Goal: Task Accomplishment & Management: Use online tool/utility

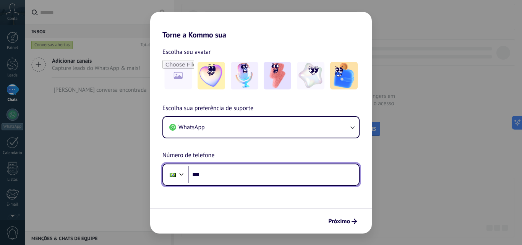
click at [265, 179] on input "***" at bounding box center [273, 175] width 171 height 18
type input "**********"
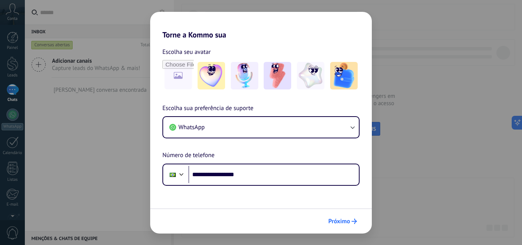
click at [330, 224] on span "Próximo" at bounding box center [339, 221] width 22 height 5
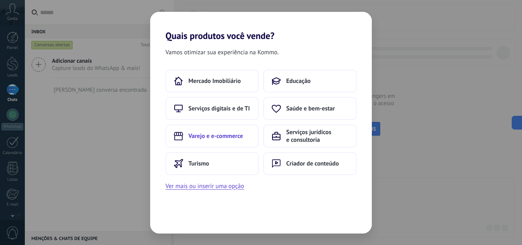
click at [226, 137] on span "Varejo e e-commerce" at bounding box center [215, 136] width 55 height 8
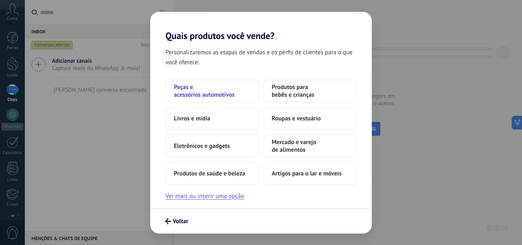
click at [214, 98] on span "Peças e acessórios automotivos" at bounding box center [212, 90] width 76 height 15
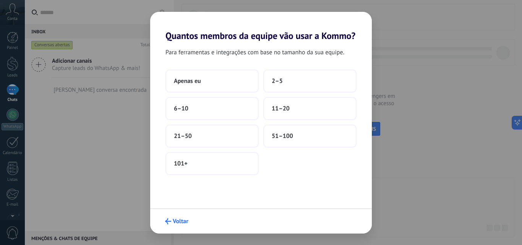
click at [179, 224] on span "Voltar" at bounding box center [181, 221] width 16 height 5
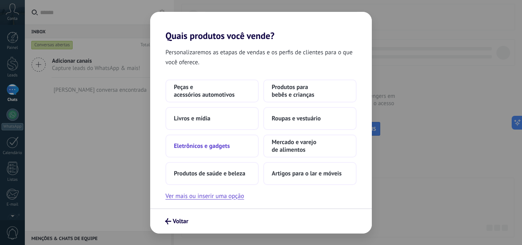
click at [215, 146] on span "Eletrônicos e gadgets" at bounding box center [202, 146] width 56 height 8
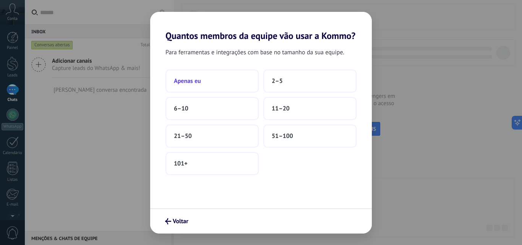
click at [212, 86] on button "Apenas eu" at bounding box center [212, 81] width 93 height 23
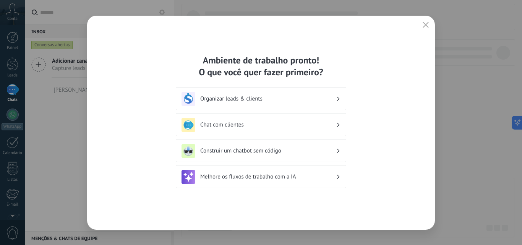
click at [427, 24] on icon "button" at bounding box center [426, 25] width 6 height 6
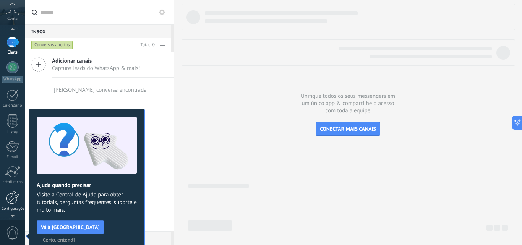
click at [11, 196] on div at bounding box center [12, 197] width 13 height 13
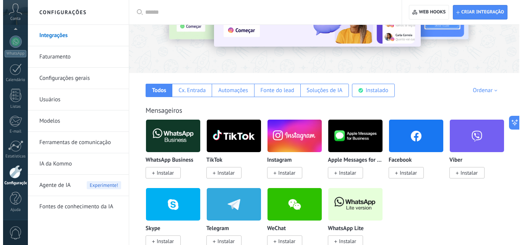
scroll to position [153, 0]
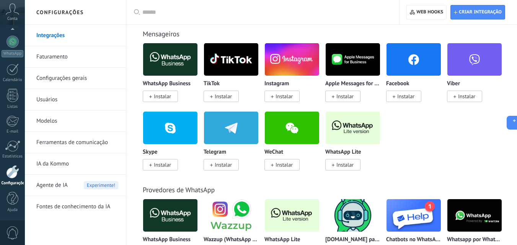
click at [338, 152] on p "WhatsApp Lite" at bounding box center [343, 152] width 36 height 6
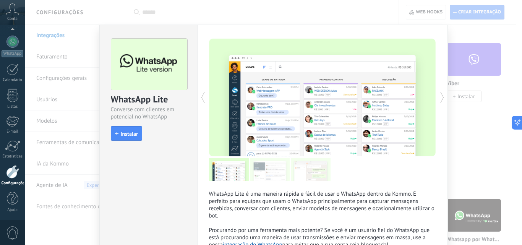
click at [342, 134] on div at bounding box center [380, 98] width 114 height 118
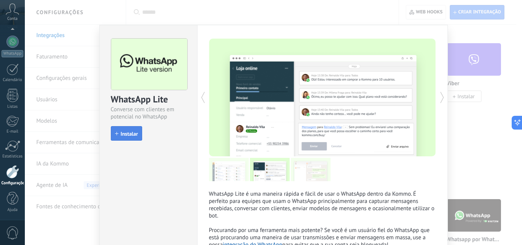
click at [132, 135] on span "Instalar" at bounding box center [129, 133] width 17 height 5
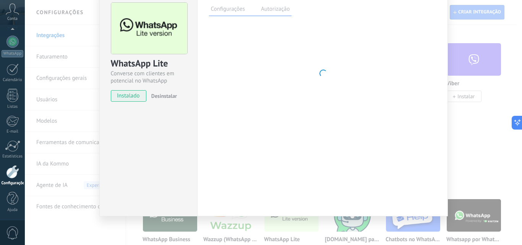
scroll to position [36, 0]
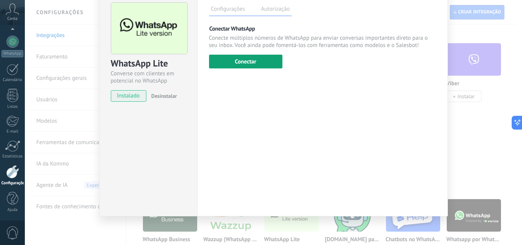
click at [253, 57] on button "Conectar" at bounding box center [245, 62] width 73 height 14
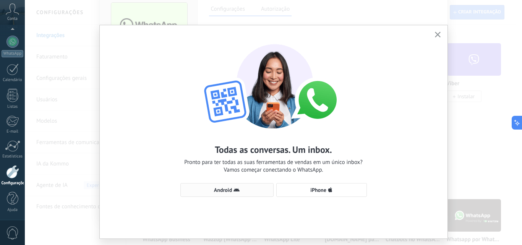
click at [223, 192] on span "Android" at bounding box center [223, 189] width 18 height 5
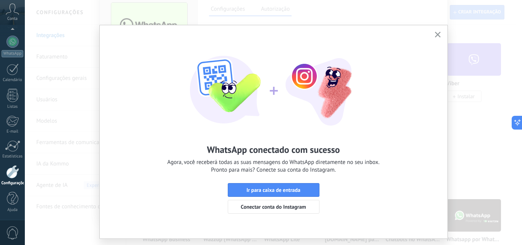
click at [436, 35] on use "button" at bounding box center [438, 35] width 6 height 6
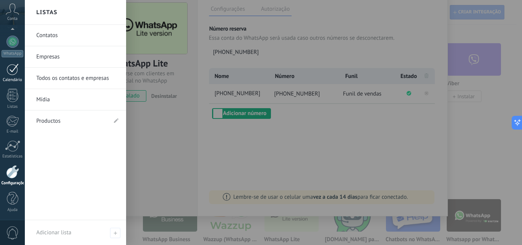
scroll to position [35, 0]
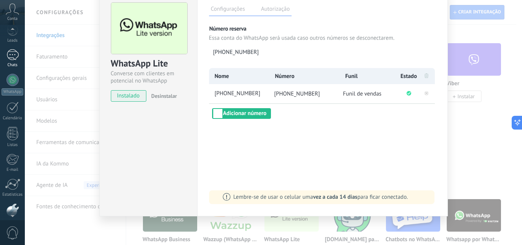
click at [15, 58] on div at bounding box center [12, 54] width 12 height 11
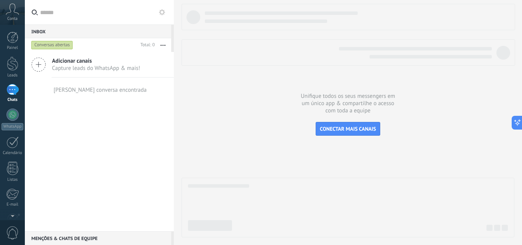
click at [62, 61] on span "Adicionar canais" at bounding box center [96, 60] width 88 height 7
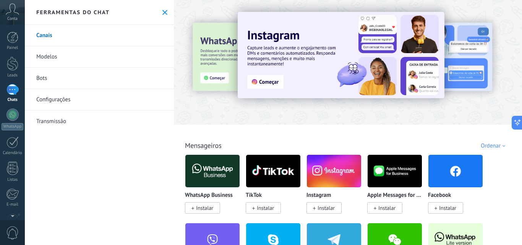
click at [61, 101] on link "Configurações" at bounding box center [99, 99] width 149 height 21
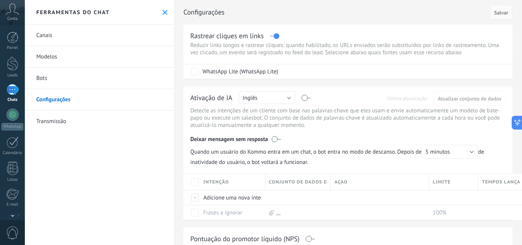
click at [162, 13] on use at bounding box center [164, 12] width 5 height 5
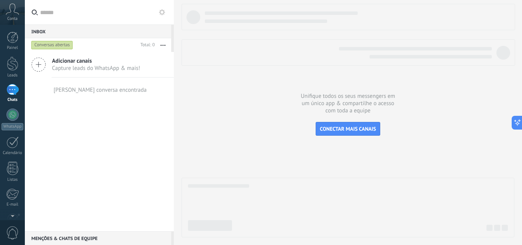
click at [161, 13] on icon at bounding box center [162, 12] width 6 height 6
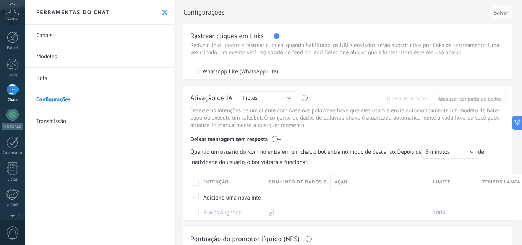
click at [87, 60] on link "Modelos" at bounding box center [99, 56] width 149 height 21
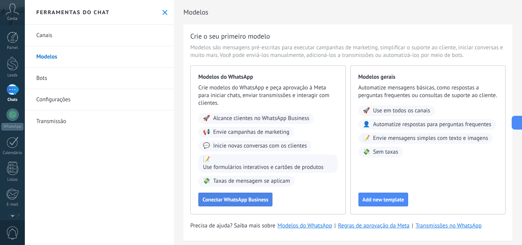
scroll to position [12, 0]
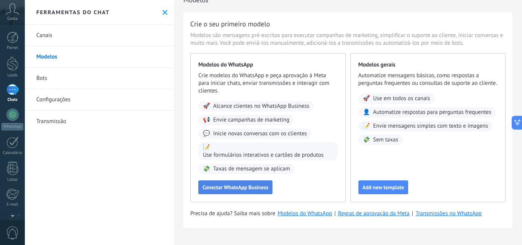
click at [236, 185] on span "Conectar WhatsApp Business" at bounding box center [236, 187] width 66 height 5
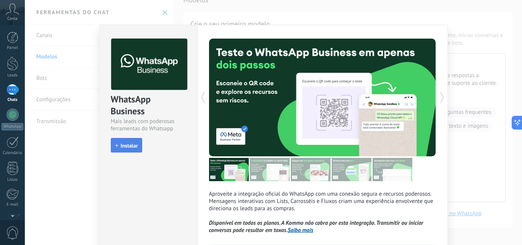
click at [127, 143] on span "Instalar" at bounding box center [129, 145] width 17 height 5
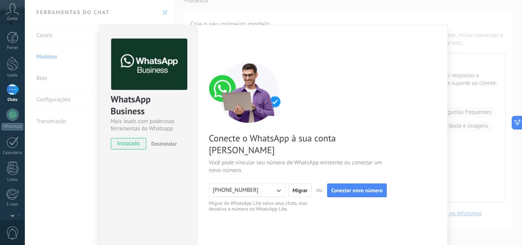
scroll to position [72, 0]
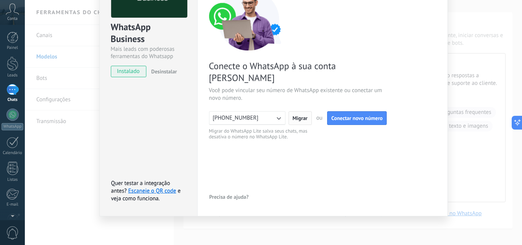
click at [301, 115] on span "Migrar" at bounding box center [300, 117] width 15 height 5
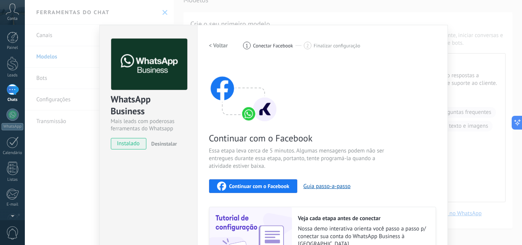
scroll to position [76, 0]
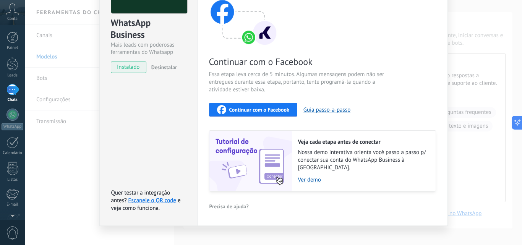
click at [235, 104] on button "Continuar com o Facebook" at bounding box center [253, 110] width 88 height 14
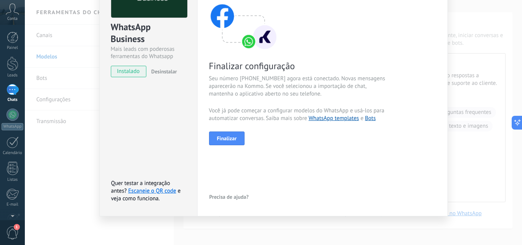
scroll to position [72, 0]
click at [214, 141] on button "Finalizar" at bounding box center [227, 139] width 36 height 14
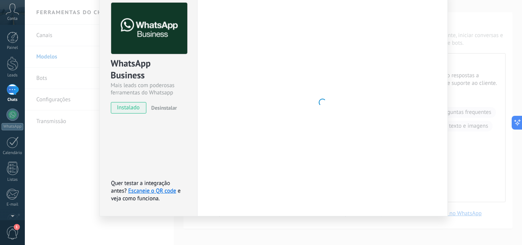
scroll to position [36, 0]
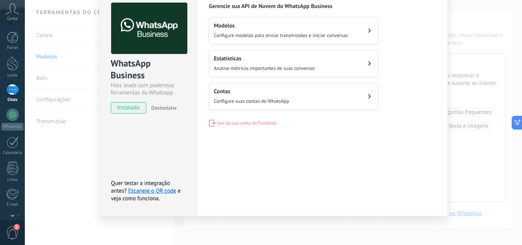
click at [250, 28] on h2 "Modelos" at bounding box center [281, 25] width 134 height 7
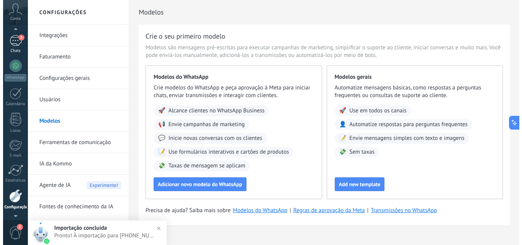
scroll to position [37, 0]
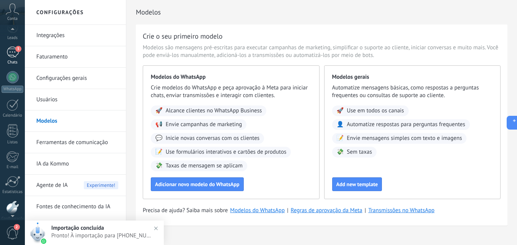
click at [11, 57] on div "3" at bounding box center [12, 52] width 12 height 11
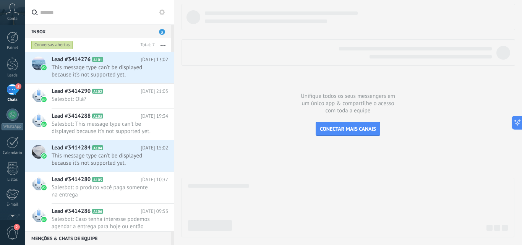
click at [165, 15] on button at bounding box center [162, 12] width 9 height 9
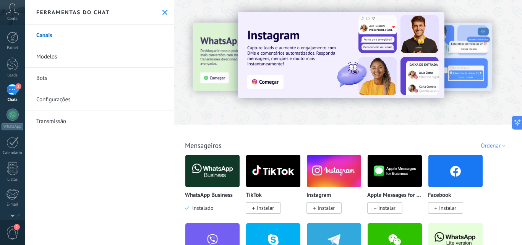
click at [93, 62] on link "Modelos" at bounding box center [99, 56] width 149 height 21
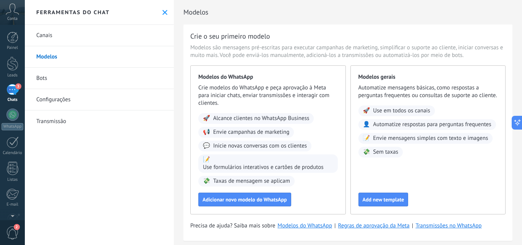
click at [49, 70] on link "Bots" at bounding box center [99, 78] width 149 height 21
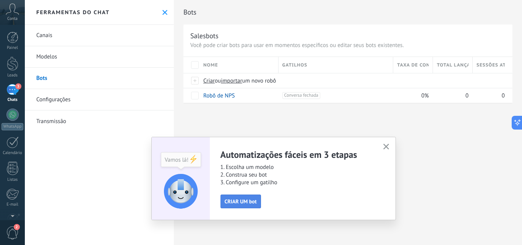
click at [235, 201] on span "CRIAR UM bot" at bounding box center [241, 201] width 32 height 5
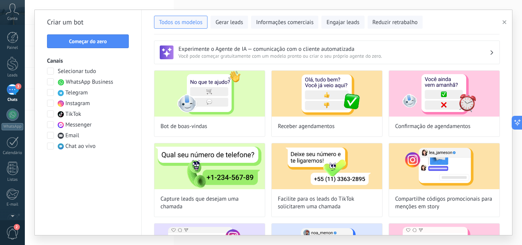
click at [49, 81] on span at bounding box center [50, 81] width 7 height 7
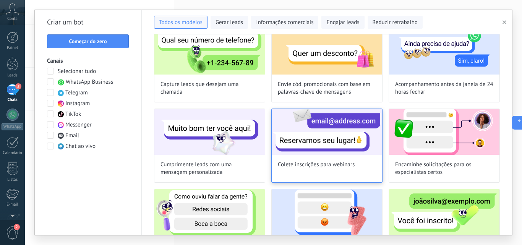
scroll to position [38, 0]
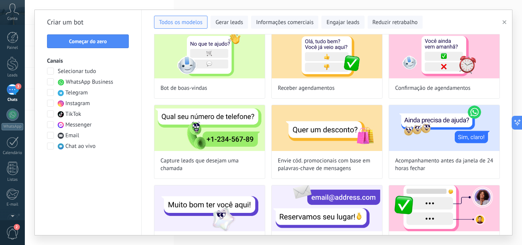
click at [51, 80] on span at bounding box center [50, 81] width 7 height 7
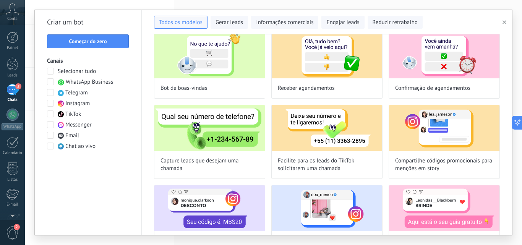
click at [87, 40] on span "Começar do zero" at bounding box center [88, 41] width 38 height 5
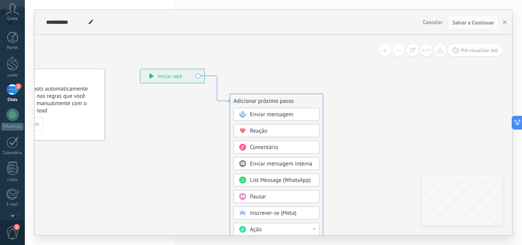
drag, startPoint x: 272, startPoint y: 100, endPoint x: 209, endPoint y: 59, distance: 75.2
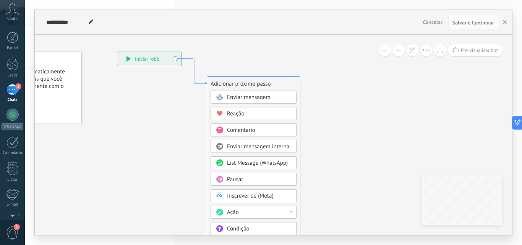
drag, startPoint x: 211, startPoint y: 92, endPoint x: 193, endPoint y: 70, distance: 28.8
click at [193, 70] on icon at bounding box center [194, 72] width 25 height 27
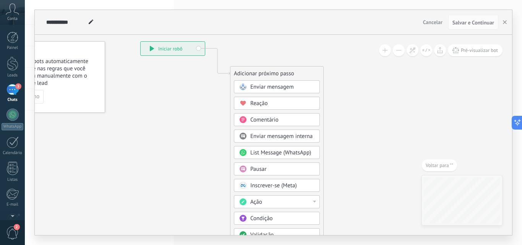
drag, startPoint x: 239, startPoint y: 88, endPoint x: 213, endPoint y: 150, distance: 67.4
click at [213, 150] on icon at bounding box center [206, 176] width 514 height 652
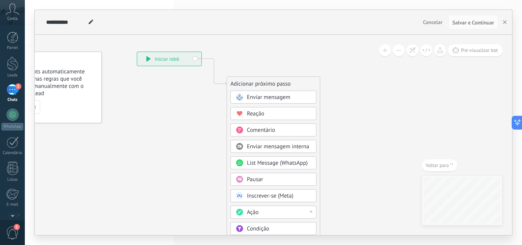
click at [259, 97] on span "Enviar mensagem" at bounding box center [269, 97] width 44 height 7
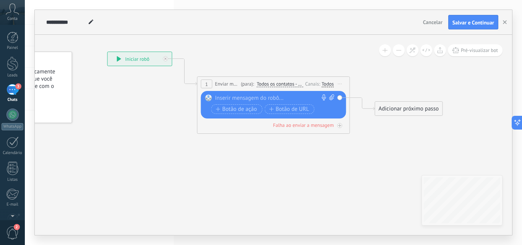
click at [227, 97] on div at bounding box center [272, 98] width 114 height 8
paste div
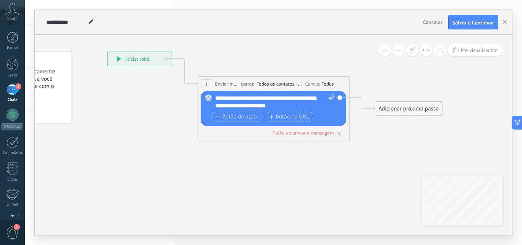
click at [389, 106] on div "Adicionar próximo passo" at bounding box center [408, 108] width 67 height 13
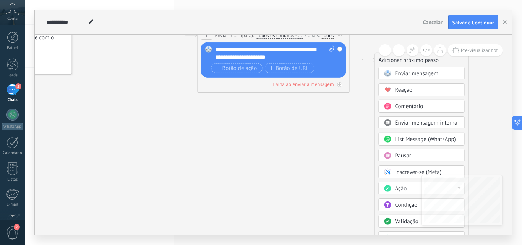
click at [387, 221] on circle at bounding box center [387, 221] width 7 height 7
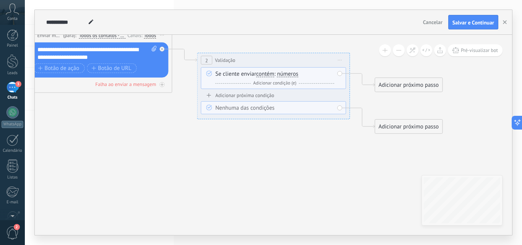
scroll to position [0, 0]
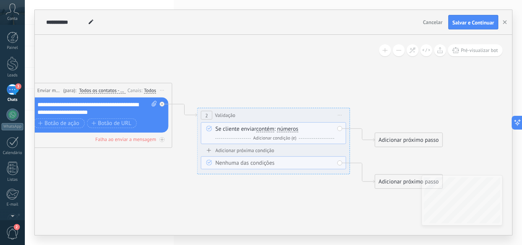
click at [297, 130] on span "números" at bounding box center [287, 129] width 21 height 6
click at [297, 130] on button "números" at bounding box center [321, 129] width 96 height 14
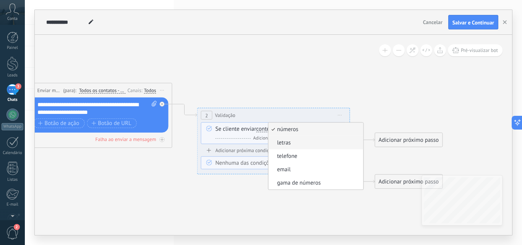
click at [292, 141] on span "letras" at bounding box center [315, 143] width 93 height 8
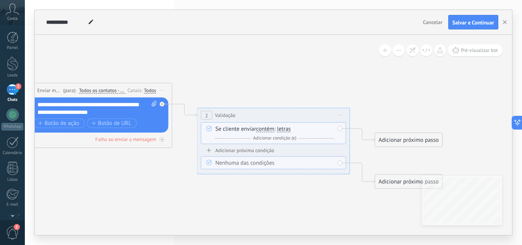
click at [389, 139] on div "Adicionar próximo passo" at bounding box center [408, 140] width 67 height 13
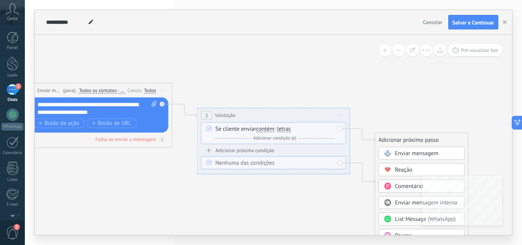
click at [405, 153] on span "Enviar mensagem" at bounding box center [417, 153] width 44 height 7
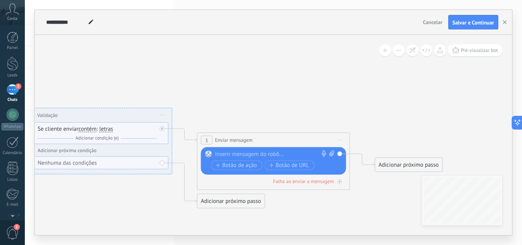
click at [244, 151] on div at bounding box center [272, 155] width 114 height 8
paste div
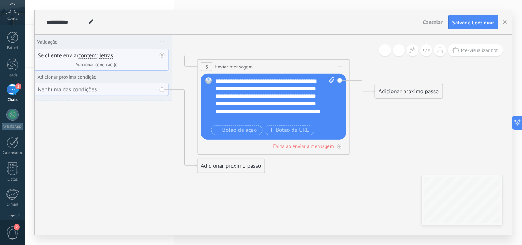
click at [304, 161] on icon at bounding box center [84, 60] width 1047 height 533
click at [284, 113] on div "**********" at bounding box center [275, 100] width 120 height 46
click at [325, 146] on div "Falha ao enviar a mensagem" at bounding box center [303, 146] width 61 height 6
click at [330, 78] on icon at bounding box center [332, 80] width 5 height 6
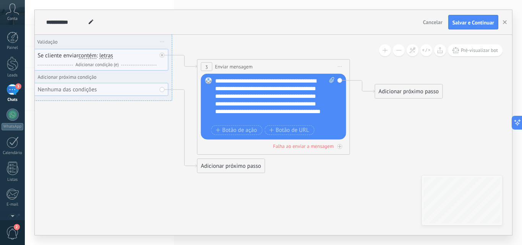
click input "Upload" at bounding box center [0, 0] width 0 height 0
click at [330, 79] on icon at bounding box center [332, 80] width 5 height 6
click input "Upload" at bounding box center [0, 0] width 0 height 0
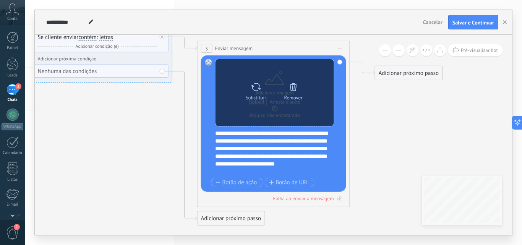
click at [260, 88] on icon at bounding box center [256, 87] width 10 height 8
click input "Upload" at bounding box center [0, 0] width 0 height 0
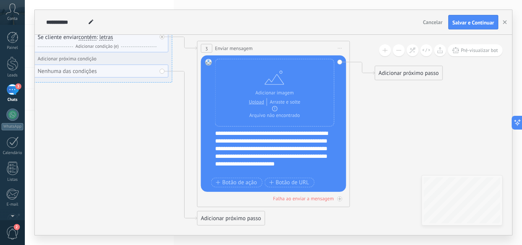
click at [404, 76] on div "Adicionar próximo passo" at bounding box center [408, 73] width 67 height 13
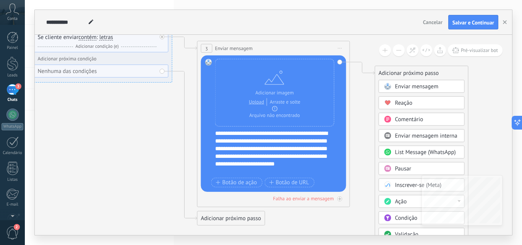
click at [407, 88] on span "Enviar mensagem" at bounding box center [417, 86] width 44 height 7
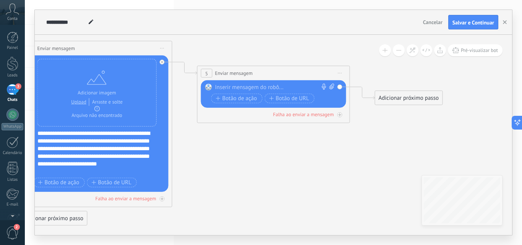
click at [260, 90] on div at bounding box center [272, 88] width 114 height 8
click at [407, 95] on div "Adicionar próximo passo" at bounding box center [408, 98] width 67 height 13
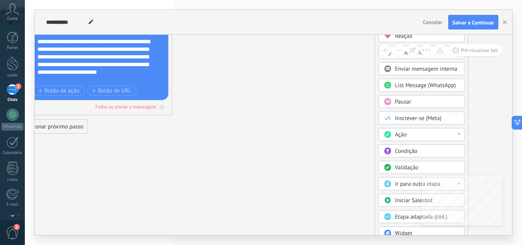
click at [408, 166] on span "Validação" at bounding box center [406, 167] width 23 height 7
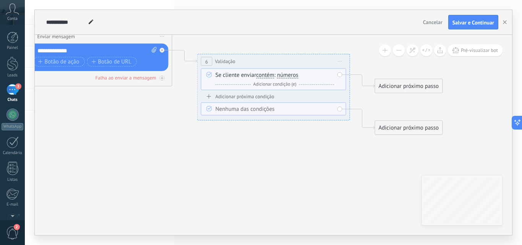
click at [316, 75] on div "Se cliente enviar contém iguais desiguais contém não contém tem o comprimento d…" at bounding box center [275, 79] width 119 height 17
click at [289, 75] on span "números" at bounding box center [287, 75] width 21 height 6
click at [289, 75] on button "números" at bounding box center [321, 75] width 96 height 14
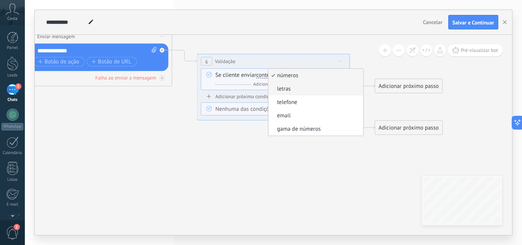
click at [294, 89] on span "letras" at bounding box center [315, 89] width 93 height 8
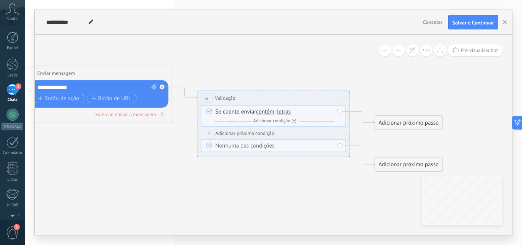
click at [397, 123] on div "Adicionar próximo passo" at bounding box center [408, 123] width 67 height 13
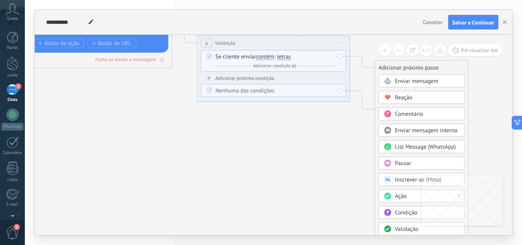
click at [424, 82] on span "Enviar mensagem" at bounding box center [417, 81] width 44 height 7
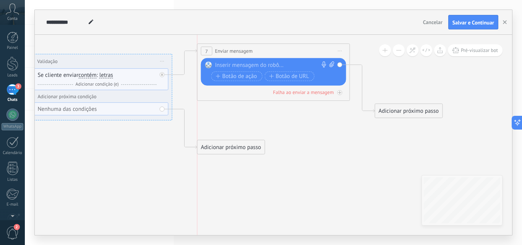
drag, startPoint x: 284, startPoint y: 83, endPoint x: 291, endPoint y: 38, distance: 45.2
click at [290, 44] on div "**********" at bounding box center [274, 51] width 152 height 14
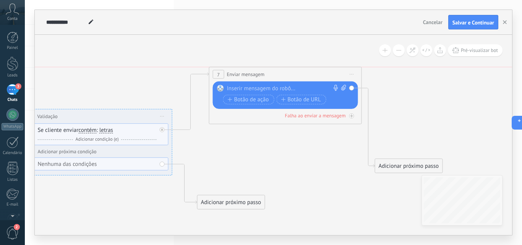
drag, startPoint x: 278, startPoint y: 96, endPoint x: 284, endPoint y: 70, distance: 26.3
click at [284, 70] on div "**********" at bounding box center [286, 74] width 152 height 14
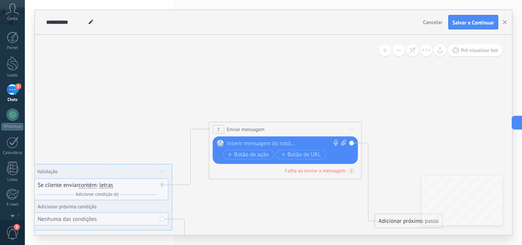
click at [255, 142] on div at bounding box center [284, 144] width 114 height 8
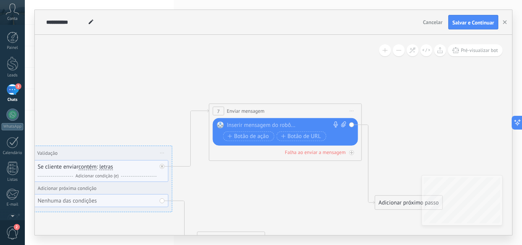
paste div
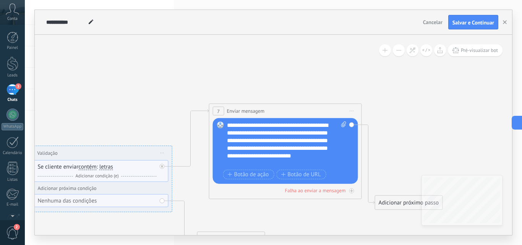
click at [310, 124] on div "**********" at bounding box center [287, 145] width 120 height 46
click at [247, 125] on div "**********" at bounding box center [287, 145] width 120 height 46
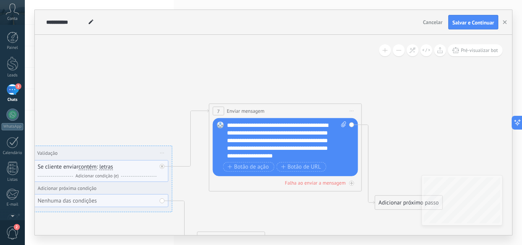
click at [255, 125] on div "**********" at bounding box center [287, 141] width 120 height 38
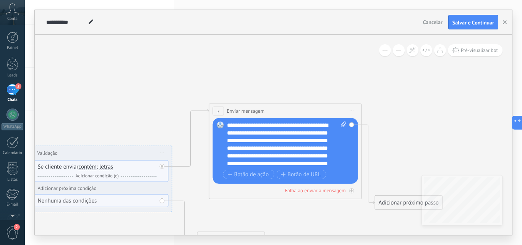
scroll to position [15, 0]
click at [280, 163] on div "**********" at bounding box center [287, 145] width 120 height 46
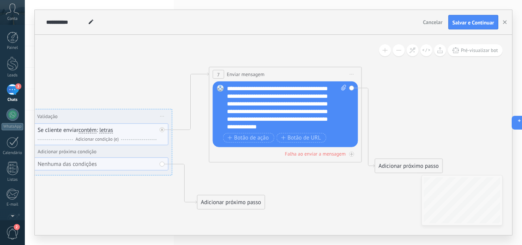
click at [391, 160] on div "Adicionar próximo passo" at bounding box center [408, 166] width 67 height 13
click at [400, 178] on span "Enviar mensagem" at bounding box center [417, 179] width 44 height 7
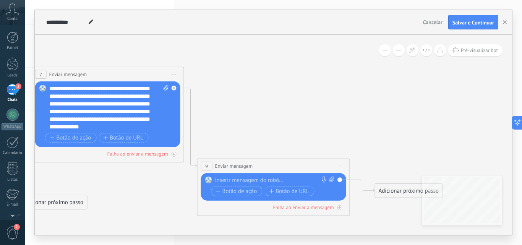
click at [273, 179] on div at bounding box center [272, 181] width 114 height 8
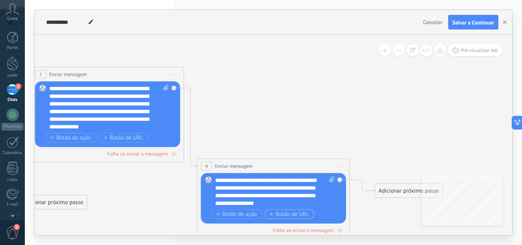
click at [289, 214] on span "Botão de URL" at bounding box center [289, 214] width 40 height 6
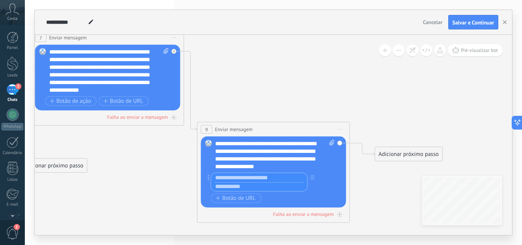
click at [240, 186] on input "text" at bounding box center [259, 186] width 96 height 9
paste input "**********"
type input "**********"
click at [255, 177] on input "text" at bounding box center [259, 177] width 96 height 9
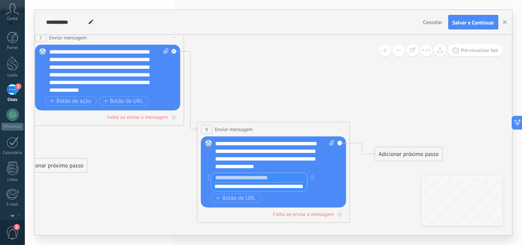
scroll to position [0, 0]
type input "*"
type input "**********"
click at [396, 151] on div "Adicionar próximo passo" at bounding box center [408, 154] width 67 height 13
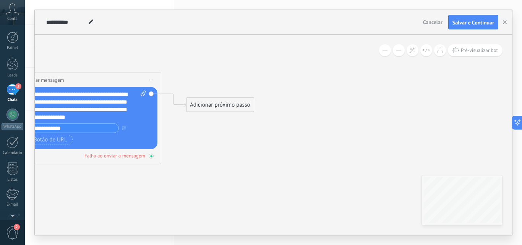
click at [136, 155] on div "Falha ao enviar a mensagem" at bounding box center [114, 156] width 61 height 6
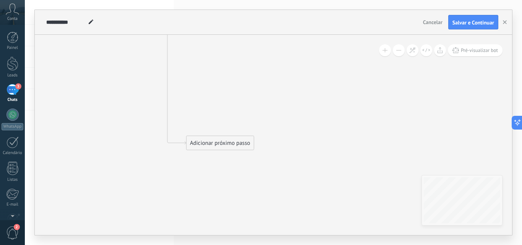
click at [225, 146] on div "Adicionar próximo passo" at bounding box center [220, 143] width 67 height 13
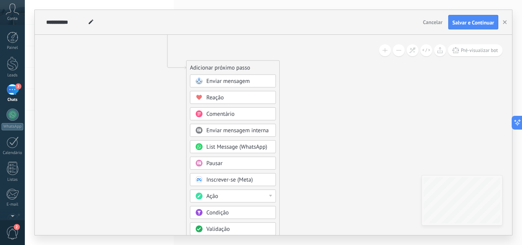
click at [224, 164] on div "Pausar" at bounding box center [238, 164] width 64 height 8
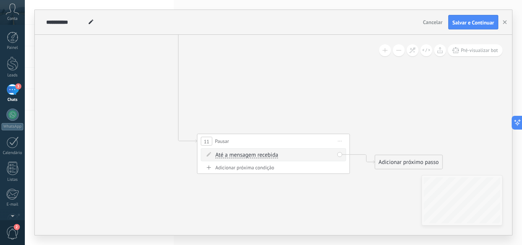
drag, startPoint x: 291, startPoint y: 153, endPoint x: 278, endPoint y: 140, distance: 18.4
click at [278, 140] on div "11 Pausar ****** Iniciar pré-visualização aqui Renomear Duplicar Excluir" at bounding box center [274, 141] width 152 height 14
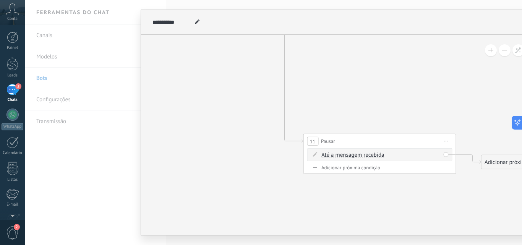
drag, startPoint x: 278, startPoint y: 140, endPoint x: 227, endPoint y: 100, distance: 65.6
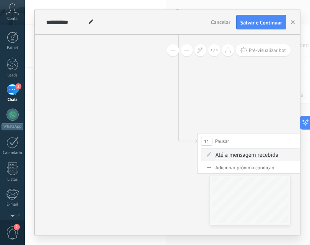
drag, startPoint x: 226, startPoint y: 158, endPoint x: 200, endPoint y: 154, distance: 26.6
click at [200, 154] on div "11 Pausar ****** Iniciar pré-visualização aqui Renomear Duplicar Excluir Até a …" at bounding box center [273, 154] width 153 height 40
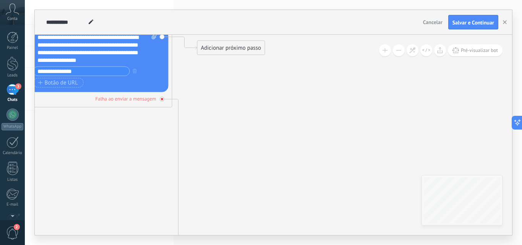
click at [163, 99] on icon at bounding box center [162, 99] width 3 height 3
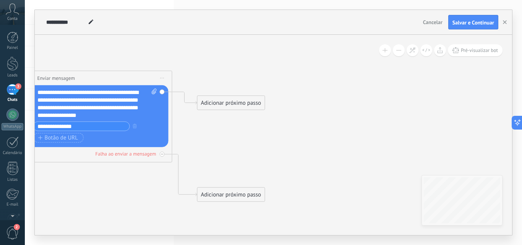
click at [232, 105] on div "Adicionar próximo passo" at bounding box center [231, 103] width 67 height 13
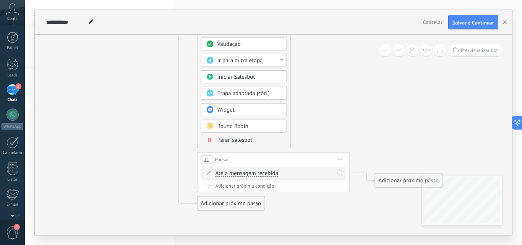
click at [240, 139] on span "Parar Salesbot" at bounding box center [235, 139] width 35 height 7
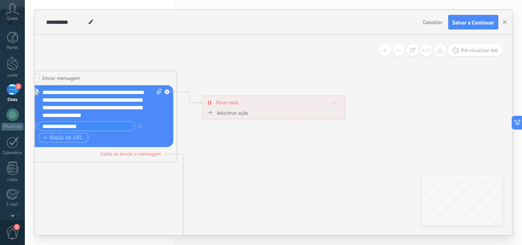
click at [50, 135] on span "Botão de URL" at bounding box center [63, 138] width 40 height 6
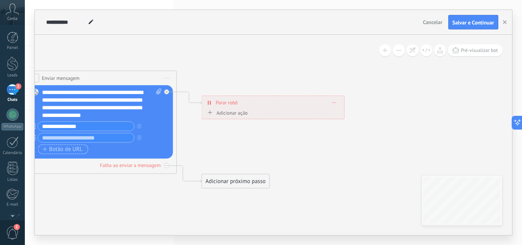
click at [69, 149] on span "Botão de URL" at bounding box center [63, 149] width 40 height 6
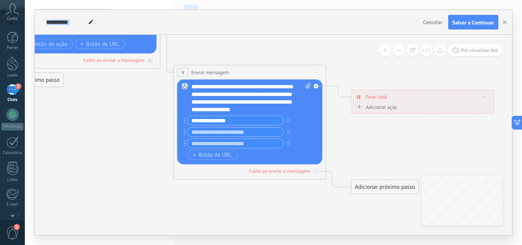
drag, startPoint x: 174, startPoint y: 184, endPoint x: 338, endPoint y: 249, distance: 176.6
click at [338, 245] on html ".abccls-1,.abccls-2{fill-rule:evenodd}.abccls-2{fill:#fff} .abfcls-1{fill:none}…" at bounding box center [261, 122] width 522 height 245
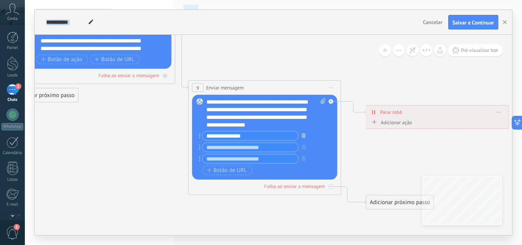
click at [305, 133] on icon "button" at bounding box center [304, 135] width 4 height 5
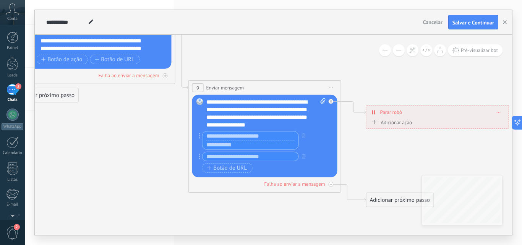
click at [255, 138] on input "text" at bounding box center [251, 136] width 96 height 9
click at [302, 137] on icon "button" at bounding box center [304, 135] width 4 height 5
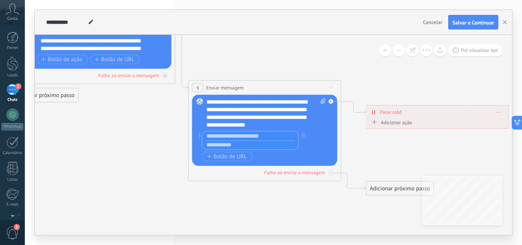
click at [247, 138] on input "text" at bounding box center [251, 136] width 96 height 9
type input "**********"
click at [232, 146] on input "text" at bounding box center [251, 144] width 96 height 9
paste input "**********"
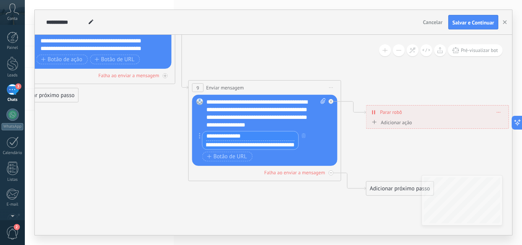
type input "**********"
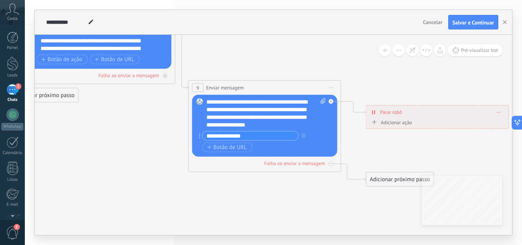
click at [266, 136] on input "**********" at bounding box center [251, 136] width 96 height 9
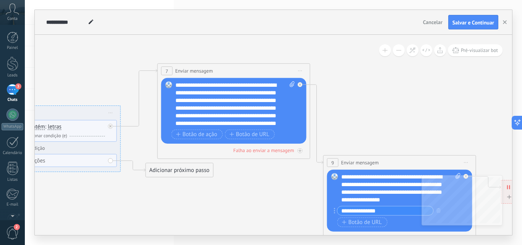
drag, startPoint x: 112, startPoint y: 166, endPoint x: 247, endPoint y: 185, distance: 135.9
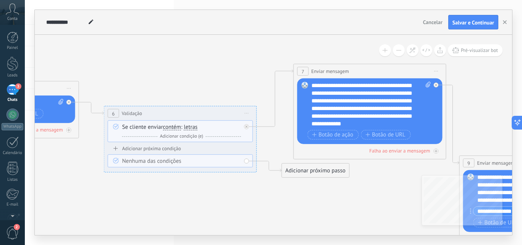
drag, startPoint x: 304, startPoint y: 193, endPoint x: 362, endPoint y: 191, distance: 57.4
click at [362, 191] on icon at bounding box center [80, 239] width 1936 height 898
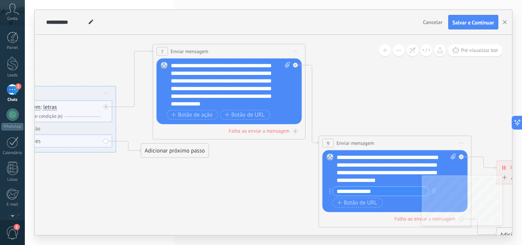
drag, startPoint x: 343, startPoint y: 187, endPoint x: 179, endPoint y: 154, distance: 167.6
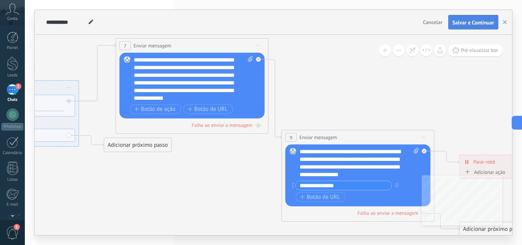
click at [471, 20] on span "Salvar e Continuar" at bounding box center [474, 22] width 42 height 5
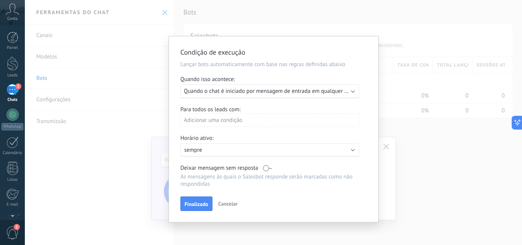
click at [251, 97] on div "Executar: Quando o chat é iniciado por mensagem de entrada em qualquer canal" at bounding box center [269, 91] width 179 height 14
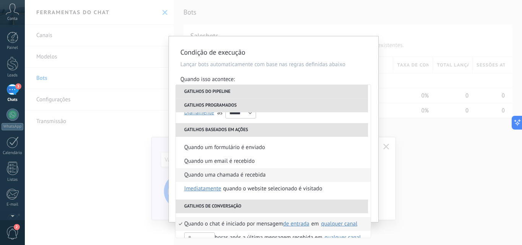
scroll to position [180, 0]
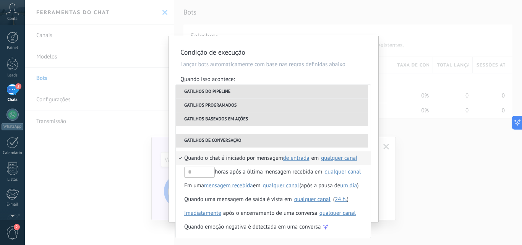
click at [240, 155] on span "Quando o chat é iniciado por mensagem" at bounding box center [233, 158] width 99 height 14
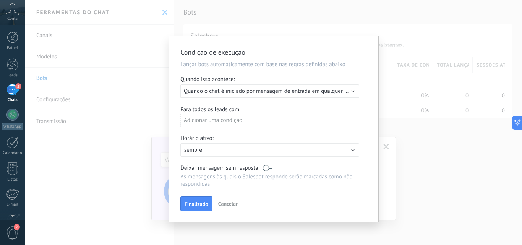
click at [254, 118] on div "Adicionar uma condição" at bounding box center [269, 120] width 179 height 13
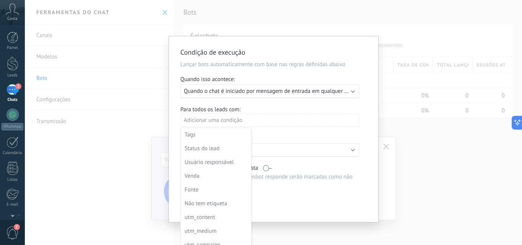
scroll to position [21, 0]
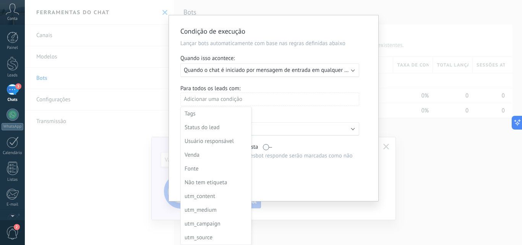
click at [304, 161] on div at bounding box center [274, 108] width 210 height 186
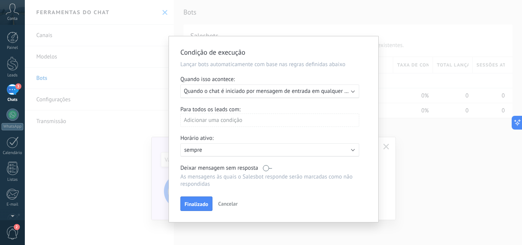
click at [237, 94] on span "Quando o chat é iniciado por mensagem de entrada em qualquer canal" at bounding box center [271, 91] width 174 height 7
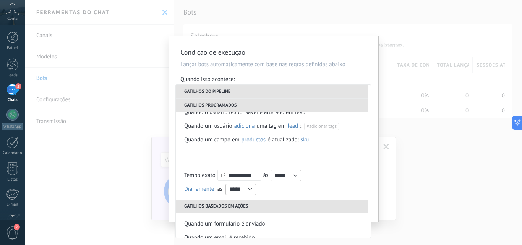
scroll to position [180, 0]
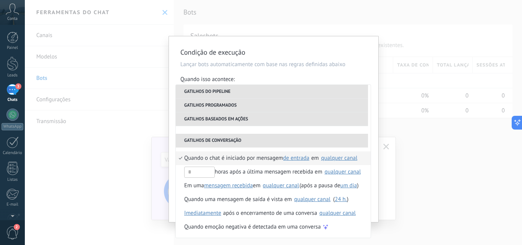
click at [336, 160] on div "qualquer canal" at bounding box center [339, 158] width 36 height 6
click at [323, 175] on img at bounding box center [324, 175] width 7 height 7
click at [251, 155] on span "Quando o chat é iniciado por mensagem" at bounding box center [233, 158] width 99 height 14
click at [337, 156] on div "qualquer canal" at bounding box center [339, 158] width 36 height 6
click at [257, 154] on span "Quando o chat é iniciado por mensagem" at bounding box center [233, 158] width 99 height 14
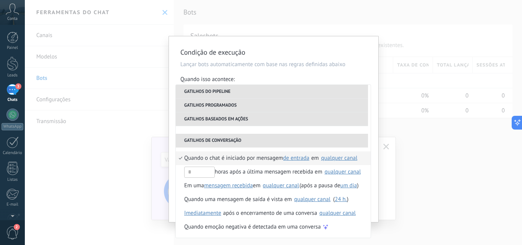
click at [294, 159] on span "de entrada" at bounding box center [296, 157] width 26 height 7
click at [248, 159] on span "Quando o chat é iniciado por mensagem" at bounding box center [233, 158] width 99 height 14
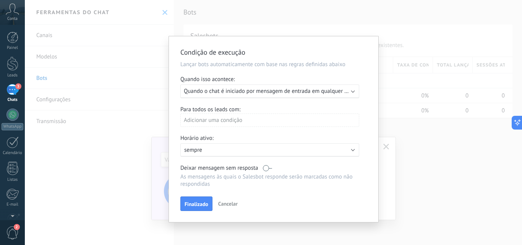
drag, startPoint x: 273, startPoint y: 94, endPoint x: 279, endPoint y: 91, distance: 7.0
click at [274, 94] on span "Quando o chat é iniciado por mensagem de entrada em qualquer canal" at bounding box center [271, 91] width 174 height 7
click at [283, 88] on span "Quando o chat é iniciado por mensagem de entrada em qualquer canal" at bounding box center [271, 91] width 174 height 7
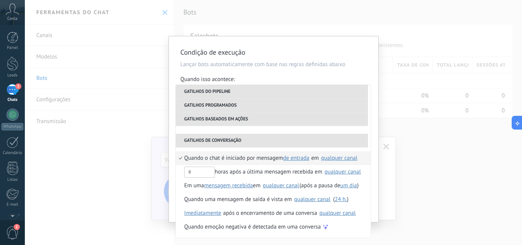
click at [336, 159] on div "qualquer canal" at bounding box center [339, 158] width 36 height 6
click at [177, 50] on div "Condição de execução Lançar bots automaticamente com base nas regras definidas …" at bounding box center [274, 129] width 210 height 186
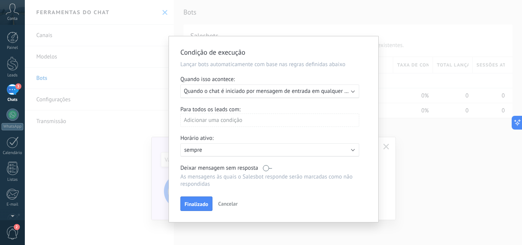
click at [265, 148] on p "sempre" at bounding box center [251, 149] width 134 height 7
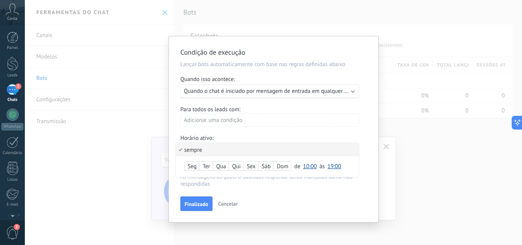
click at [265, 148] on li "sempre" at bounding box center [267, 149] width 183 height 13
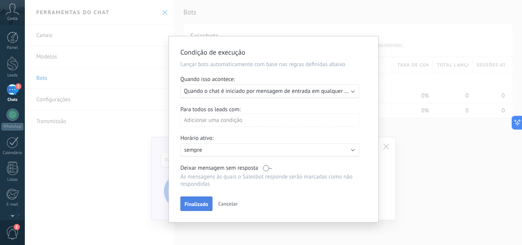
click at [202, 202] on span "Finalizado" at bounding box center [197, 203] width 24 height 5
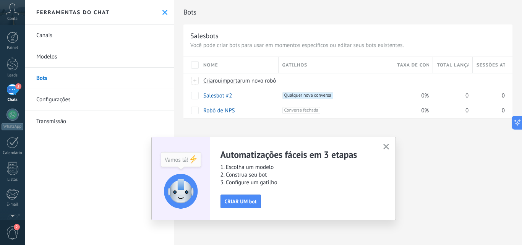
click at [384, 145] on icon "button" at bounding box center [386, 147] width 6 height 6
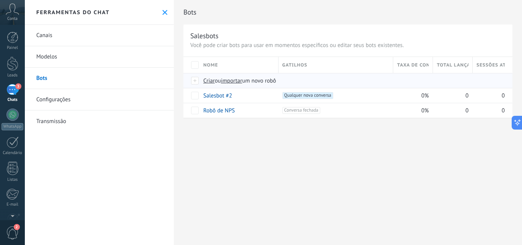
click at [293, 79] on span "Criar ou importar um novo robô" at bounding box center [337, 80] width 268 height 7
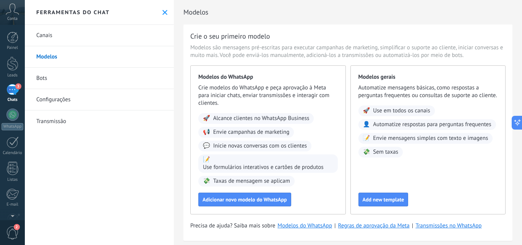
scroll to position [12, 0]
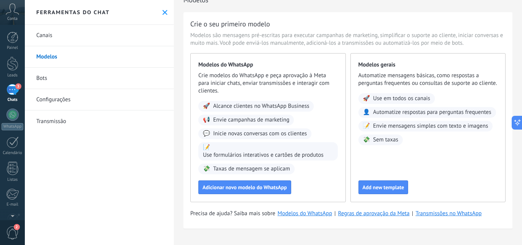
click at [70, 58] on link "Modelos" at bounding box center [99, 56] width 149 height 21
click at [73, 36] on link "Canais" at bounding box center [99, 35] width 149 height 21
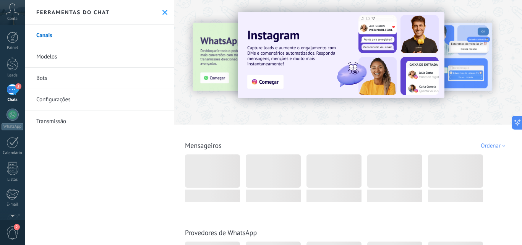
click at [62, 75] on link "Bots" at bounding box center [99, 78] width 149 height 21
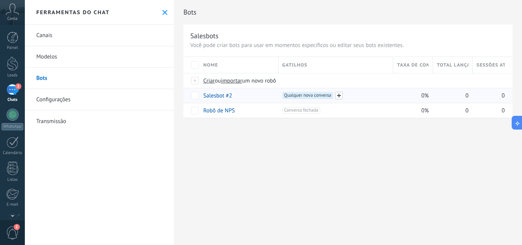
drag, startPoint x: 359, startPoint y: 97, endPoint x: 340, endPoint y: 97, distance: 19.5
click at [356, 97] on div "+1 Qualquer nova conversa +0" at bounding box center [336, 95] width 107 height 7
click at [215, 94] on link "Salesbot #2" at bounding box center [217, 95] width 29 height 7
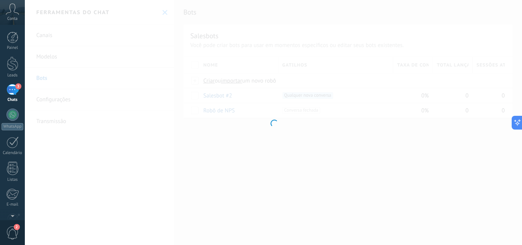
type input "**********"
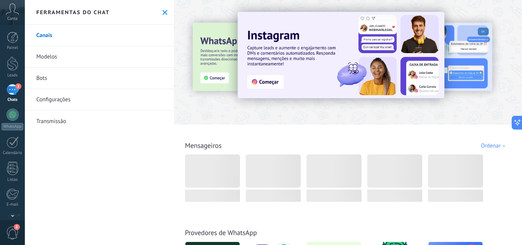
click at [101, 71] on link "Bots" at bounding box center [99, 78] width 149 height 21
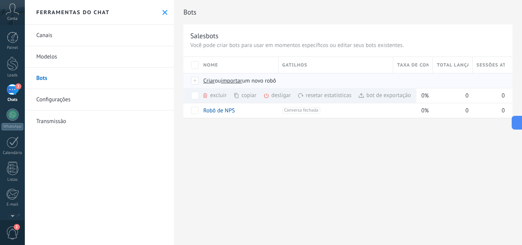
drag, startPoint x: 425, startPoint y: 65, endPoint x: 418, endPoint y: 82, distance: 18.5
click at [418, 82] on div "Nome Gatilhos Taxa de conversão Total lançado Sessões ativas Criar ou importar …" at bounding box center [348, 87] width 329 height 61
click at [209, 111] on link "Robô de NPS" at bounding box center [219, 110] width 32 height 7
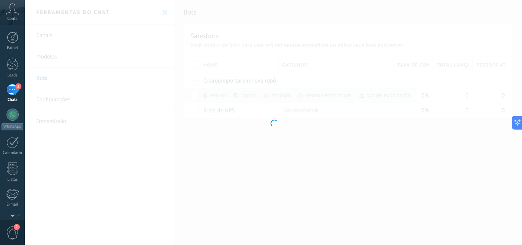
type input "**********"
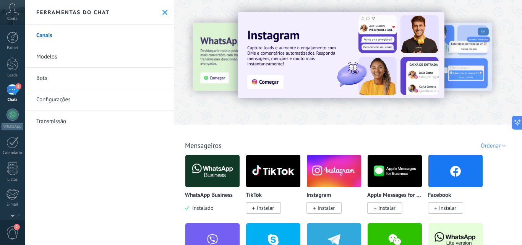
click at [68, 72] on link "Bots" at bounding box center [99, 78] width 149 height 21
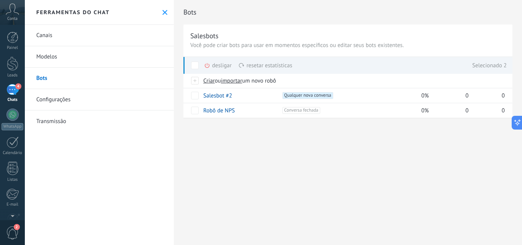
click at [195, 62] on span at bounding box center [195, 66] width 8 height 8
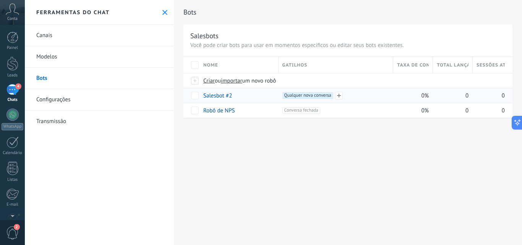
click at [310, 93] on span "Qualquer nova conversa +0" at bounding box center [308, 95] width 51 height 7
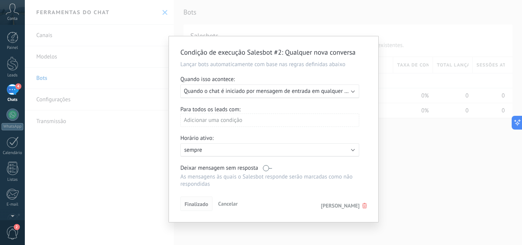
click at [196, 207] on span "Finalizado" at bounding box center [197, 203] width 24 height 5
click at [197, 203] on span "Finalizado" at bounding box center [197, 203] width 24 height 5
drag, startPoint x: 419, startPoint y: 153, endPoint x: 401, endPoint y: 136, distance: 24.4
click at [419, 152] on div "Condição de execução Salesbot #2 : Qualquer nova conversa Lançar bots automatic…" at bounding box center [273, 122] width 497 height 245
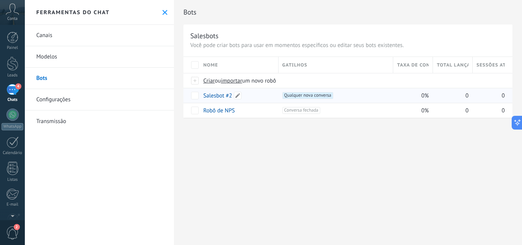
click at [216, 94] on link "Salesbot #2" at bounding box center [217, 95] width 29 height 7
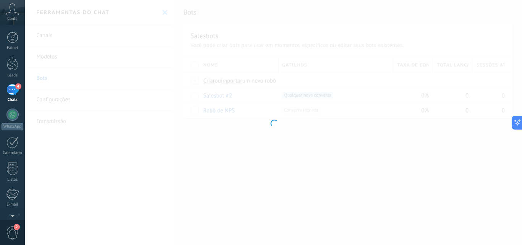
type input "**********"
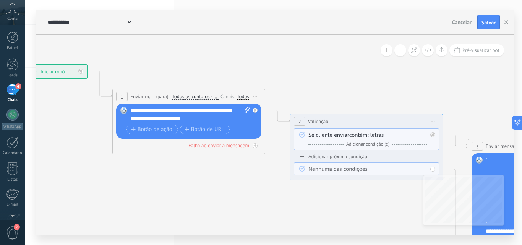
drag, startPoint x: 257, startPoint y: 175, endPoint x: 81, endPoint y: 148, distance: 178.5
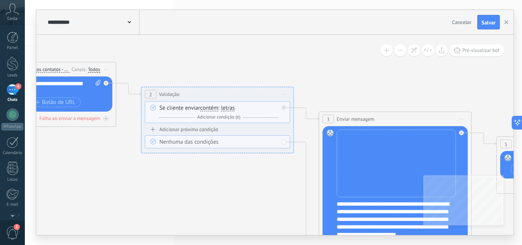
drag, startPoint x: 305, startPoint y: 217, endPoint x: 152, endPoint y: 188, distance: 155.9
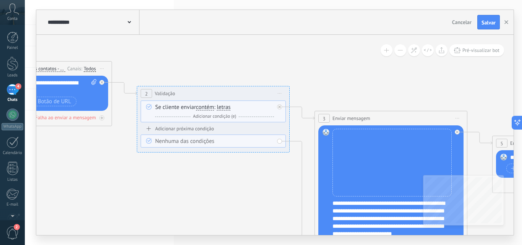
drag, startPoint x: 328, startPoint y: 219, endPoint x: 216, endPoint y: 188, distance: 116.4
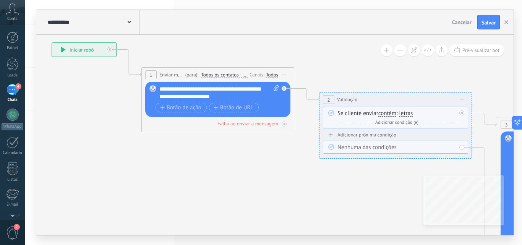
drag, startPoint x: 298, startPoint y: 193, endPoint x: 403, endPoint y: 191, distance: 105.2
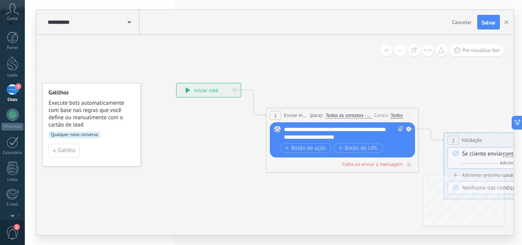
drag, startPoint x: 190, startPoint y: 174, endPoint x: 312, endPoint y: 210, distance: 126.8
click at [190, 90] on icon at bounding box center [188, 89] width 5 height 5
click at [186, 91] on icon at bounding box center [188, 89] width 4 height 5
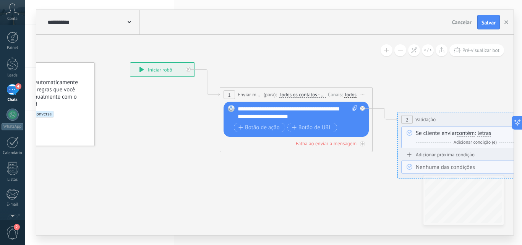
drag, startPoint x: 208, startPoint y: 204, endPoint x: 140, endPoint y: 179, distance: 72.9
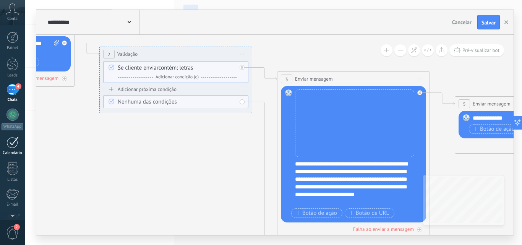
drag, startPoint x: 313, startPoint y: 205, endPoint x: 9, endPoint y: 136, distance: 311.9
click at [8, 138] on body ".abccls-1,.abccls-2{fill-rule:evenodd}.abccls-2{fill:#fff} .abfcls-1{fill:none}…" at bounding box center [261, 122] width 522 height 245
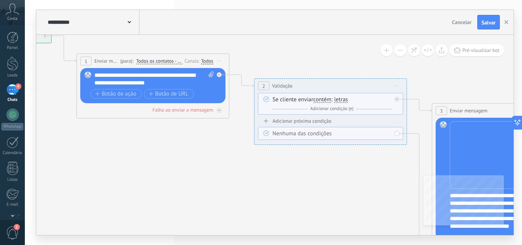
drag, startPoint x: 160, startPoint y: 164, endPoint x: 344, endPoint y: 203, distance: 187.9
click at [201, 111] on div "Falha ao enviar a mensagem" at bounding box center [183, 110] width 61 height 6
drag, startPoint x: 201, startPoint y: 111, endPoint x: 191, endPoint y: 117, distance: 12.2
click at [191, 117] on div "**********" at bounding box center [152, 86] width 153 height 65
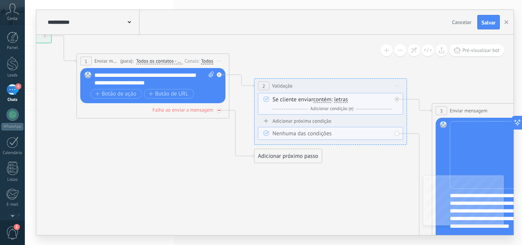
click at [192, 109] on div "Falha ao enviar a mensagem" at bounding box center [183, 110] width 61 height 6
click at [183, 111] on div "Falha ao enviar a mensagem" at bounding box center [183, 110] width 61 height 6
click at [274, 153] on div "Adicionar próximo passo" at bounding box center [288, 156] width 67 height 13
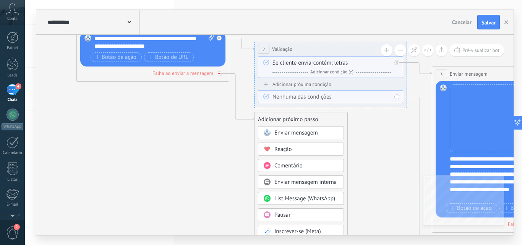
click at [219, 71] on div at bounding box center [219, 73] width 5 height 5
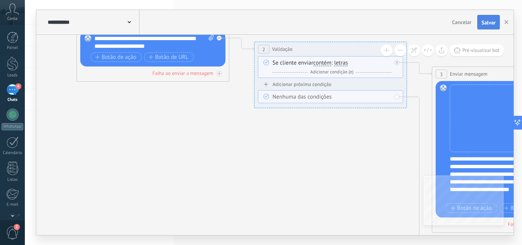
click at [487, 18] on button "Salvar" at bounding box center [489, 22] width 23 height 15
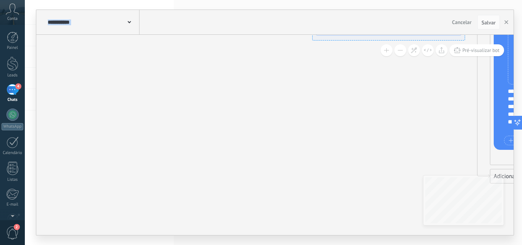
drag, startPoint x: 335, startPoint y: 168, endPoint x: 447, endPoint y: 237, distance: 131.7
click at [447, 237] on div "**********" at bounding box center [273, 122] width 497 height 245
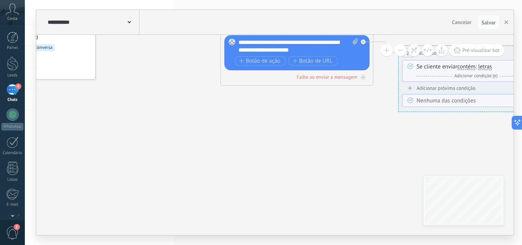
drag, startPoint x: 197, startPoint y: 46, endPoint x: 288, endPoint y: 133, distance: 126.0
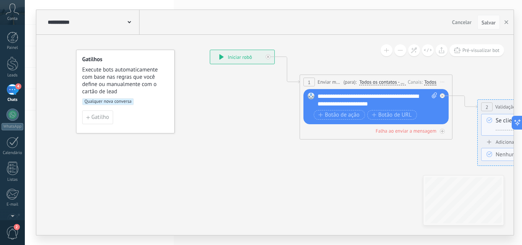
drag, startPoint x: 151, startPoint y: 107, endPoint x: 176, endPoint y: 139, distance: 40.3
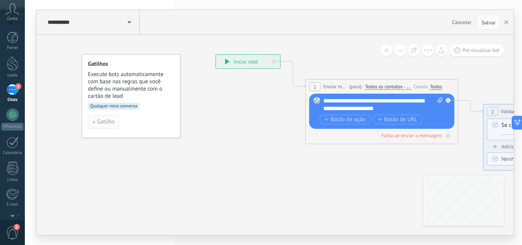
click at [102, 121] on span "Gatilho" at bounding box center [106, 121] width 18 height 5
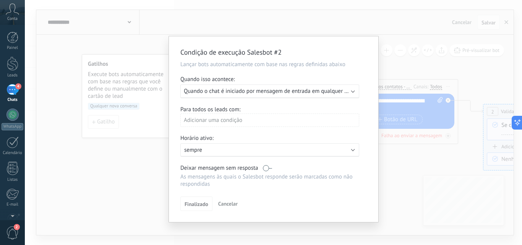
click at [287, 86] on div "Executar: Quando o chat é iniciado por mensagem de entrada em qualquer canal" at bounding box center [269, 91] width 179 height 14
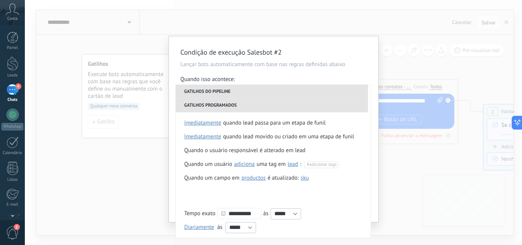
scroll to position [153, 0]
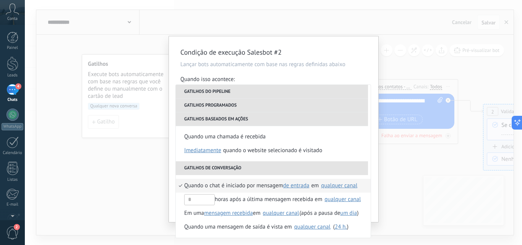
click at [255, 185] on span "Quando o chat é iniciado por mensagem" at bounding box center [233, 186] width 99 height 14
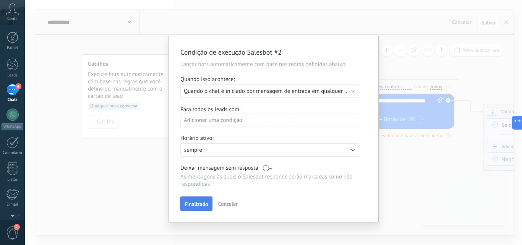
click at [207, 198] on button "Finalizado" at bounding box center [196, 204] width 32 height 15
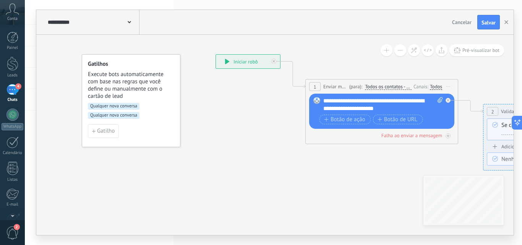
click at [127, 112] on span "Qualquer nova conversa" at bounding box center [114, 115] width 52 height 7
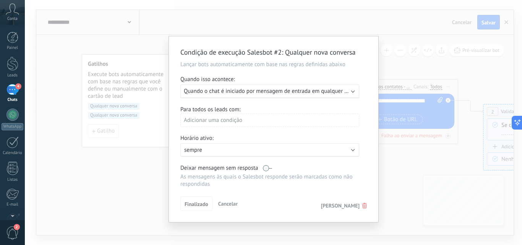
click at [129, 167] on div "Condição de execução Salesbot #2 : Qualquer nova conversa Lançar bots automatic…" at bounding box center [273, 122] width 497 height 245
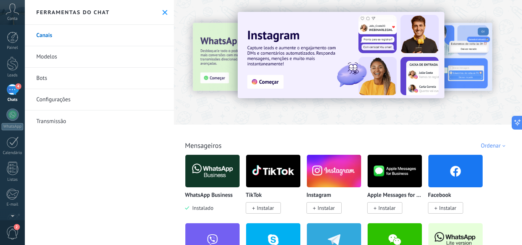
click at [60, 77] on link "Bots" at bounding box center [99, 78] width 149 height 21
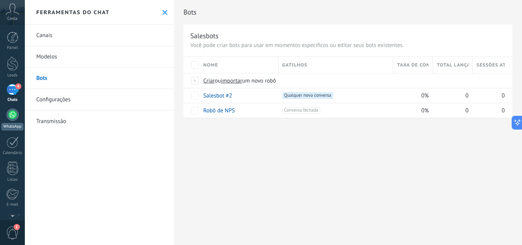
click at [1, 112] on link "WhatsApp" at bounding box center [12, 120] width 25 height 22
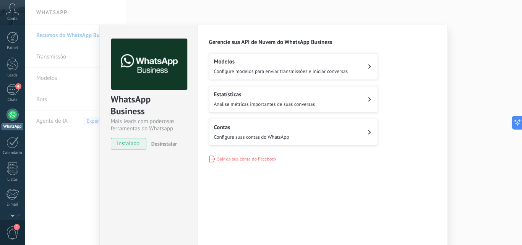
click at [249, 68] on span "Configure modelos para enviar transmissões e iniciar conversas" at bounding box center [281, 71] width 134 height 6
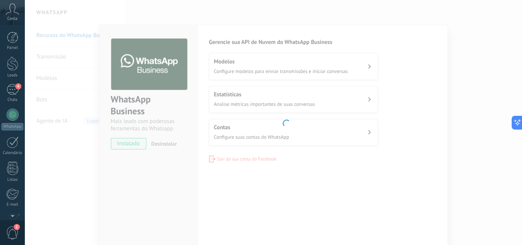
scroll to position [73, 0]
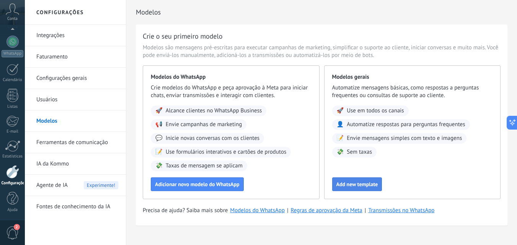
click at [367, 182] on span "Add new template" at bounding box center [357, 184] width 42 height 5
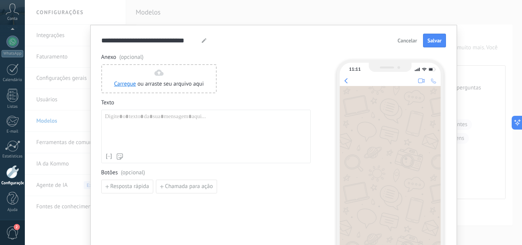
drag, startPoint x: 118, startPoint y: 133, endPoint x: 101, endPoint y: 94, distance: 42.6
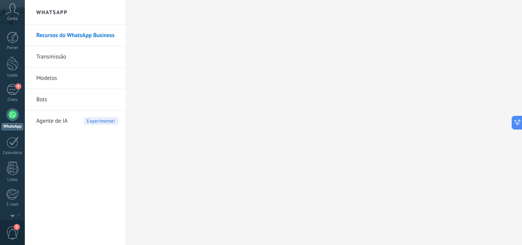
click at [44, 57] on link "Transmissão" at bounding box center [77, 56] width 82 height 21
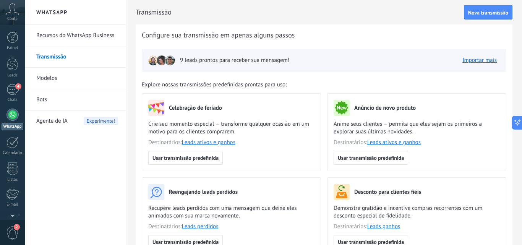
click at [63, 78] on link "Modelos" at bounding box center [77, 78] width 82 height 21
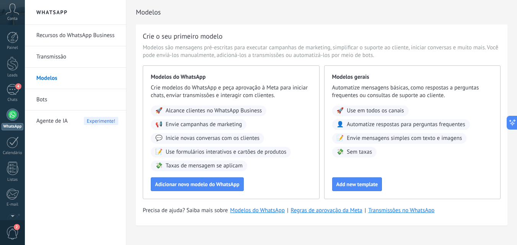
click at [34, 100] on li "Bots" at bounding box center [75, 99] width 101 height 21
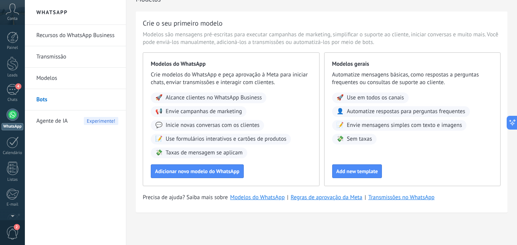
click at [9, 81] on div "Painel Leads 4 Chats WhatsApp Clientes" at bounding box center [12, 163] width 25 height 262
click at [9, 93] on div "4" at bounding box center [12, 89] width 12 height 11
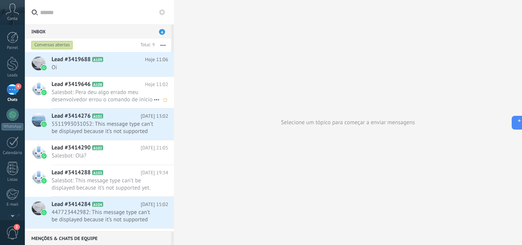
click at [118, 97] on span "Salesbot: Pera deu algo errado meu desenvolvedor errou o comando de início" at bounding box center [103, 96] width 102 height 15
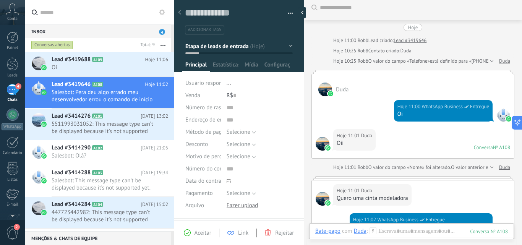
scroll to position [119, 0]
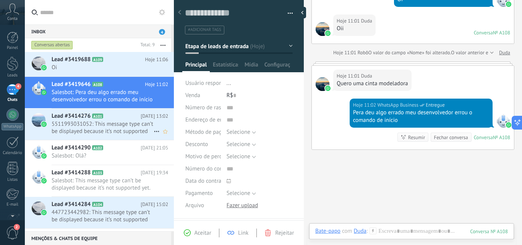
click at [65, 132] on span "5511993031052: This message type can’t be displayed because it’s not supported …" at bounding box center [103, 127] width 102 height 15
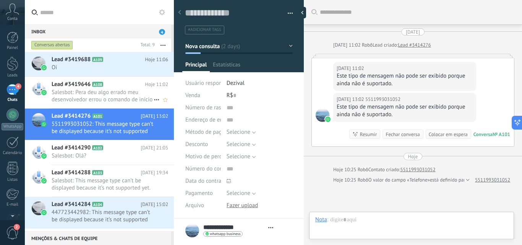
click at [67, 92] on span "Salesbot: Pera deu algo errado meu desenvolvedor errou o comando de início" at bounding box center [103, 96] width 102 height 15
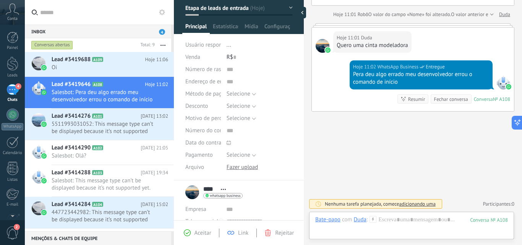
scroll to position [115, 0]
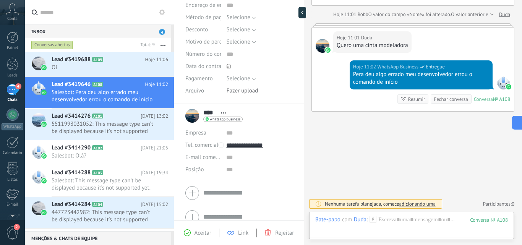
click at [430, 205] on span "adicionando uma" at bounding box center [417, 204] width 36 height 6
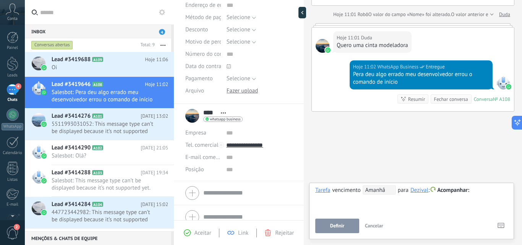
click at [344, 225] on span "Definir" at bounding box center [337, 225] width 14 height 5
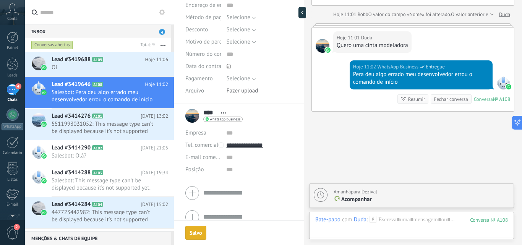
scroll to position [184, 0]
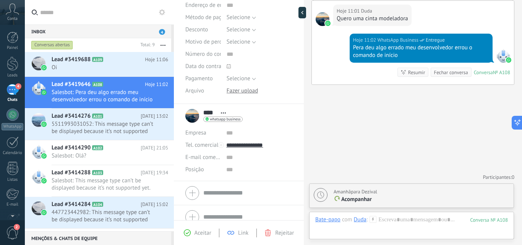
click at [319, 193] on icon at bounding box center [320, 195] width 7 height 7
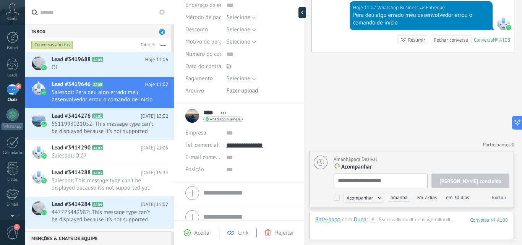
click at [340, 129] on div "Buscar Carregar mais Hoje Hoje 11:00 Robô Lead criado: Lead #3419646 Hoje 10:25…" at bounding box center [413, 14] width 218 height 462
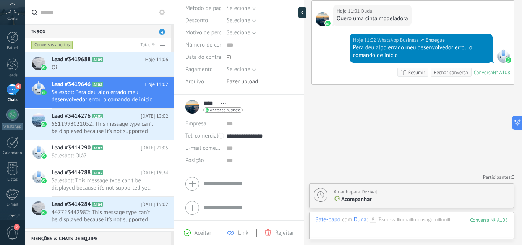
scroll to position [0, 0]
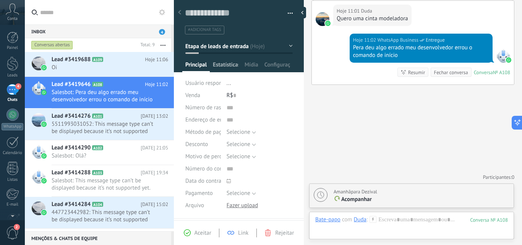
click at [226, 62] on span "Estatísticas" at bounding box center [226, 66] width 26 height 11
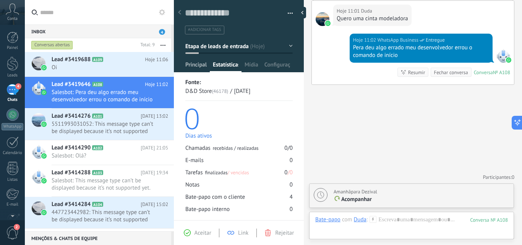
click at [199, 62] on span "Principal" at bounding box center [195, 66] width 21 height 11
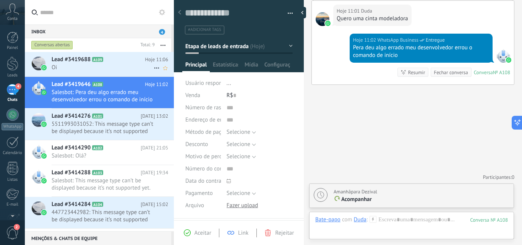
click at [92, 68] on span "Oi" at bounding box center [103, 67] width 102 height 7
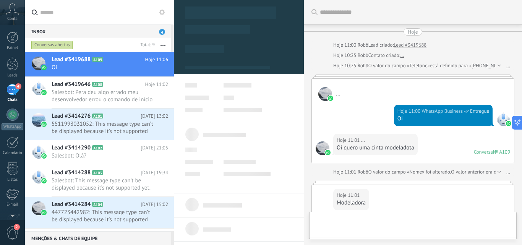
type textarea "**********"
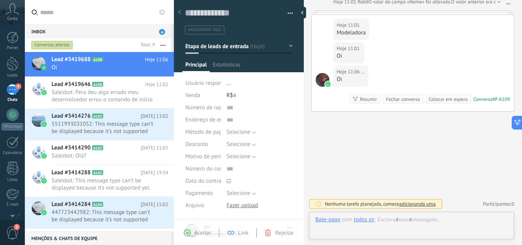
scroll to position [11, 0]
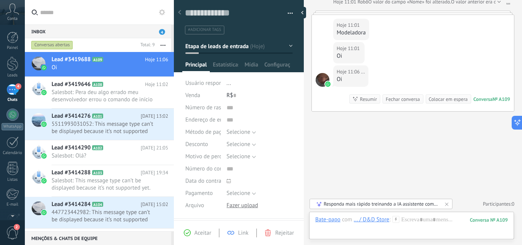
click at [417, 204] on div "Responda mais rápido treinando a IA assistente com sua fonte de dados" at bounding box center [381, 204] width 115 height 6
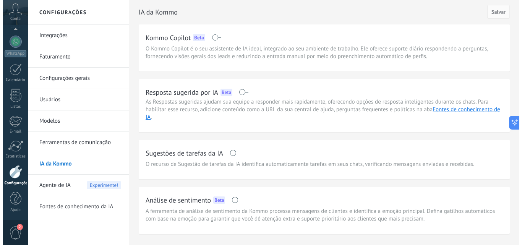
scroll to position [35, 0]
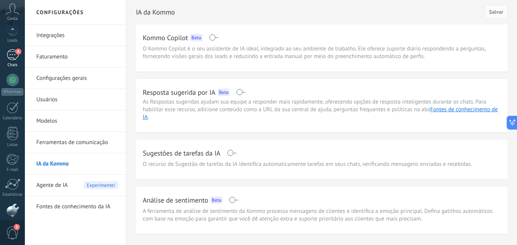
click at [8, 60] on div "4" at bounding box center [12, 54] width 12 height 11
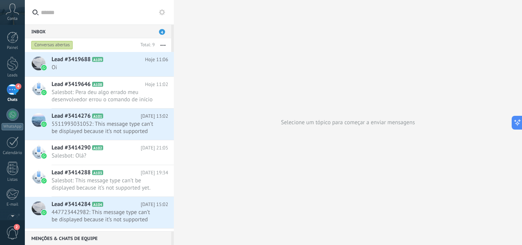
click at [159, 32] on span "4" at bounding box center [162, 32] width 6 height 6
click at [163, 43] on button "button" at bounding box center [163, 45] width 16 height 14
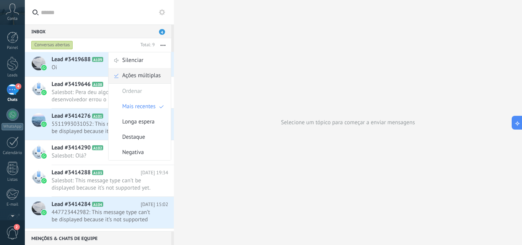
click at [140, 78] on span "Ações múltiplas" at bounding box center [141, 75] width 39 height 15
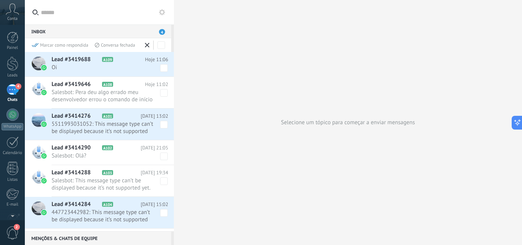
click at [156, 38] on div "Marcar como respondida Conversa fechada" at bounding box center [99, 45] width 149 height 14
click at [156, 43] on div at bounding box center [157, 45] width 28 height 10
click at [162, 32] on span "4" at bounding box center [162, 32] width 6 height 6
drag, startPoint x: 146, startPoint y: 45, endPoint x: 152, endPoint y: 38, distance: 9.3
click at [147, 46] on icon at bounding box center [147, 45] width 5 height 5
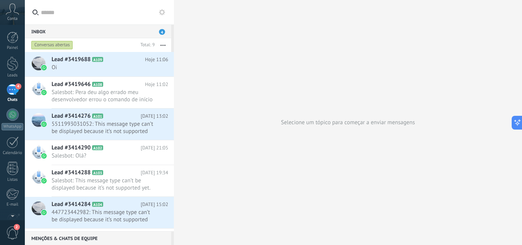
click at [163, 10] on icon at bounding box center [162, 12] width 6 height 6
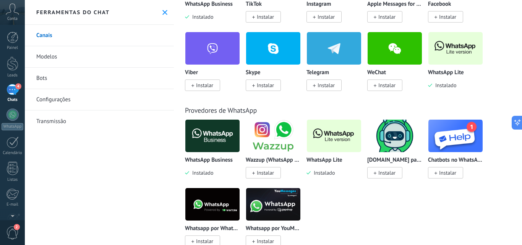
scroll to position [268, 0]
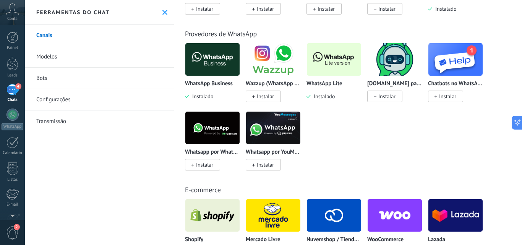
click at [59, 56] on link "Modelos" at bounding box center [99, 56] width 149 height 21
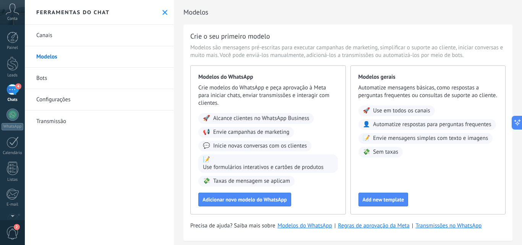
scroll to position [12, 0]
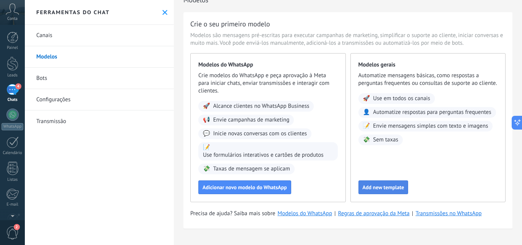
click at [381, 185] on span "Add new template" at bounding box center [384, 187] width 42 height 5
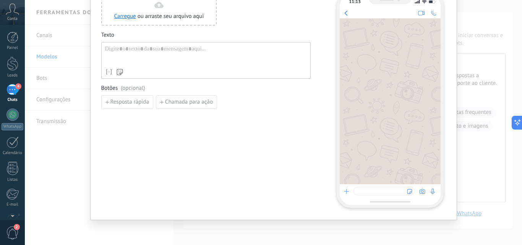
scroll to position [0, 0]
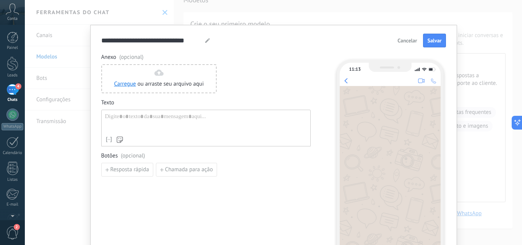
click at [44, 80] on div "**********" at bounding box center [273, 122] width 497 height 245
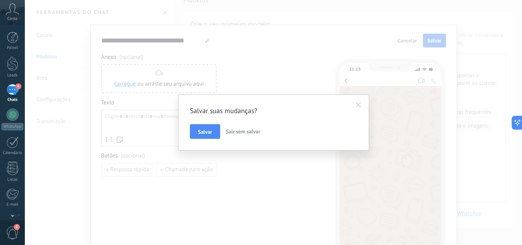
click at [242, 132] on span "Sair sem salvar" at bounding box center [243, 131] width 34 height 7
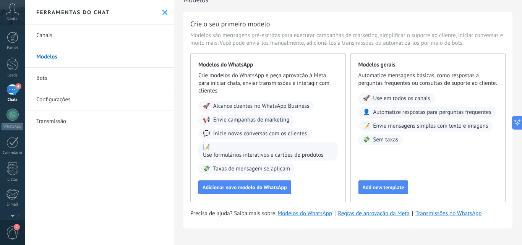
click at [57, 76] on link "Bots" at bounding box center [99, 78] width 149 height 21
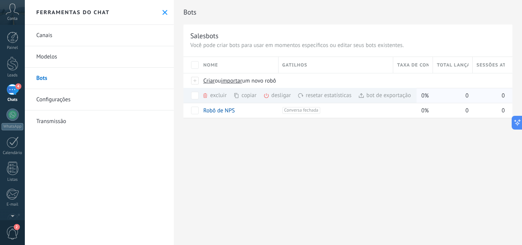
click at [244, 97] on div "copiar mais" at bounding box center [259, 95] width 50 height 15
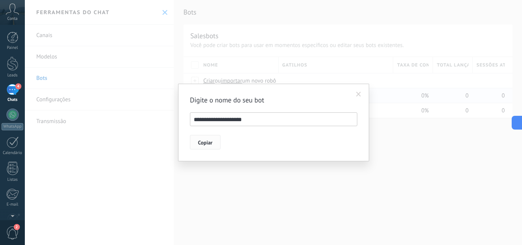
click at [207, 142] on span "Copiar" at bounding box center [205, 142] width 15 height 5
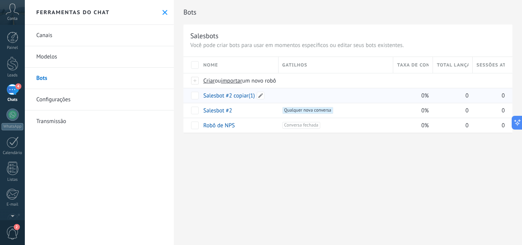
click at [230, 95] on link "Salesbot #2 copiar(1)" at bounding box center [229, 95] width 52 height 7
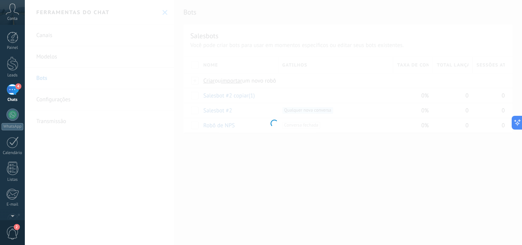
type input "**********"
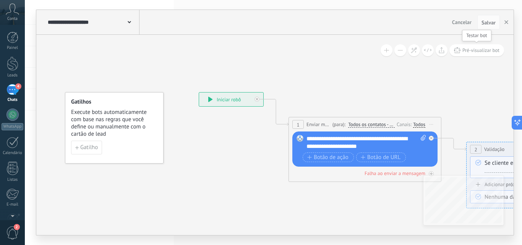
click at [473, 52] on span "Pré-visualizar bot" at bounding box center [481, 50] width 37 height 6
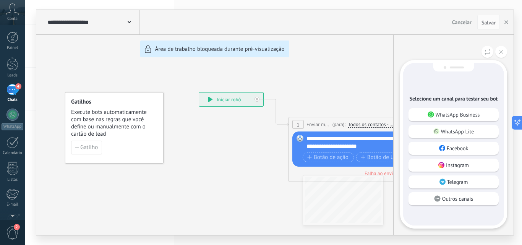
click at [210, 101] on div "**********" at bounding box center [275, 122] width 478 height 225
drag, startPoint x: 320, startPoint y: 132, endPoint x: 265, endPoint y: 123, distance: 55.1
click at [266, 123] on div "**********" at bounding box center [275, 122] width 478 height 225
drag, startPoint x: 255, startPoint y: 109, endPoint x: 314, endPoint y: 113, distance: 58.6
click at [314, 113] on div "**********" at bounding box center [275, 122] width 478 height 225
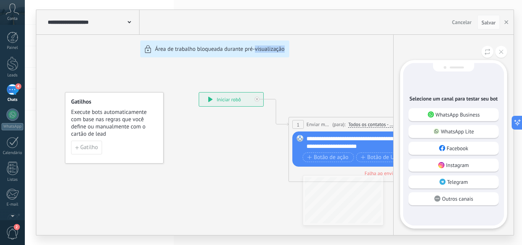
click at [273, 124] on div "**********" at bounding box center [275, 122] width 478 height 225
click at [463, 116] on p "WhatsApp Business" at bounding box center [458, 114] width 44 height 7
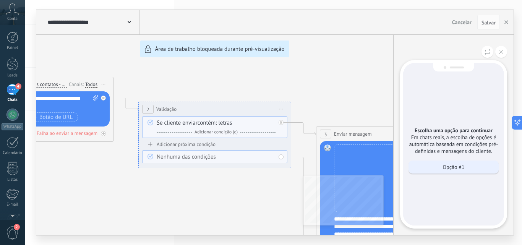
click at [449, 169] on p "Opção #1" at bounding box center [454, 167] width 22 height 7
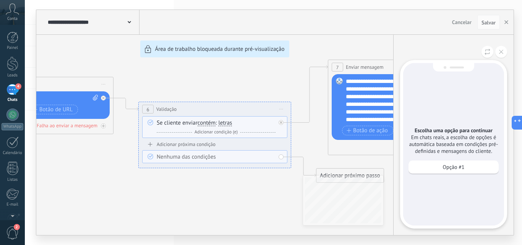
click at [448, 165] on p "Opção #1" at bounding box center [454, 167] width 22 height 7
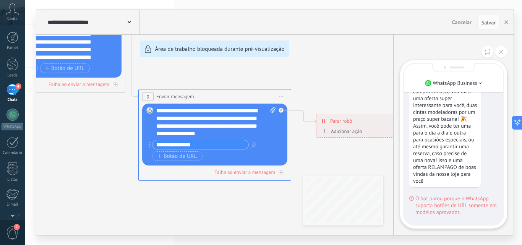
click at [251, 198] on div "**********" at bounding box center [275, 122] width 478 height 225
click at [433, 201] on span "O bot parou porque o WhatsApp suporta botões de URL somente em modelos aprovado…" at bounding box center [457, 205] width 83 height 21
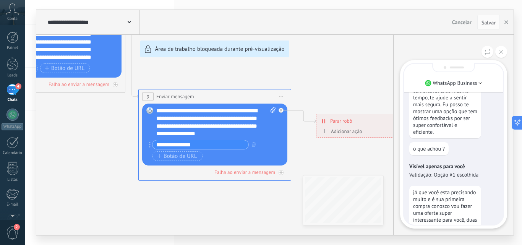
scroll to position [-191, 0]
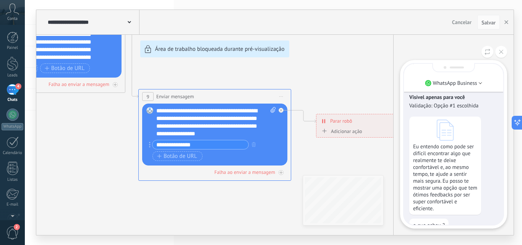
click at [322, 119] on div "**********" at bounding box center [275, 122] width 478 height 225
click at [443, 132] on icon at bounding box center [445, 130] width 17 height 21
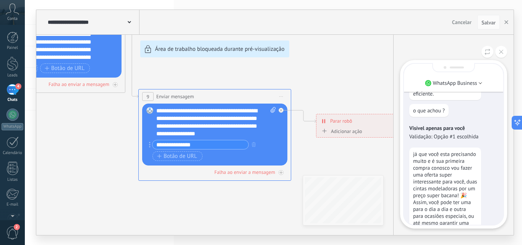
scroll to position [0, 0]
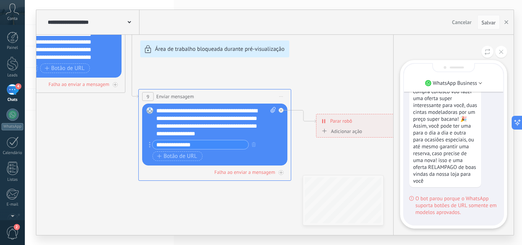
drag, startPoint x: 440, startPoint y: 182, endPoint x: 442, endPoint y: 169, distance: 13.5
click at [440, 179] on p "já que você esta precisando muito e é sua primeira compra conosco vou fazer uma…" at bounding box center [445, 129] width 64 height 110
click at [443, 167] on p "já que você esta precisando muito e é sua primeira compra conosco vou fazer uma…" at bounding box center [445, 129] width 64 height 110
click at [478, 78] on li "WhatsApp Business" at bounding box center [453, 82] width 99 height 11
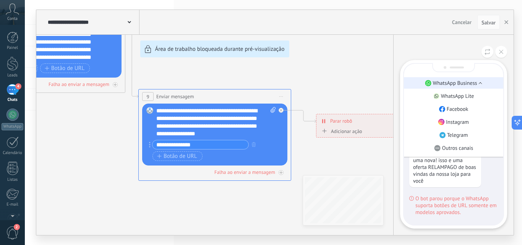
click at [478, 78] on li "WhatsApp Business" at bounding box center [453, 82] width 99 height 11
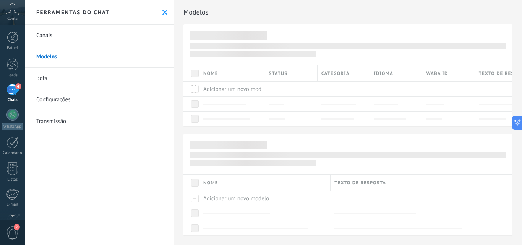
click at [49, 75] on link "Bots" at bounding box center [99, 78] width 149 height 21
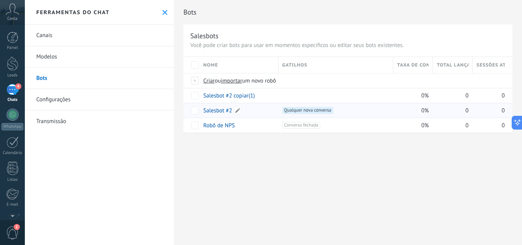
click at [216, 111] on link "Salesbot #2" at bounding box center [217, 110] width 29 height 7
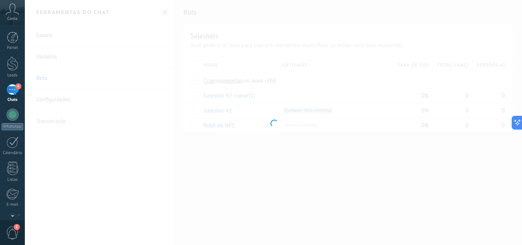
type input "**********"
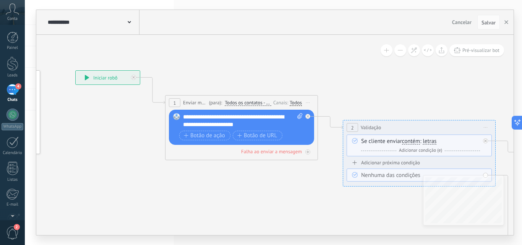
drag, startPoint x: 303, startPoint y: 180, endPoint x: 67, endPoint y: 137, distance: 240.2
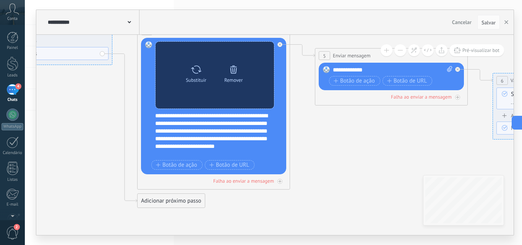
drag, startPoint x: 247, startPoint y: 155, endPoint x: 204, endPoint y: 91, distance: 77.2
click at [75, 68] on icon at bounding box center [436, 187] width 1870 height 858
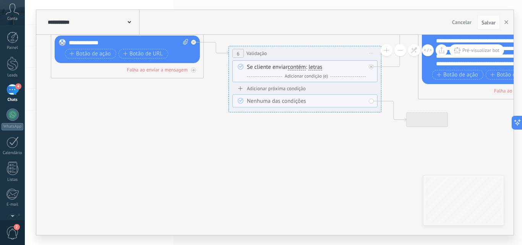
drag, startPoint x: 392, startPoint y: 131, endPoint x: 158, endPoint y: 108, distance: 234.7
click at [131, 108] on icon at bounding box center [171, 159] width 1870 height 858
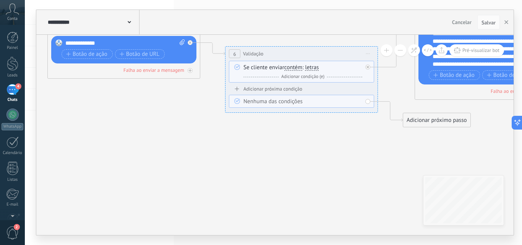
drag, startPoint x: 280, startPoint y: 114, endPoint x: 107, endPoint y: 117, distance: 172.5
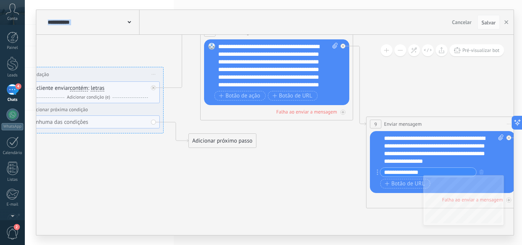
drag, startPoint x: 415, startPoint y: 153, endPoint x: 195, endPoint y: 163, distance: 220.1
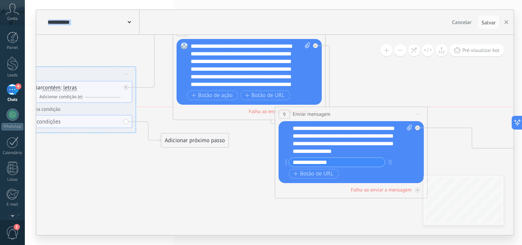
drag, startPoint x: 362, startPoint y: 128, endPoint x: 269, endPoint y: 111, distance: 94.4
click at [275, 112] on div "**********" at bounding box center [351, 114] width 152 height 14
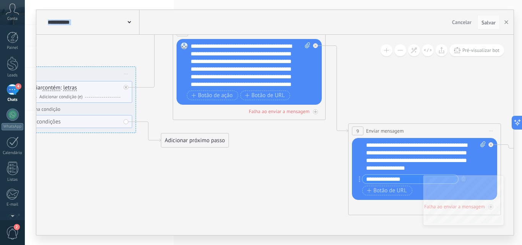
drag, startPoint x: 332, startPoint y: 112, endPoint x: 431, endPoint y: 132, distance: 101.0
click at [432, 133] on div "**********" at bounding box center [425, 131] width 152 height 14
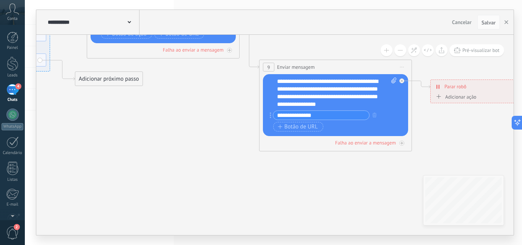
drag, startPoint x: 286, startPoint y: 178, endPoint x: 200, endPoint y: 117, distance: 105.8
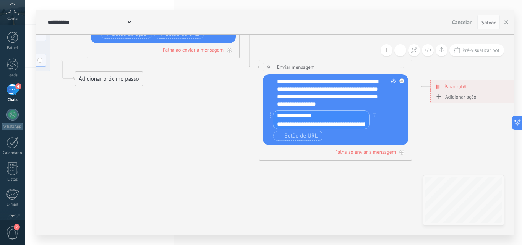
click at [329, 116] on input "**********" at bounding box center [321, 115] width 96 height 9
click at [372, 116] on button "button" at bounding box center [374, 115] width 8 height 10
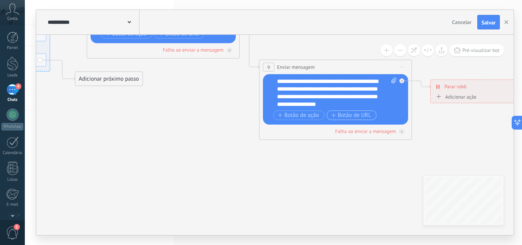
click at [351, 113] on span "Botão de URL" at bounding box center [351, 115] width 40 height 6
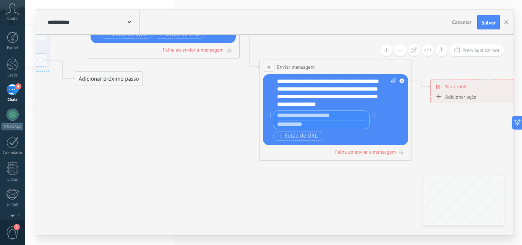
click at [324, 125] on input "text" at bounding box center [321, 124] width 96 height 9
paste input "**********"
type input "**********"
click at [328, 114] on input "text" at bounding box center [321, 115] width 96 height 9
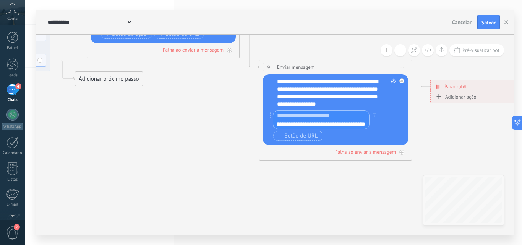
scroll to position [0, 0]
type input "**********"
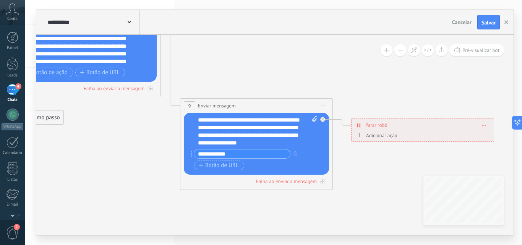
drag, startPoint x: 310, startPoint y: 162, endPoint x: 306, endPoint y: 219, distance: 56.3
click at [357, 125] on icon at bounding box center [357, 125] width 1 height 4
click at [362, 135] on div "Adicionar ação" at bounding box center [376, 136] width 42 height 6
click at [362, 135] on button "Marcar como conversa fechada" at bounding box center [399, 136] width 96 height 14
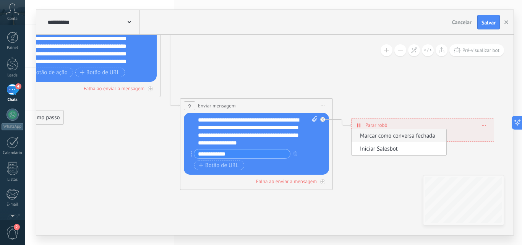
click at [387, 137] on span "Marcar como conversa fechada" at bounding box center [398, 135] width 93 height 7
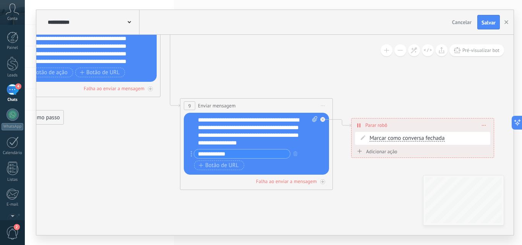
click at [364, 136] on icon at bounding box center [363, 138] width 5 height 5
click at [421, 137] on span "Marcar como conversa fechada" at bounding box center [407, 139] width 75 height 6
click at [421, 137] on button "Marcar como conversa fechada" at bounding box center [414, 139] width 96 height 14
click at [355, 121] on div "**********" at bounding box center [423, 125] width 142 height 13
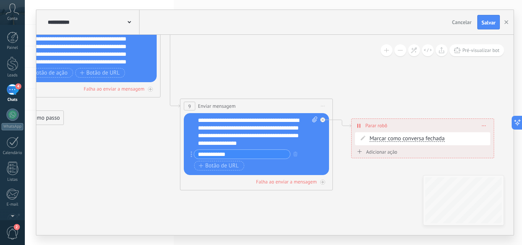
click at [226, 165] on span "Botão de URL" at bounding box center [219, 166] width 40 height 6
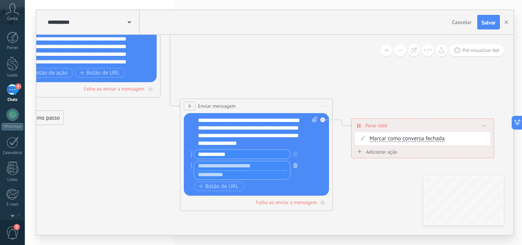
click at [294, 164] on icon "button" at bounding box center [296, 165] width 4 height 5
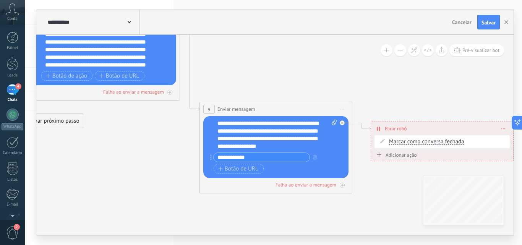
drag, startPoint x: 329, startPoint y: 194, endPoint x: 381, endPoint y: 190, distance: 52.1
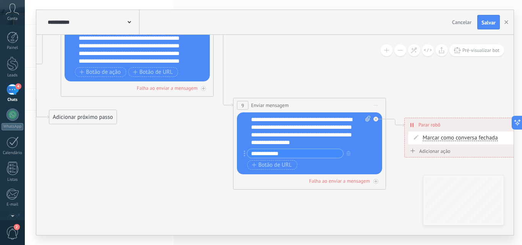
click at [310, 152] on input "**********" at bounding box center [295, 153] width 96 height 9
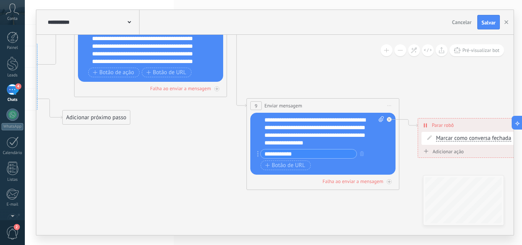
drag, startPoint x: 125, startPoint y: 170, endPoint x: 54, endPoint y: 112, distance: 91.9
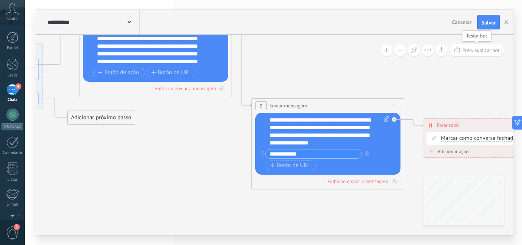
click at [474, 50] on span "Pré-visualizar bot" at bounding box center [481, 50] width 37 height 6
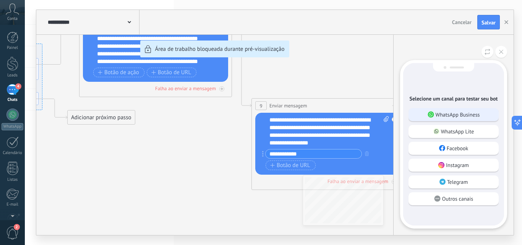
click at [450, 115] on p "WhatsApp Business" at bounding box center [458, 114] width 44 height 7
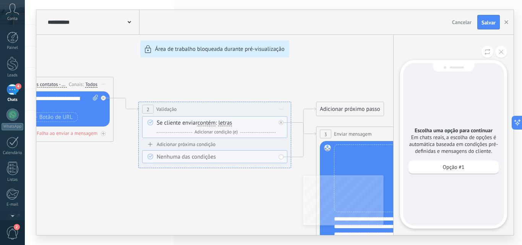
click at [436, 167] on div "Opção #1" at bounding box center [454, 167] width 90 height 13
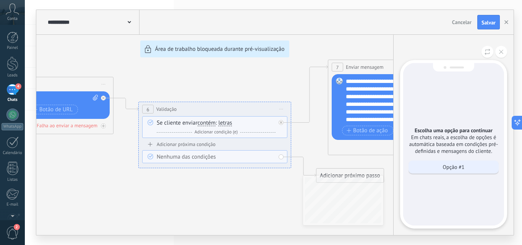
click at [433, 167] on div "Opção #1" at bounding box center [454, 167] width 90 height 13
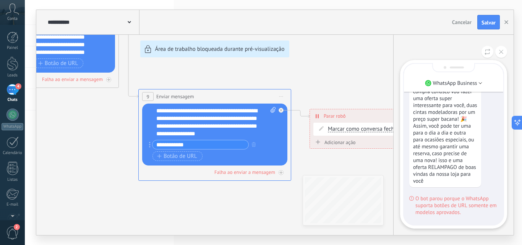
click at [410, 199] on icon at bounding box center [411, 198] width 5 height 5
click at [236, 143] on div "**********" at bounding box center [275, 122] width 478 height 225
click at [210, 141] on div "**********" at bounding box center [275, 122] width 478 height 225
click at [188, 147] on div "**********" at bounding box center [275, 122] width 478 height 225
click at [499, 51] on button at bounding box center [502, 52] width 12 height 12
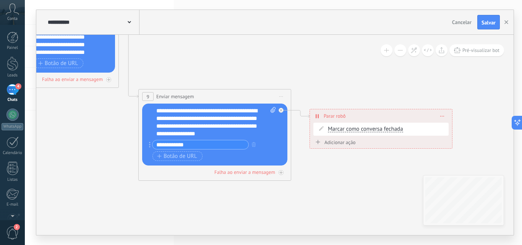
click at [203, 146] on input "**********" at bounding box center [201, 144] width 96 height 9
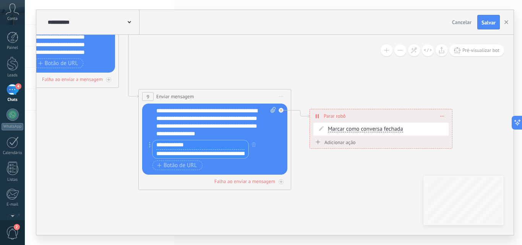
scroll to position [0, 71]
drag, startPoint x: 161, startPoint y: 154, endPoint x: 276, endPoint y: 155, distance: 115.1
click at [276, 155] on div "Substituir Remover Converter para mensagem de voz Arraste a imagem aqui para an…" at bounding box center [214, 139] width 145 height 71
click at [488, 18] on button "Salvar" at bounding box center [489, 22] width 23 height 15
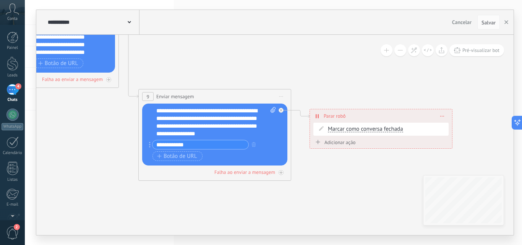
click at [11, 94] on div "4" at bounding box center [12, 89] width 12 height 11
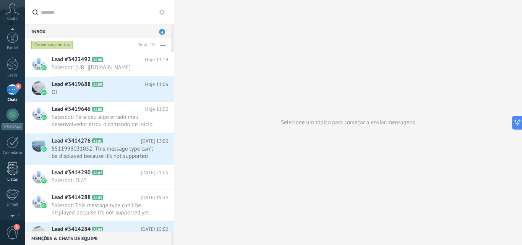
scroll to position [38, 0]
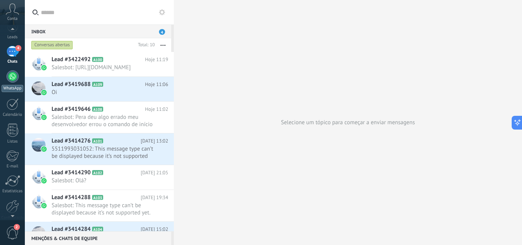
click at [3, 71] on link "WhatsApp" at bounding box center [12, 81] width 25 height 22
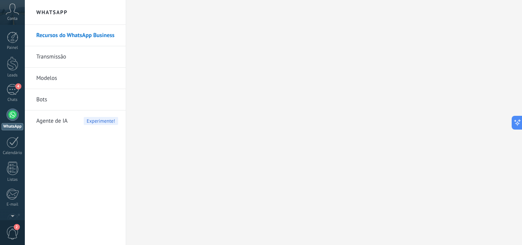
click at [81, 35] on link "Recursos do WhatsApp Business" at bounding box center [77, 35] width 82 height 21
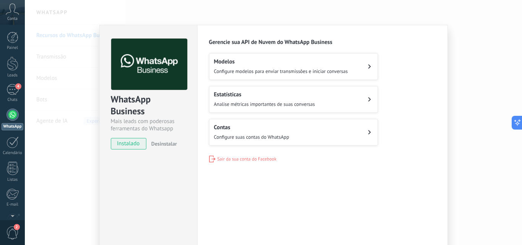
click at [132, 141] on span "instalado" at bounding box center [128, 143] width 35 height 11
click at [273, 75] on button "Modelos Configure modelos para enviar transmissões e iniciar conversas" at bounding box center [293, 66] width 169 height 27
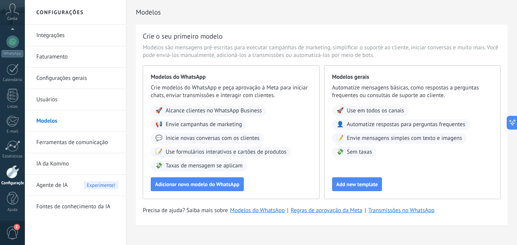
scroll to position [13, 0]
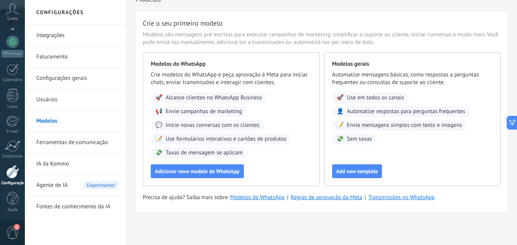
click at [54, 184] on span "Agente de IA" at bounding box center [51, 185] width 31 height 21
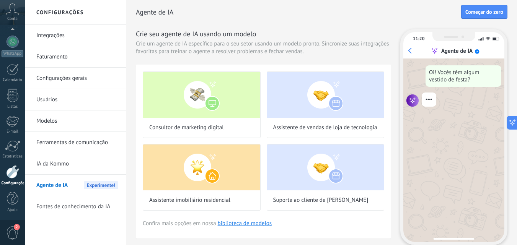
click at [54, 204] on link "Fontes de conhecimento da IA" at bounding box center [77, 206] width 82 height 21
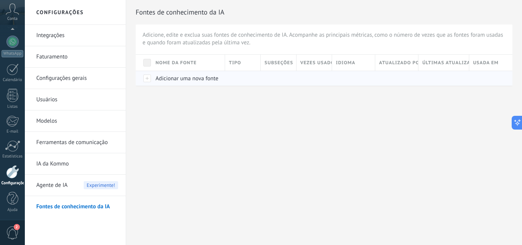
click at [149, 76] on div at bounding box center [144, 78] width 16 height 15
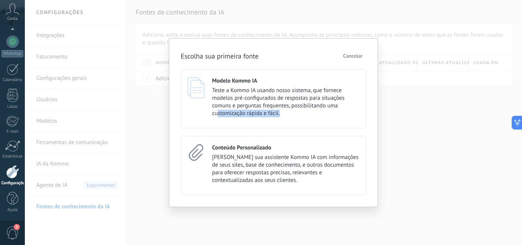
click at [218, 121] on div "Modelo Kommo IA Teste a Kommo IA usando nosso sistema, que fornece modelos pré-…" at bounding box center [273, 98] width 185 height 59
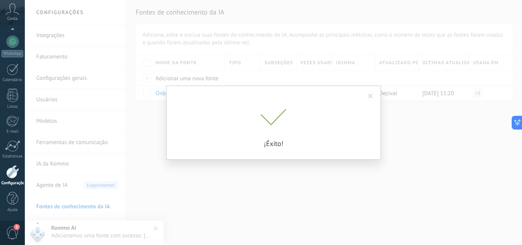
click at [274, 146] on p "¡Éxito!" at bounding box center [273, 143] width 191 height 9
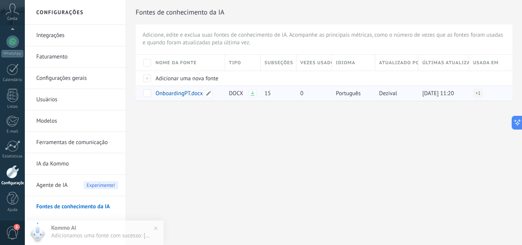
click at [185, 94] on span "OnboardingPT.docx" at bounding box center [179, 93] width 47 height 7
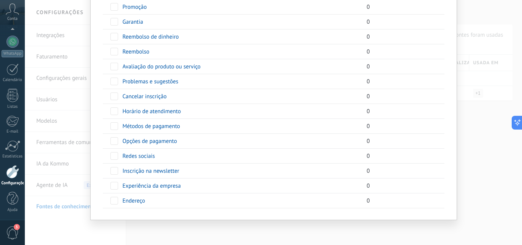
scroll to position [3, 0]
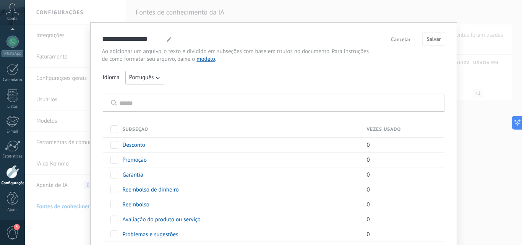
click at [401, 40] on span "Cancelar" at bounding box center [400, 39] width 19 height 5
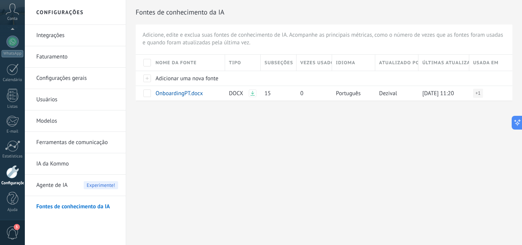
scroll to position [0, 0]
click at [149, 94] on span at bounding box center [147, 93] width 8 height 8
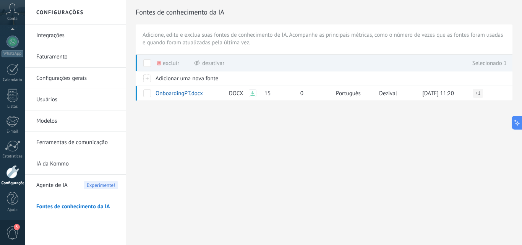
click at [166, 62] on span "Excluir" at bounding box center [171, 63] width 16 height 15
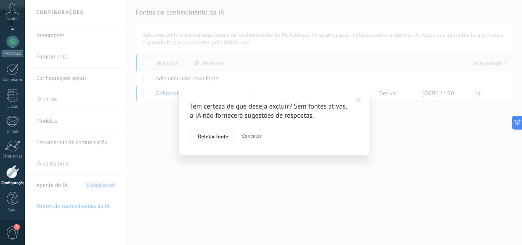
click at [218, 139] on span "Deletar fonte" at bounding box center [213, 136] width 30 height 5
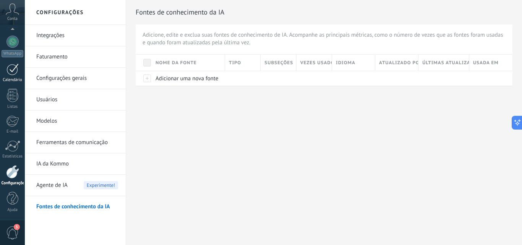
click at [10, 74] on div at bounding box center [12, 69] width 12 height 12
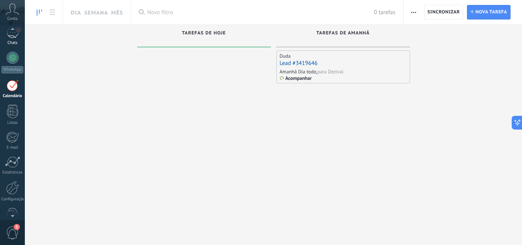
scroll to position [54, 0]
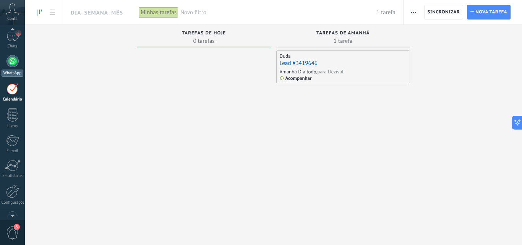
click at [13, 58] on div at bounding box center [12, 61] width 12 height 12
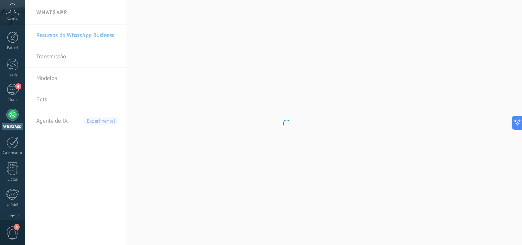
click at [10, 83] on div "Painel Leads 4 Chats WhatsApp Clientes" at bounding box center [12, 163] width 25 height 262
click at [10, 92] on div "4" at bounding box center [12, 89] width 12 height 11
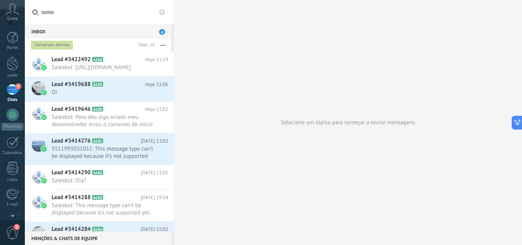
click at [162, 32] on span "4" at bounding box center [162, 32] width 6 height 6
click at [162, 12] on icon at bounding box center [162, 12] width 6 height 6
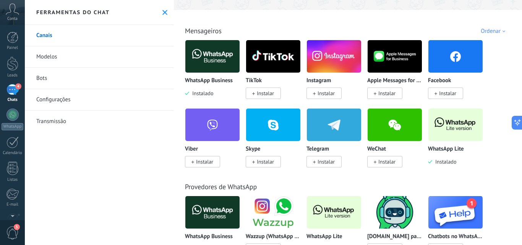
scroll to position [191, 0]
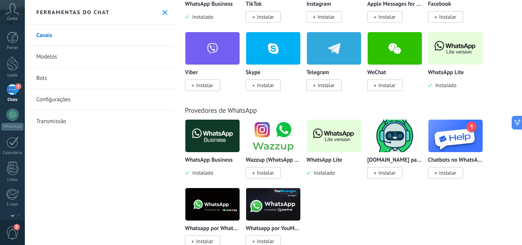
click at [336, 135] on img at bounding box center [334, 135] width 54 height 37
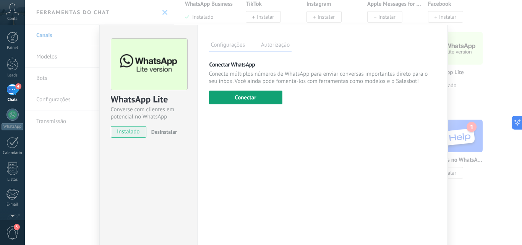
click at [252, 94] on button "Conectar" at bounding box center [245, 98] width 73 height 14
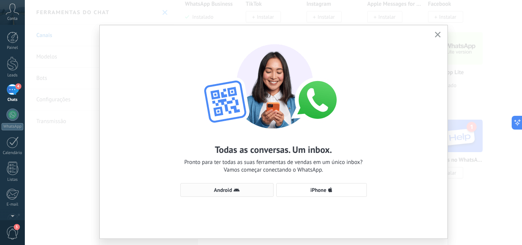
click at [242, 190] on span "Android" at bounding box center [227, 190] width 85 height 6
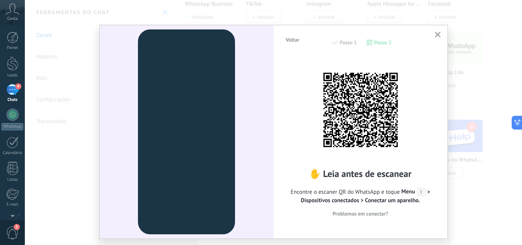
scroll to position [19, 0]
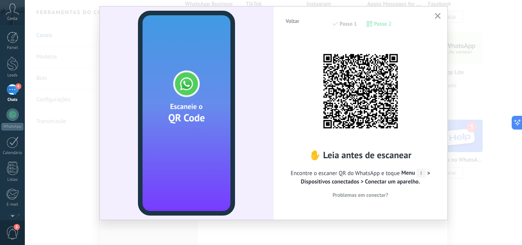
drag, startPoint x: 419, startPoint y: 41, endPoint x: 430, endPoint y: 27, distance: 17.5
click at [420, 41] on div "✋ Leia antes de escanear Encontre o escaner QR do WhatsApp e toque Menu > Dispo…" at bounding box center [360, 122] width 151 height 171
click at [438, 15] on icon "button" at bounding box center [438, 16] width 6 height 6
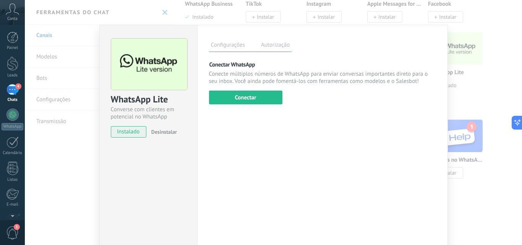
scroll to position [0, 0]
click at [276, 45] on label "Autorização" at bounding box center [275, 46] width 32 height 11
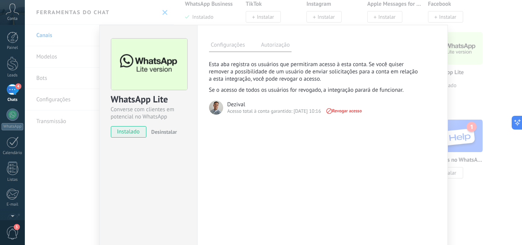
click at [244, 109] on div "Acesso total à conta garantido: [DATE] 10:16" at bounding box center [274, 111] width 94 height 7
click at [226, 49] on label "Configurações" at bounding box center [228, 46] width 38 height 11
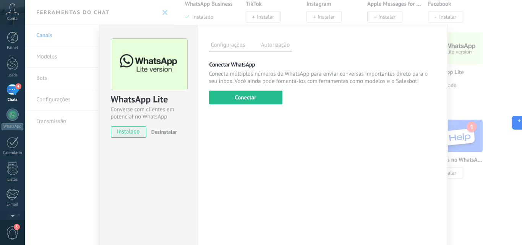
click at [54, 60] on div "WhatsApp Lite Converse com clientes em potencial no WhatsApp instalado Desinsta…" at bounding box center [273, 122] width 497 height 245
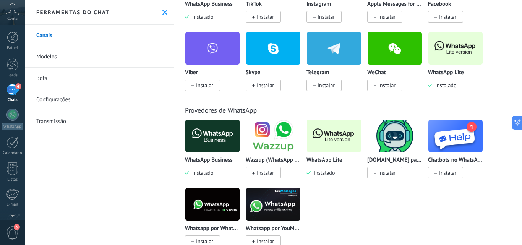
click at [49, 82] on link "Bots" at bounding box center [99, 78] width 149 height 21
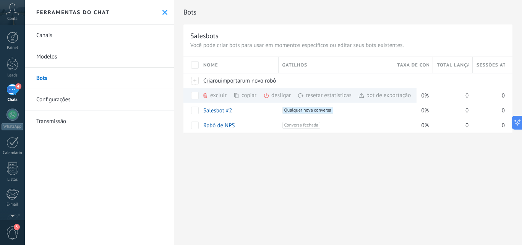
click at [291, 189] on div "Bots Salesbots Você pode criar bots para usar em momentos específicos ou editar…" at bounding box center [348, 122] width 348 height 245
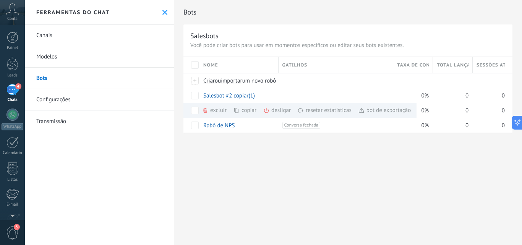
drag, startPoint x: 294, startPoint y: 56, endPoint x: 294, endPoint y: 62, distance: 5.7
click at [294, 58] on div "Salesbots Você pode criar bots para usar em momentos específicos ou editar seus…" at bounding box center [348, 78] width 329 height 108
click at [294, 63] on span "Gatilhos" at bounding box center [295, 65] width 25 height 7
click at [290, 65] on span "Gatilhos" at bounding box center [295, 65] width 25 height 7
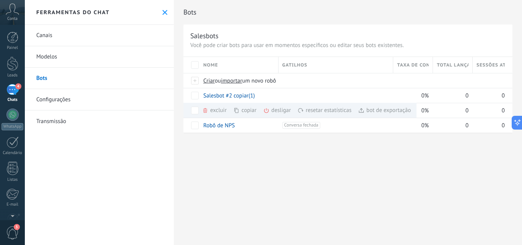
drag, startPoint x: 373, startPoint y: 201, endPoint x: 336, endPoint y: 164, distance: 51.9
click at [372, 200] on div "Bots Salesbots Você pode criar bots para usar em momentos específicos ou editar…" at bounding box center [348, 122] width 348 height 245
drag, startPoint x: 443, startPoint y: 111, endPoint x: 364, endPoint y: 125, distance: 80.7
click at [372, 120] on div "Nome Gatilhos Taxa de conversão Total lançado Sessões ativas Criar ou importar …" at bounding box center [348, 95] width 329 height 76
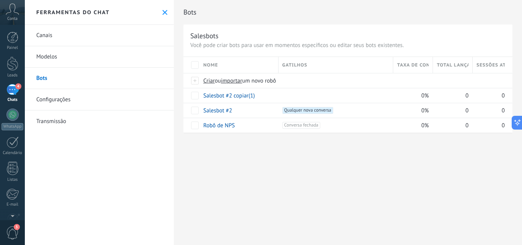
click at [59, 59] on link "Modelos" at bounding box center [99, 56] width 149 height 21
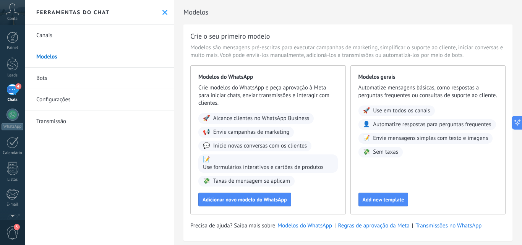
click at [54, 85] on link "Bots" at bounding box center [99, 78] width 149 height 21
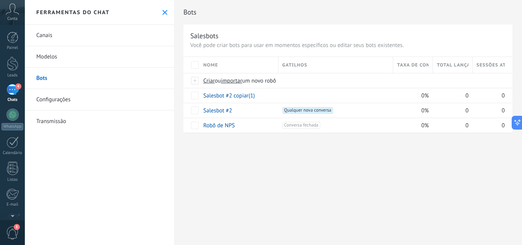
click at [57, 105] on link "Configurações" at bounding box center [99, 99] width 149 height 21
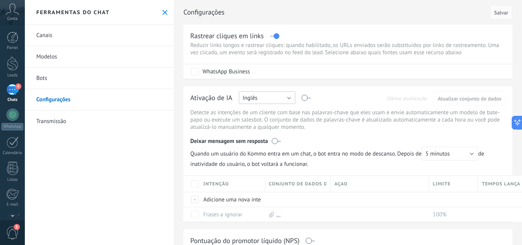
click at [289, 97] on button "Inglês" at bounding box center [267, 97] width 57 height 13
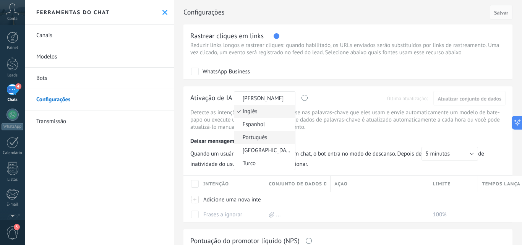
click at [264, 138] on span "Português" at bounding box center [263, 137] width 58 height 7
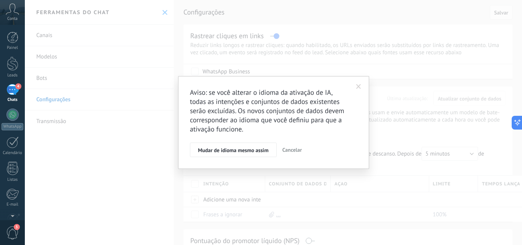
click at [353, 85] on span at bounding box center [359, 86] width 13 height 13
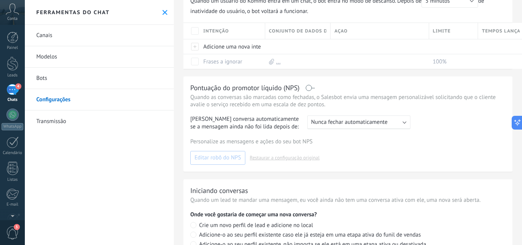
scroll to position [203, 0]
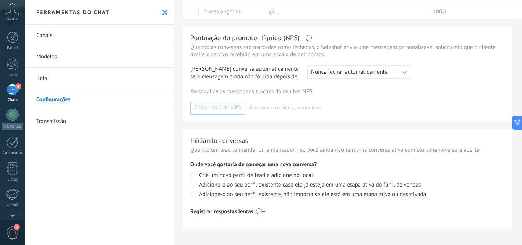
click at [53, 123] on link "Transmissão" at bounding box center [99, 120] width 149 height 21
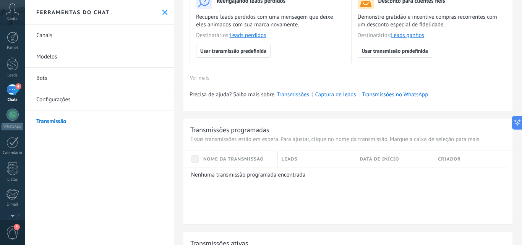
scroll to position [344, 0]
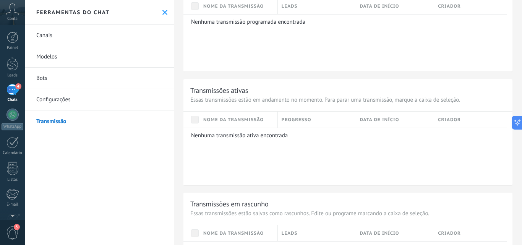
click at [63, 75] on link "Bots" at bounding box center [99, 78] width 149 height 21
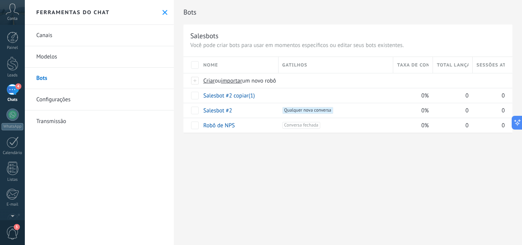
click at [15, 86] on div "4" at bounding box center [12, 89] width 12 height 11
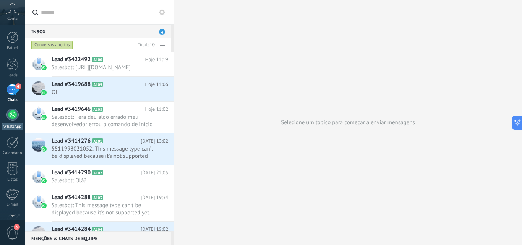
click at [7, 112] on div at bounding box center [12, 115] width 12 height 12
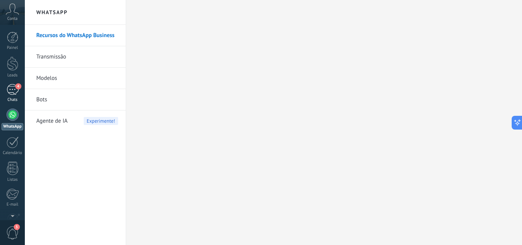
click at [12, 90] on div "4" at bounding box center [12, 89] width 12 height 11
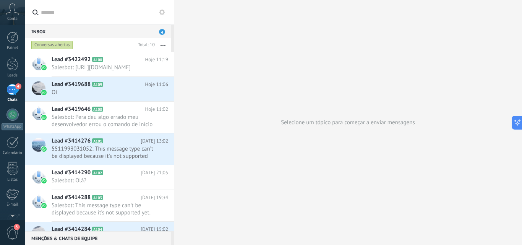
click at [4, 84] on div "Painel Leads 4 Chats WhatsApp Clientes" at bounding box center [12, 163] width 25 height 262
click at [165, 13] on button at bounding box center [162, 12] width 9 height 9
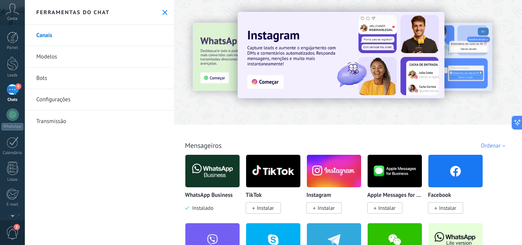
click at [36, 81] on link "Bots" at bounding box center [99, 78] width 149 height 21
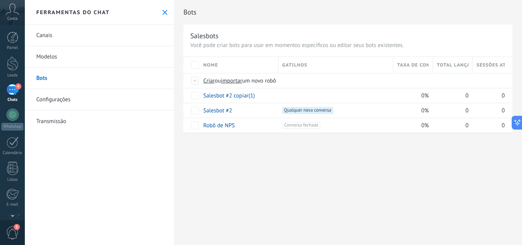
click at [40, 57] on link "Modelos" at bounding box center [99, 56] width 149 height 21
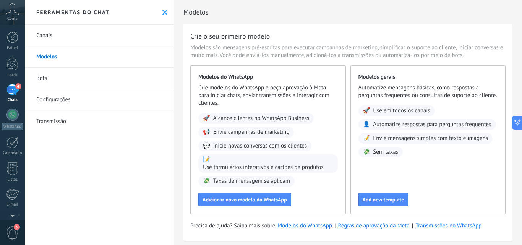
scroll to position [12, 0]
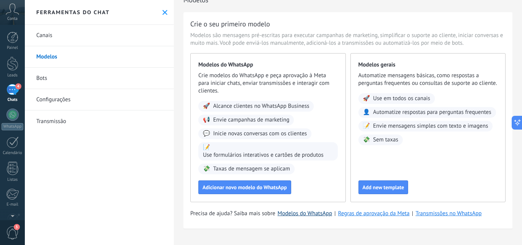
click at [323, 216] on link "Modelos do WhatsApp" at bounding box center [305, 213] width 55 height 7
click at [40, 84] on link "Bots" at bounding box center [99, 78] width 149 height 21
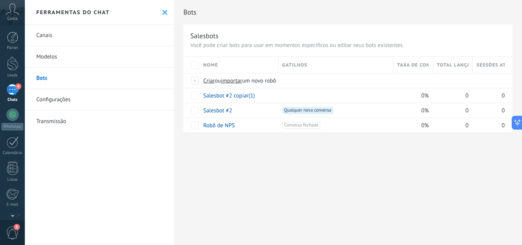
click at [53, 104] on link "Configurações" at bounding box center [99, 99] width 149 height 21
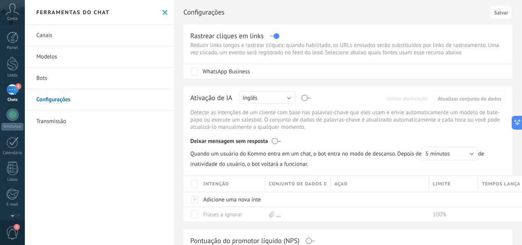
click at [65, 39] on link "Canais" at bounding box center [99, 35] width 149 height 21
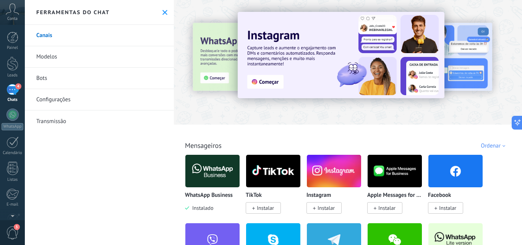
click at [60, 52] on link "Modelos" at bounding box center [99, 56] width 149 height 21
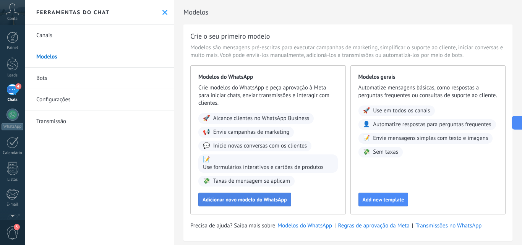
click at [287, 197] on button "Adicionar novo modelo do WhatsApp" at bounding box center [244, 200] width 93 height 14
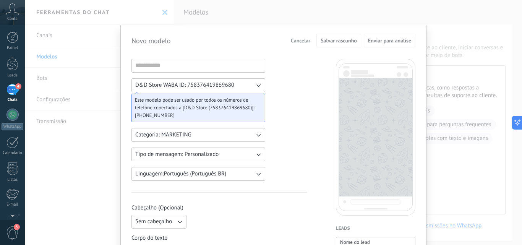
click at [64, 148] on div "Novo modelo Cancelar Salvar rascunho Enviar para análise D&D Store WABA ID: 758…" at bounding box center [273, 122] width 497 height 245
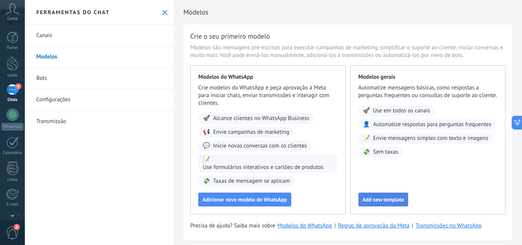
click at [387, 198] on span "Add new template" at bounding box center [384, 199] width 42 height 5
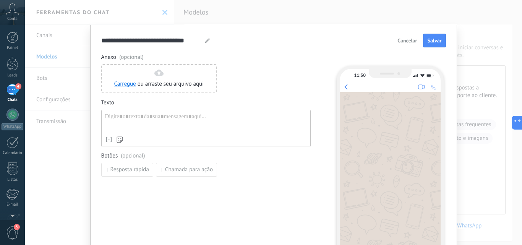
click at [39, 79] on div "**********" at bounding box center [273, 122] width 497 height 245
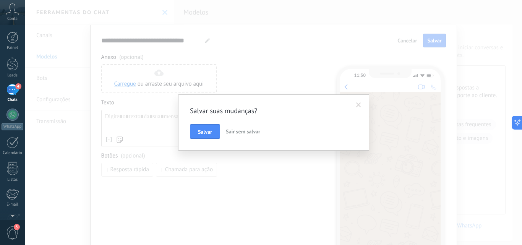
click at [247, 133] on span "Sair sem salvar" at bounding box center [243, 131] width 34 height 7
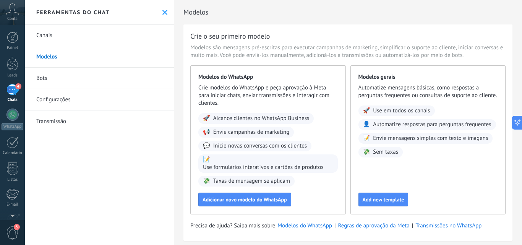
click at [32, 78] on link "Bots" at bounding box center [99, 78] width 149 height 21
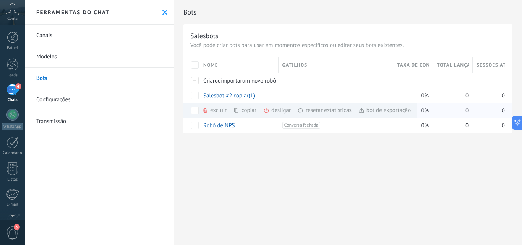
click at [378, 111] on div "bot de exportação mais" at bounding box center [385, 110] width 52 height 15
click at [67, 62] on link "Modelos" at bounding box center [99, 56] width 149 height 21
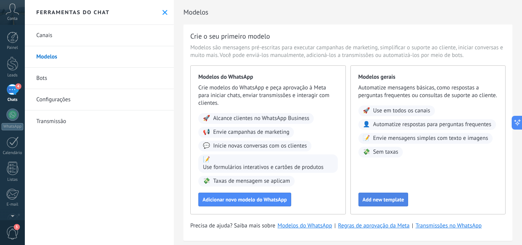
click at [392, 199] on span "Add new template" at bounding box center [384, 199] width 42 height 5
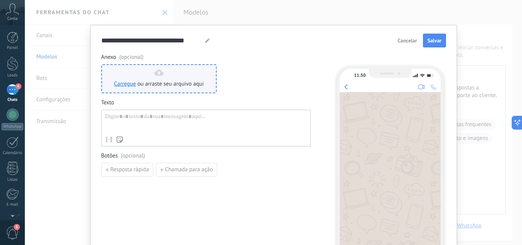
click at [124, 80] on div "Carregue ou arraste seu arquivo aqui [GEOGRAPHIC_DATA] para cá" at bounding box center [159, 79] width 90 height 18
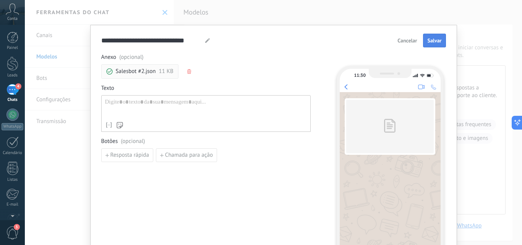
click at [431, 41] on span "Salvar" at bounding box center [434, 40] width 14 height 5
click at [440, 44] on button "Salvar" at bounding box center [434, 41] width 23 height 14
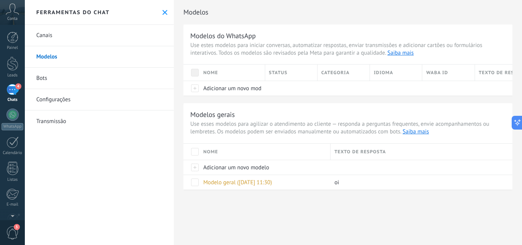
drag, startPoint x: 81, startPoint y: 55, endPoint x: 89, endPoint y: 154, distance: 99.7
click at [89, 154] on div "Canais Modelos Bots Configurações Transmissão" at bounding box center [99, 135] width 149 height 220
click at [195, 182] on span at bounding box center [195, 183] width 8 height 8
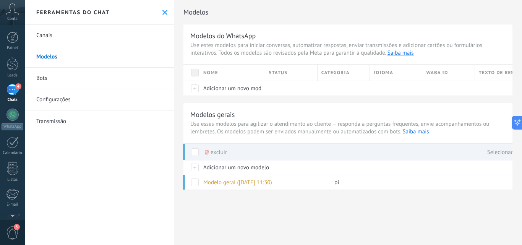
click at [211, 153] on span "excluir" at bounding box center [219, 152] width 16 height 15
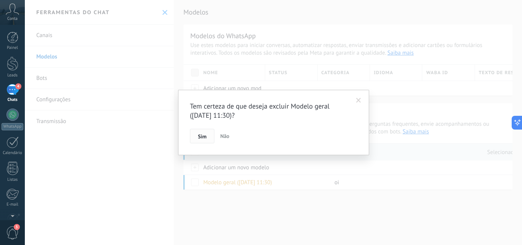
click at [206, 135] on span "Sim" at bounding box center [202, 136] width 8 height 5
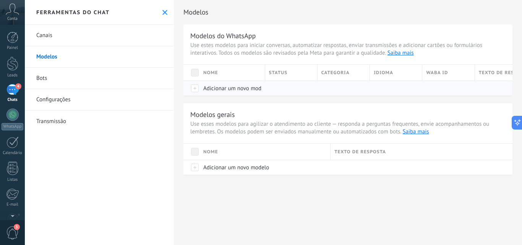
click at [198, 86] on div at bounding box center [192, 88] width 16 height 15
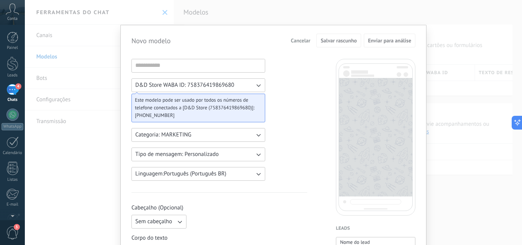
drag, startPoint x: 437, startPoint y: 6, endPoint x: 400, endPoint y: 3, distance: 38.0
click at [421, 8] on div "Novo modelo Cancelar Salvar rascunho Enviar para análise D&D Store WABA ID: 758…" at bounding box center [273, 122] width 497 height 245
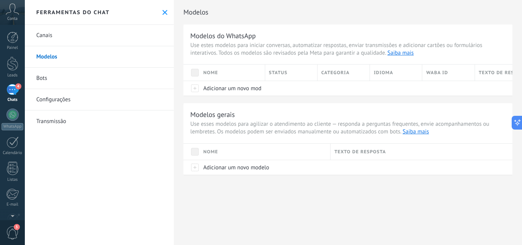
click at [85, 78] on link "Bots" at bounding box center [99, 78] width 149 height 21
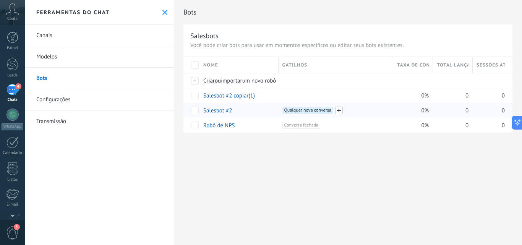
click at [342, 108] on span at bounding box center [339, 111] width 8 height 8
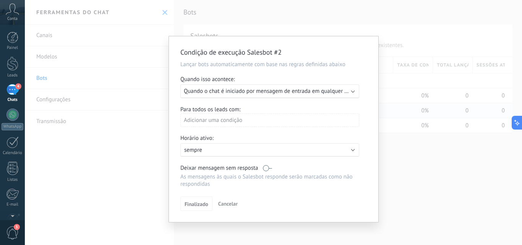
click at [320, 123] on div "Adicionar uma condição" at bounding box center [269, 120] width 179 height 13
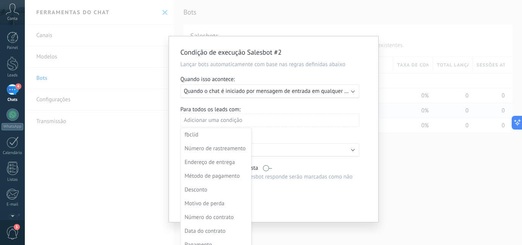
scroll to position [21, 0]
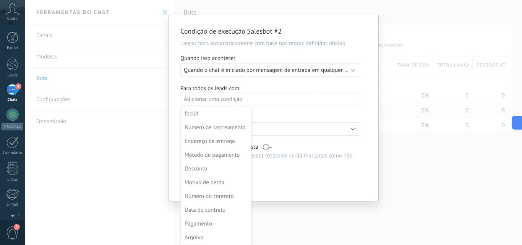
click at [303, 83] on div at bounding box center [274, 108] width 210 height 186
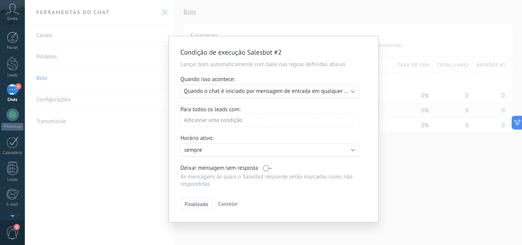
click at [206, 203] on span "Finalizado" at bounding box center [197, 203] width 24 height 5
click at [452, 193] on div "Condição de execução Salesbot #2 Lançar bots automaticamente com base nas regra…" at bounding box center [273, 122] width 497 height 245
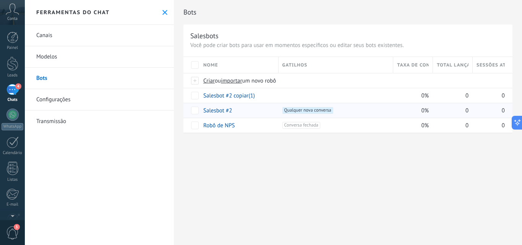
drag, startPoint x: 451, startPoint y: 144, endPoint x: 364, endPoint y: 138, distance: 87.0
click at [364, 138] on div "Bots Salesbots Você pode criar bots para usar em momentos específicos ou editar…" at bounding box center [348, 74] width 348 height 149
click at [406, 65] on span "Taxa de conversão" at bounding box center [413, 65] width 32 height 7
click at [66, 96] on link "Configurações" at bounding box center [99, 99] width 149 height 21
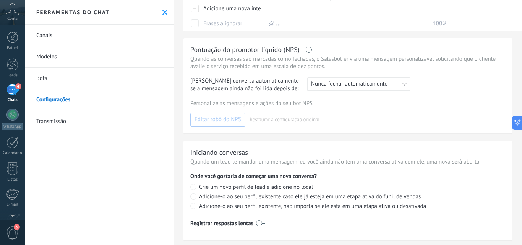
scroll to position [203, 0]
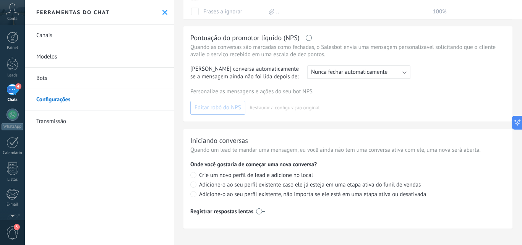
click at [59, 119] on link "Transmissão" at bounding box center [99, 120] width 149 height 21
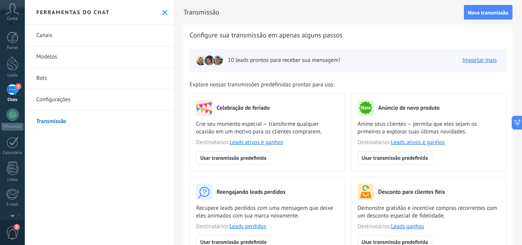
click at [62, 94] on link "Configurações" at bounding box center [99, 99] width 149 height 21
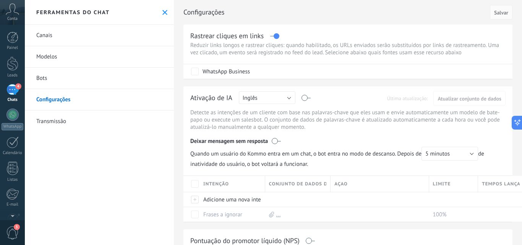
click at [66, 78] on link "Bots" at bounding box center [99, 78] width 149 height 21
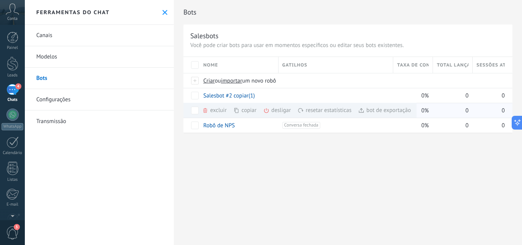
click at [275, 110] on div "desligar mais" at bounding box center [290, 110] width 55 height 15
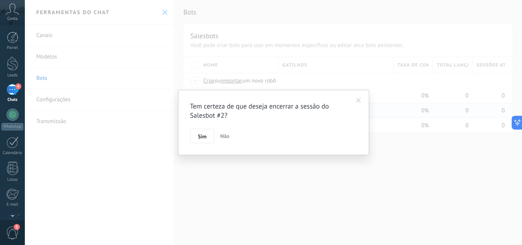
click at [222, 135] on span "Não" at bounding box center [224, 136] width 9 height 7
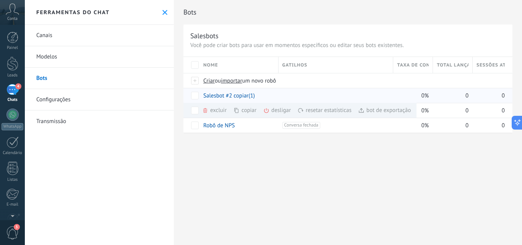
drag, startPoint x: 499, startPoint y: 72, endPoint x: 487, endPoint y: 101, distance: 30.7
click at [422, 73] on div "Nome Gatilhos Taxa de conversão Total lançado Sessões ativas Criar ou importar …" at bounding box center [348, 95] width 329 height 76
click at [522, 119] on button at bounding box center [516, 123] width 14 height 14
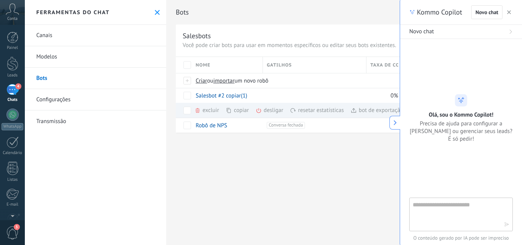
scroll to position [7, 0]
click at [512, 10] on button "button" at bounding box center [509, 12] width 8 height 9
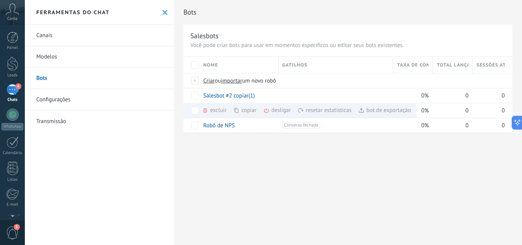
click at [59, 37] on link "Canais" at bounding box center [99, 35] width 149 height 21
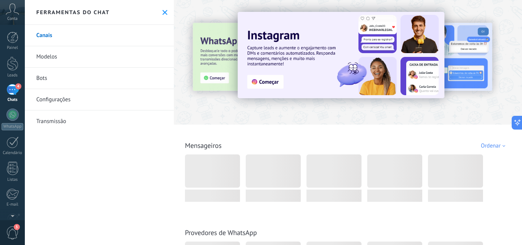
click at [53, 52] on link "Modelos" at bounding box center [99, 56] width 149 height 21
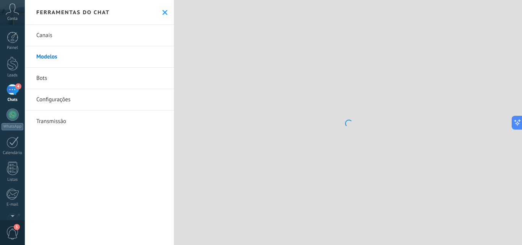
click at [56, 106] on link "Configurações" at bounding box center [99, 99] width 149 height 21
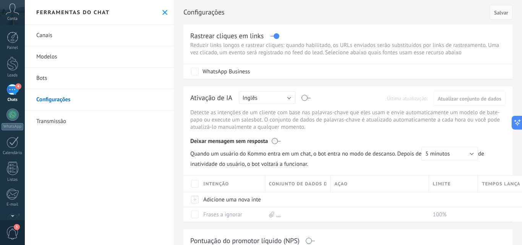
click at [21, 83] on div "Painel Leads 4 Chats WhatsApp Clientes" at bounding box center [12, 163] width 25 height 262
click at [15, 88] on div "4" at bounding box center [12, 89] width 12 height 11
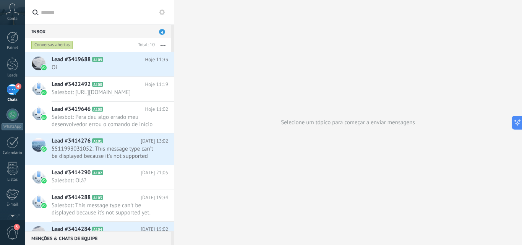
click at [165, 45] on icon "button" at bounding box center [163, 45] width 5 height 1
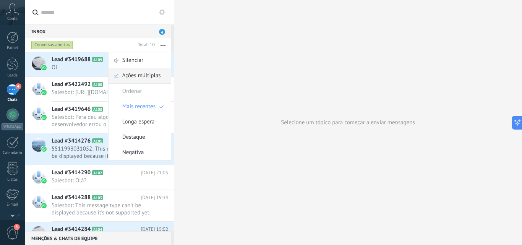
click at [152, 73] on span "Ações múltiplas" at bounding box center [141, 75] width 39 height 15
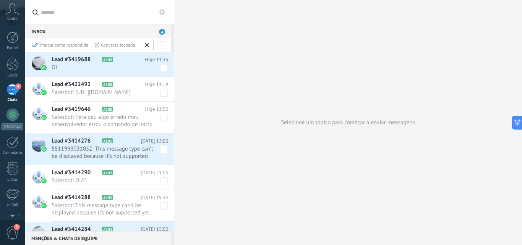
click at [159, 40] on div "Marcar como respondida Conversa fechada" at bounding box center [99, 45] width 149 height 14
click at [145, 45] on span at bounding box center [148, 45] width 11 height 10
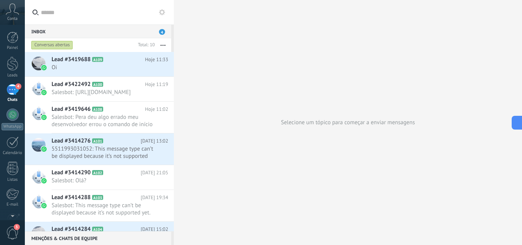
click at [159, 46] on button "button" at bounding box center [163, 45] width 16 height 14
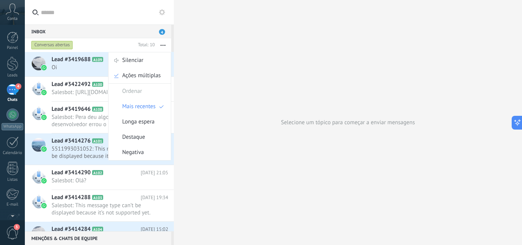
click at [128, 42] on div "Conversas abertas" at bounding box center [82, 45] width 105 height 14
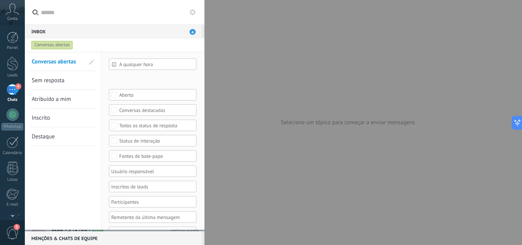
click at [144, 44] on div "Conversas abertas" at bounding box center [108, 45] width 156 height 14
click at [47, 39] on div "Conversas abertas" at bounding box center [108, 45] width 156 height 14
click at [191, 35] on div "Inbox 4" at bounding box center [113, 31] width 177 height 14
drag, startPoint x: 188, startPoint y: 3, endPoint x: 190, endPoint y: 10, distance: 7.5
click at [190, 10] on div at bounding box center [115, 12] width 180 height 24
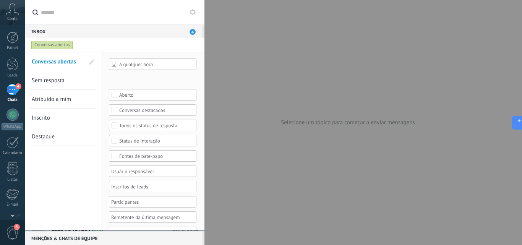
click at [190, 10] on icon at bounding box center [193, 12] width 6 height 6
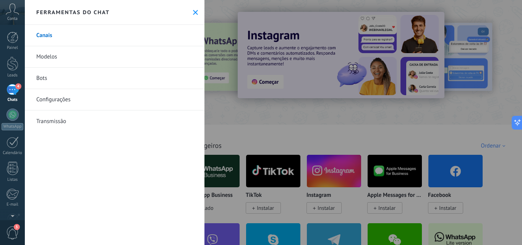
click at [193, 10] on icon at bounding box center [195, 12] width 5 height 5
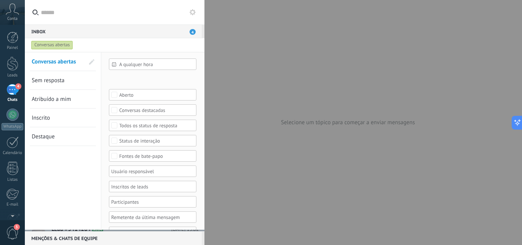
scroll to position [31, 0]
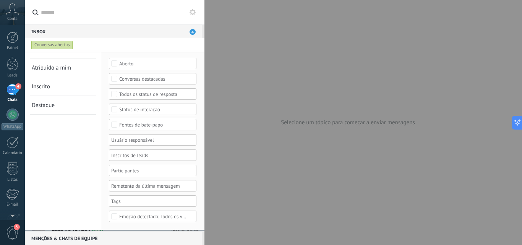
click at [64, 90] on link "Inscrito" at bounding box center [58, 86] width 53 height 18
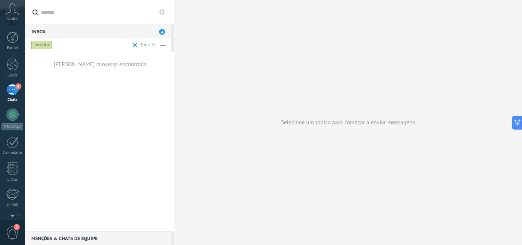
click at [135, 41] on span at bounding box center [135, 44] width 9 height 15
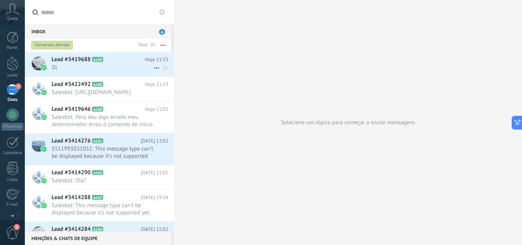
click at [103, 72] on div "Lead #3419688 A109 Hoje 11:33 Oi" at bounding box center [113, 64] width 122 height 24
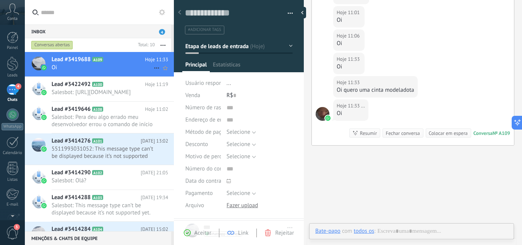
scroll to position [11, 0]
click at [326, 161] on div "Buscar Carregar mais Hoje Hoje 11:00 Robô Lead criado: Lead #3419688 Hoje 10:25…" at bounding box center [413, 36] width 218 height 485
click at [395, 231] on use at bounding box center [396, 230] width 6 height 6
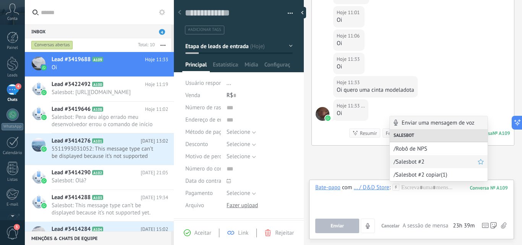
click at [417, 162] on span "/Salesbot #2" at bounding box center [436, 161] width 84 height 7
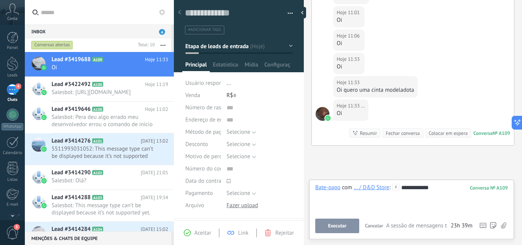
click at [348, 225] on button "Executar" at bounding box center [337, 226] width 44 height 15
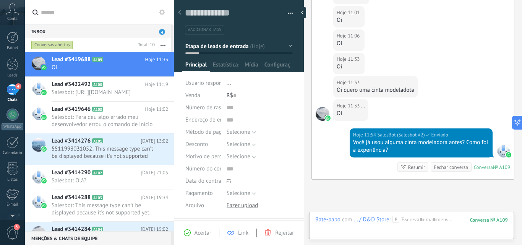
scroll to position [274, 0]
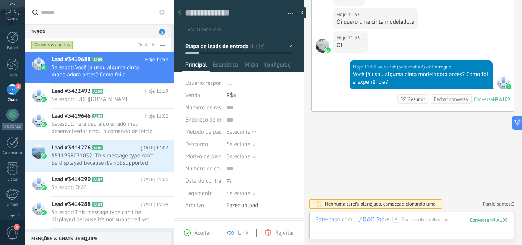
click at [413, 204] on span "adicionando uma" at bounding box center [417, 204] width 36 height 6
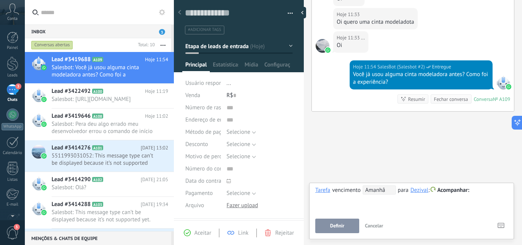
click at [370, 224] on span "Cancelar" at bounding box center [374, 226] width 18 height 6
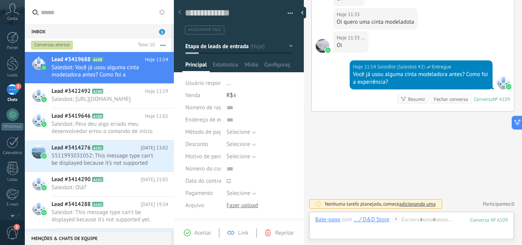
click at [159, 10] on button at bounding box center [162, 12] width 9 height 9
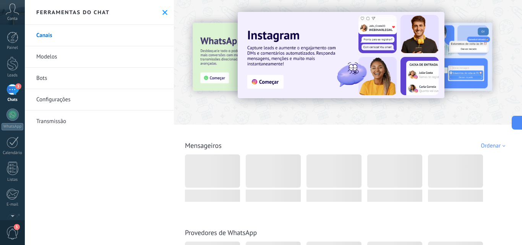
click at [30, 83] on link "Bots" at bounding box center [99, 78] width 149 height 21
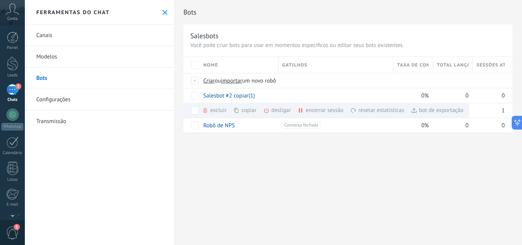
click at [330, 179] on div "Bots Salesbots Você pode criar bots para usar em momentos específicos ou editar…" at bounding box center [348, 122] width 348 height 245
click at [456, 78] on span "Criar ou importar um novo robô" at bounding box center [337, 80] width 268 height 7
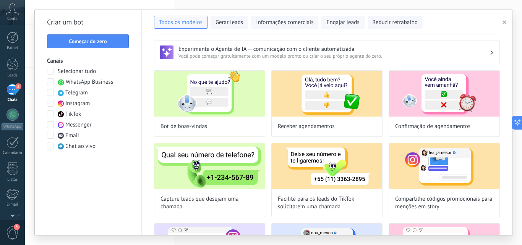
click at [51, 82] on span at bounding box center [50, 81] width 7 height 7
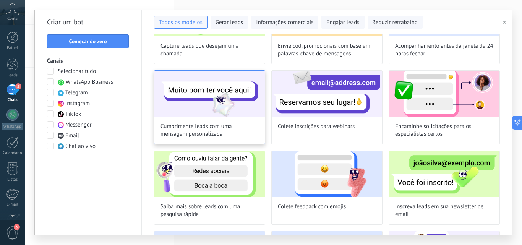
scroll to position [191, 0]
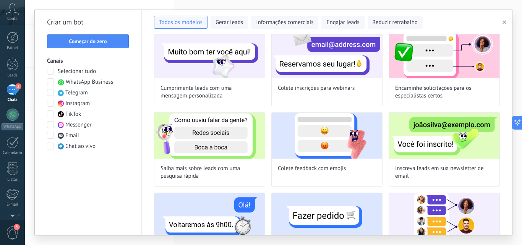
click at [500, 22] on button "button" at bounding box center [506, 22] width 13 height 9
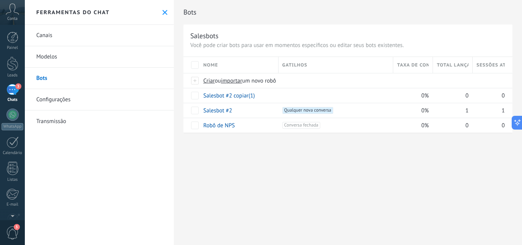
click at [12, 94] on div "3" at bounding box center [12, 89] width 12 height 11
drag, startPoint x: 149, startPoint y: 11, endPoint x: 154, endPoint y: 11, distance: 4.7
click at [149, 11] on div "Ferramentas do chat" at bounding box center [99, 12] width 149 height 25
click at [159, 12] on div "Ferramentas do chat" at bounding box center [99, 12] width 149 height 25
click at [164, 13] on icon at bounding box center [164, 12] width 5 height 5
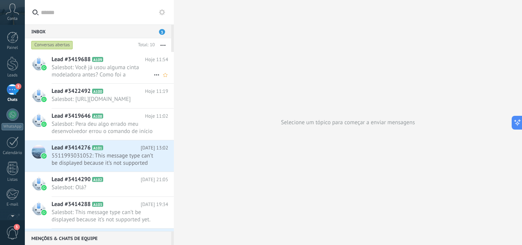
click at [115, 68] on span "Salesbot: Você já usou alguma cinta modeladora antes? Como foi a experiência?" at bounding box center [103, 71] width 102 height 15
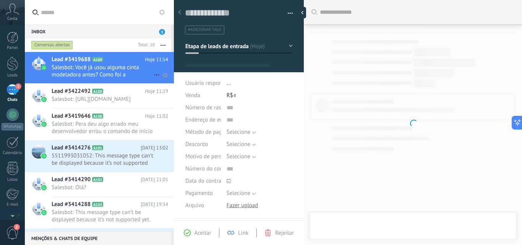
type textarea "**********"
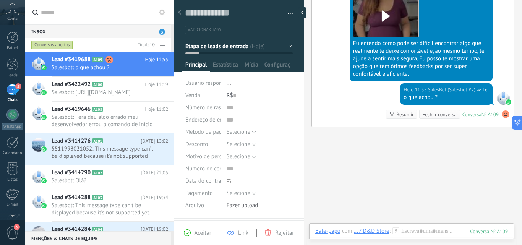
scroll to position [342, 0]
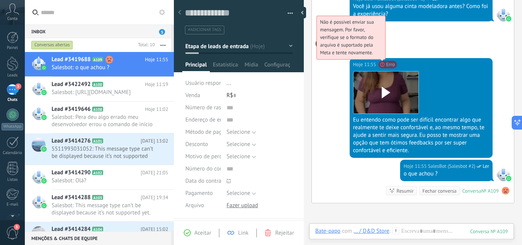
click at [374, 56] on span "Não é possível enviar sua mensagem. Por favor, verifique se o formato do arquiv…" at bounding box center [347, 37] width 54 height 37
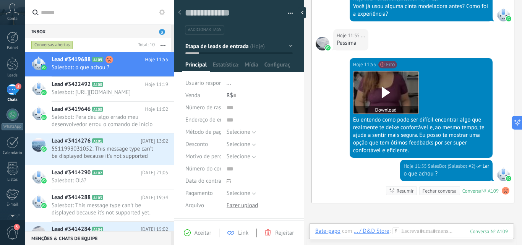
click at [380, 89] on icon at bounding box center [386, 92] width 16 height 11
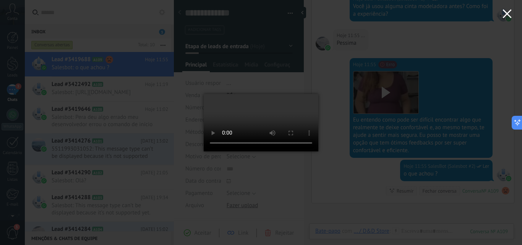
click at [508, 16] on icon "button" at bounding box center [507, 13] width 9 height 9
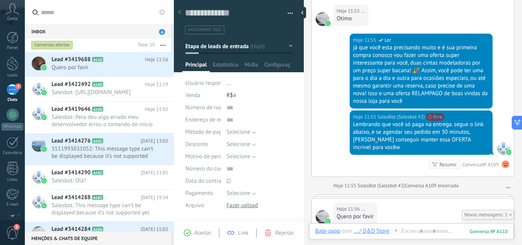
scroll to position [579, 0]
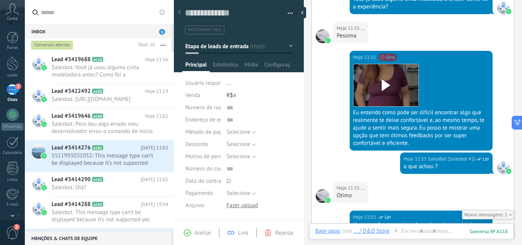
scroll to position [426, 0]
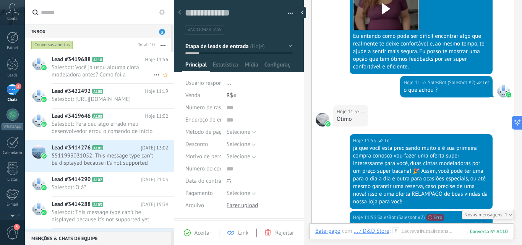
click at [65, 69] on span "Salesbot: Você já usou alguma cinta modeladora antes? Como foi a experiência?" at bounding box center [103, 71] width 102 height 15
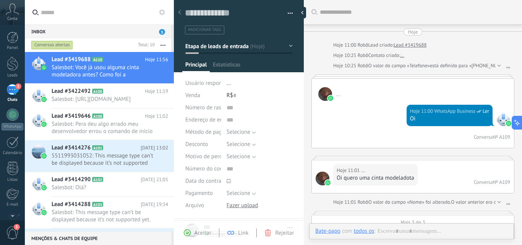
type textarea "**********"
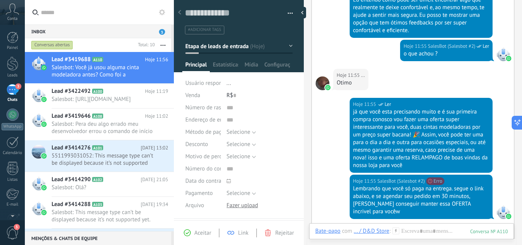
scroll to position [624, 0]
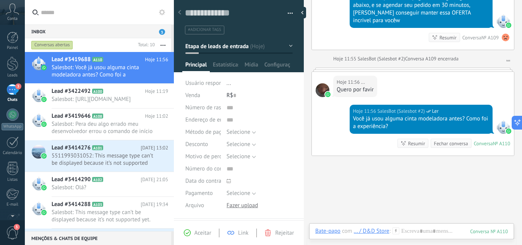
click at [163, 28] on div "Inbox 3" at bounding box center [98, 31] width 146 height 14
click at [162, 31] on span "3" at bounding box center [162, 32] width 6 height 6
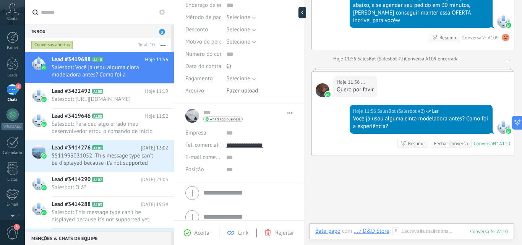
scroll to position [124, 0]
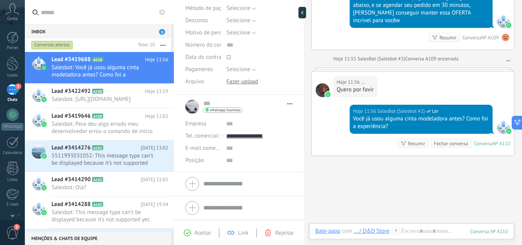
click at [163, 12] on icon at bounding box center [162, 12] width 6 height 6
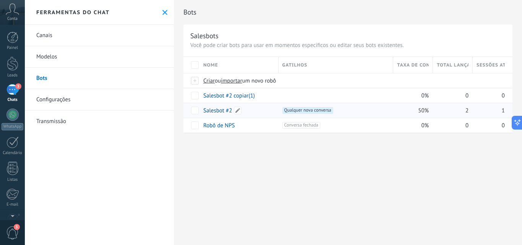
click at [219, 109] on link "Salesbot #2" at bounding box center [217, 110] width 29 height 7
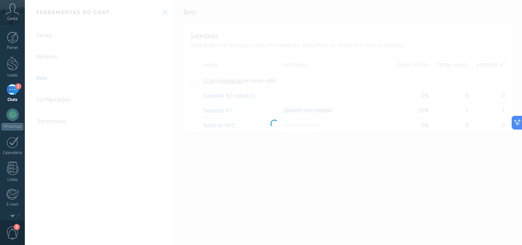
type input "**********"
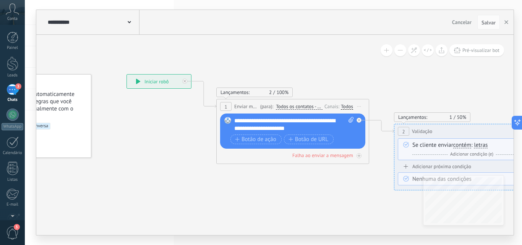
drag, startPoint x: 410, startPoint y: 192, endPoint x: 338, endPoint y: 174, distance: 74.5
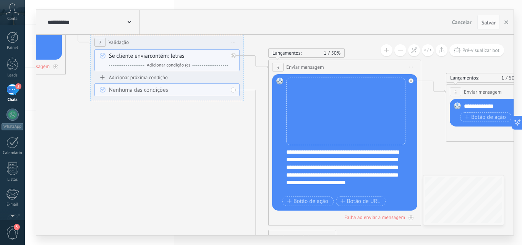
drag, startPoint x: 362, startPoint y: 183, endPoint x: 58, endPoint y: 94, distance: 316.4
drag, startPoint x: 346, startPoint y: 175, endPoint x: 320, endPoint y: 164, distance: 27.9
click at [320, 164] on div "**********" at bounding box center [349, 171] width 127 height 46
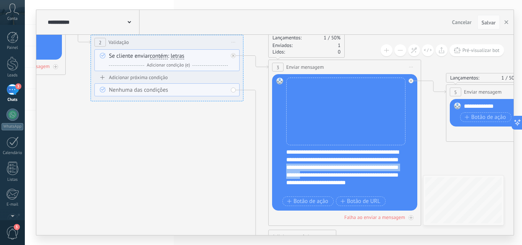
drag, startPoint x: 275, startPoint y: 169, endPoint x: 243, endPoint y: 134, distance: 46.8
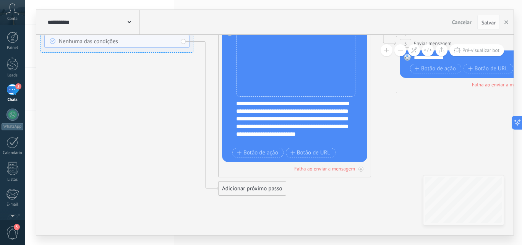
drag, startPoint x: 219, startPoint y: 154, endPoint x: 179, endPoint y: 106, distance: 62.2
click at [179, 106] on icon at bounding box center [517, 174] width 1870 height 858
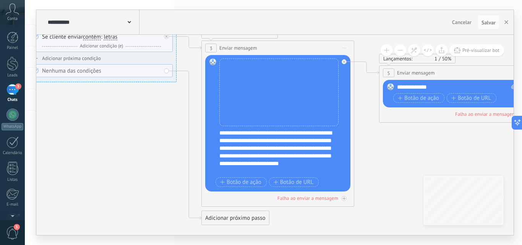
drag, startPoint x: 179, startPoint y: 106, endPoint x: 159, endPoint y: 143, distance: 42.4
click at [159, 143] on icon at bounding box center [500, 204] width 1870 height 858
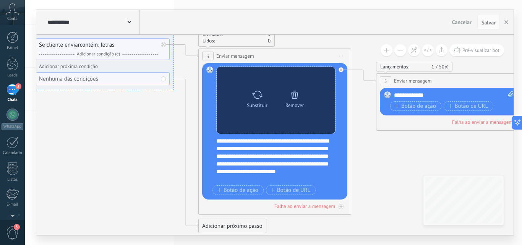
click at [298, 93] on icon at bounding box center [294, 95] width 7 height 8
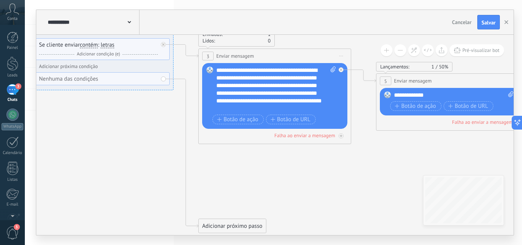
click at [332, 67] on icon at bounding box center [333, 70] width 5 height 6
click input "Upload" at bounding box center [0, 0] width 0 height 0
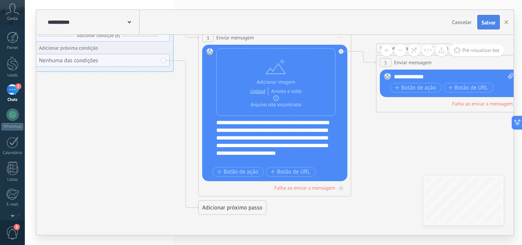
click at [482, 20] on span "Salvar" at bounding box center [489, 22] width 14 height 5
click at [335, 185] on div "Falha ao enviar a mensagem" at bounding box center [274, 187] width 145 height 7
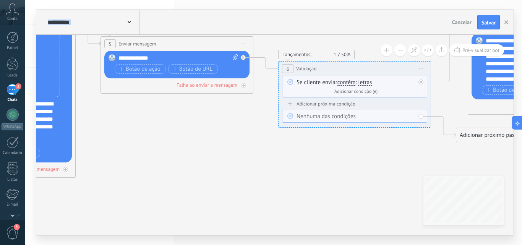
drag, startPoint x: 387, startPoint y: 133, endPoint x: 107, endPoint y: 95, distance: 282.5
click at [107, 95] on icon at bounding box center [221, 175] width 1870 height 858
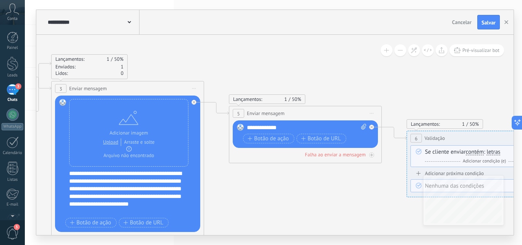
drag, startPoint x: 271, startPoint y: 118, endPoint x: 406, endPoint y: 185, distance: 150.3
click at [406, 188] on icon at bounding box center [350, 244] width 1870 height 858
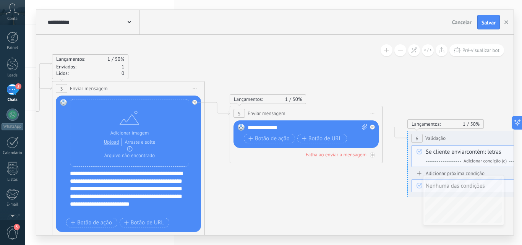
click at [219, 140] on icon at bounding box center [350, 244] width 1870 height 858
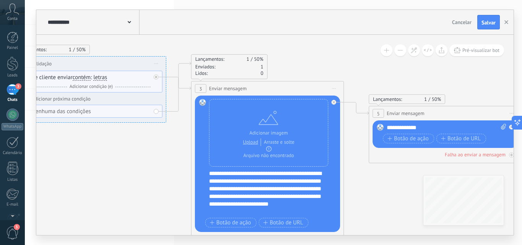
drag, startPoint x: 219, startPoint y: 140, endPoint x: 360, endPoint y: 140, distance: 140.7
click at [360, 140] on icon at bounding box center [490, 244] width 1870 height 858
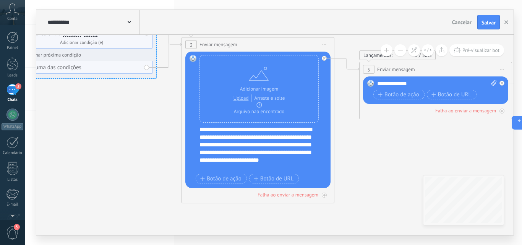
drag, startPoint x: 360, startPoint y: 164, endPoint x: 348, endPoint y: 119, distance: 46.2
click at [348, 119] on icon at bounding box center [480, 200] width 1870 height 858
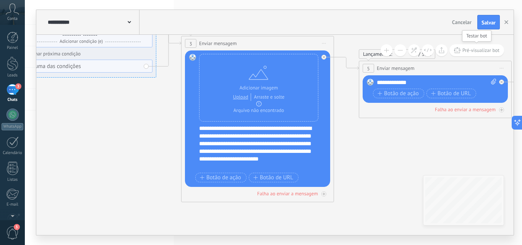
click at [478, 53] on span "Pré-visualizar bot" at bounding box center [481, 50] width 37 height 6
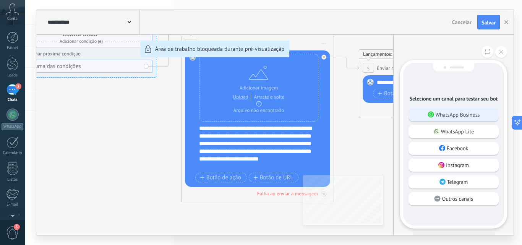
click at [473, 114] on p "WhatsApp Business" at bounding box center [458, 114] width 44 height 7
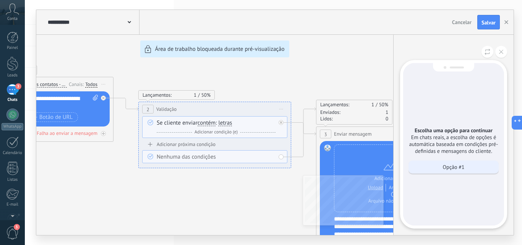
click at [458, 171] on div "Opção #1" at bounding box center [454, 167] width 90 height 13
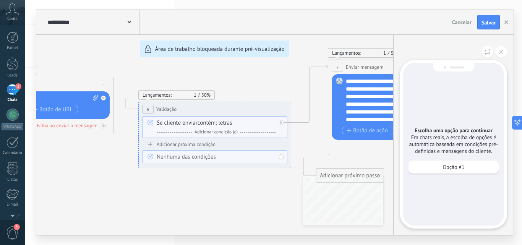
click at [450, 167] on p "Opção #1" at bounding box center [454, 167] width 22 height 7
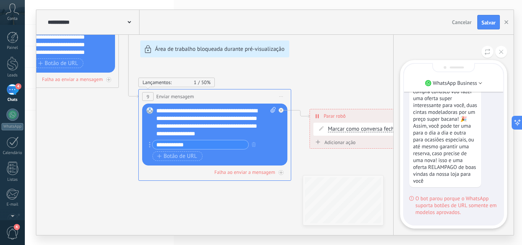
scroll to position [657, 0]
click at [4, 93] on link "4 Chats" at bounding box center [12, 93] width 25 height 18
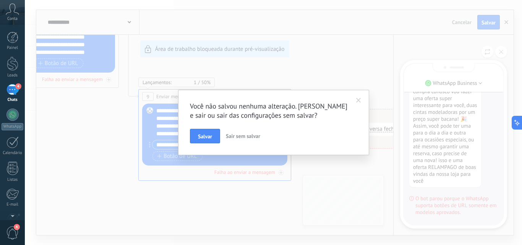
click at [357, 99] on span at bounding box center [358, 100] width 5 height 5
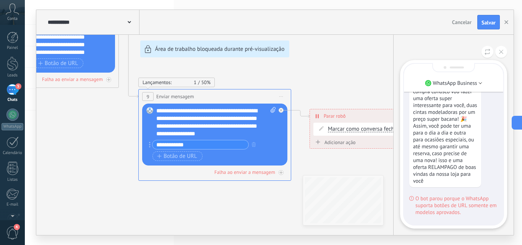
scroll to position [805, 0]
click at [491, 21] on span "Salvar" at bounding box center [489, 22] width 14 height 5
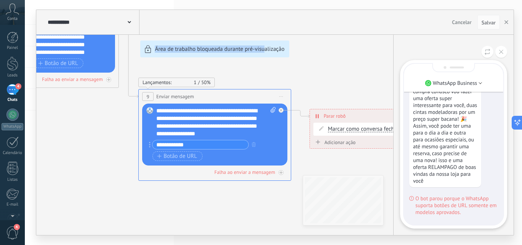
drag, startPoint x: 99, startPoint y: 161, endPoint x: 265, endPoint y: 172, distance: 166.0
click at [265, 172] on div "**********" at bounding box center [275, 122] width 478 height 225
click at [500, 55] on button at bounding box center [502, 52] width 12 height 12
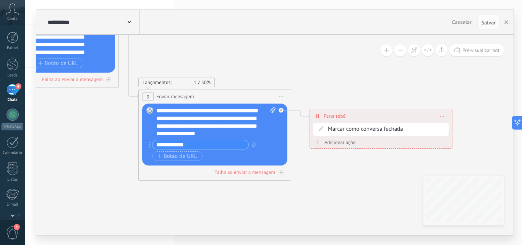
drag, startPoint x: 137, startPoint y: 175, endPoint x: 196, endPoint y: 183, distance: 59.4
click at [193, 186] on div "**********" at bounding box center [275, 122] width 478 height 225
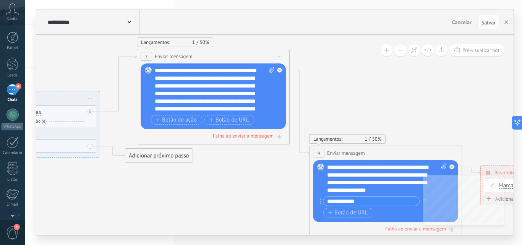
drag, startPoint x: 347, startPoint y: 212, endPoint x: 239, endPoint y: 175, distance: 114.1
click at [482, 245] on html ".abccls-1,.abccls-2{fill-rule:evenodd}.abccls-2{fill:#fff} .abfcls-1{fill:none}…" at bounding box center [261, 122] width 522 height 245
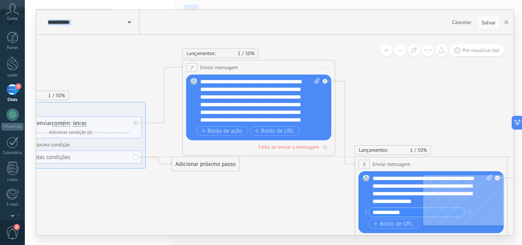
drag, startPoint x: 213, startPoint y: 180, endPoint x: 208, endPoint y: 169, distance: 11.9
click at [208, 169] on div "Adicionar próximo passo" at bounding box center [205, 164] width 67 height 13
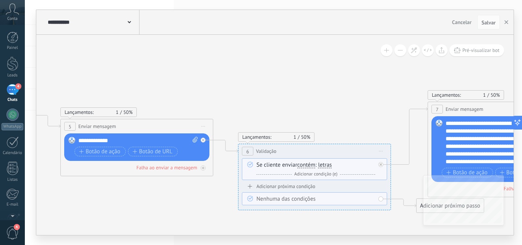
drag, startPoint x: 135, startPoint y: 181, endPoint x: 384, endPoint y: 197, distance: 249.8
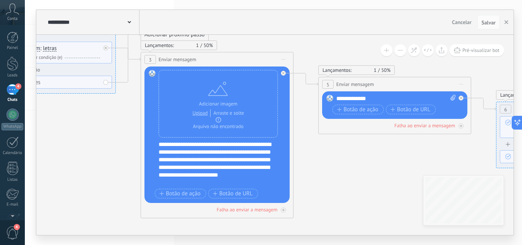
drag, startPoint x: 191, startPoint y: 215, endPoint x: 398, endPoint y: 166, distance: 212.9
click at [398, 166] on icon at bounding box center [439, 215] width 1870 height 858
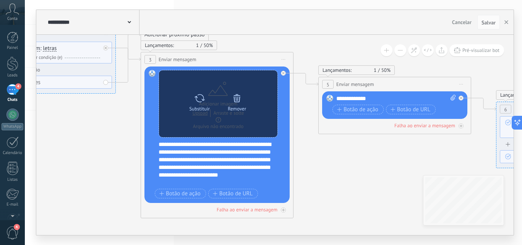
click at [203, 97] on icon at bounding box center [200, 98] width 10 height 8
click input "Upload" at bounding box center [0, 0] width 0 height 0
click at [237, 110] on div "Remover" at bounding box center [237, 109] width 18 height 6
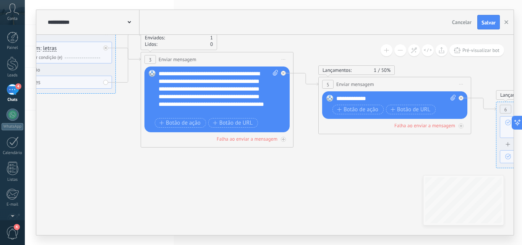
click at [274, 73] on icon at bounding box center [275, 73] width 5 height 6
click input "Upload" at bounding box center [0, 0] width 0 height 0
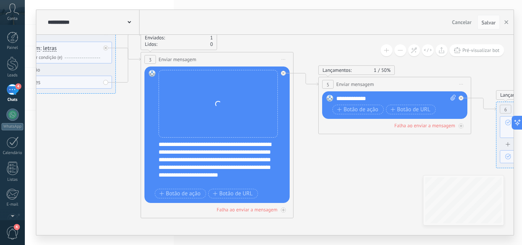
click at [218, 106] on span at bounding box center [218, 104] width 6 height 6
click at [283, 78] on div "Substituir Remover Converter para mensagem de voz Arraste a imagem aqui para an…" at bounding box center [217, 135] width 145 height 136
drag, startPoint x: 283, startPoint y: 75, endPoint x: 272, endPoint y: 135, distance: 61.0
click at [272, 135] on div "Substituir Remover Converter para mensagem de voz Arraste a imagem aqui para an…" at bounding box center [217, 135] width 145 height 136
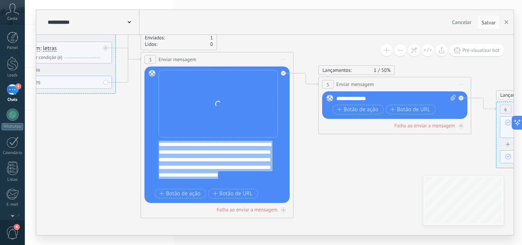
drag, startPoint x: 159, startPoint y: 143, endPoint x: 257, endPoint y: 188, distance: 107.8
click at [257, 188] on div "Substituir Remover Converter para mensagem de voz Arraste a imagem aqui para an…" at bounding box center [218, 135] width 119 height 130
copy div "**********"
click at [288, 137] on div "Substituir Remover Converter para mensagem de voz Arraste a imagem aqui para an…" at bounding box center [217, 135] width 145 height 136
click at [262, 210] on div "Falha ao enviar a mensagem" at bounding box center [247, 209] width 61 height 6
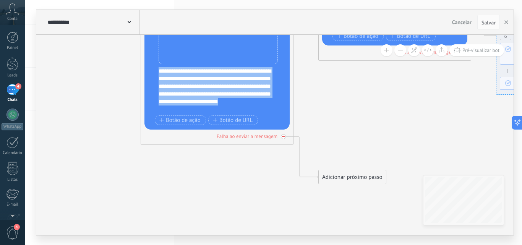
click at [281, 133] on div "Falha ao enviar a mensagem" at bounding box center [217, 136] width 145 height 7
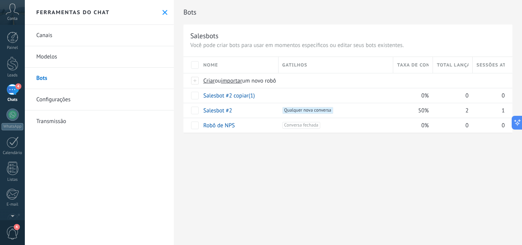
type textarea "**********"
click at [216, 108] on link "Salesbot #2" at bounding box center [217, 110] width 29 height 7
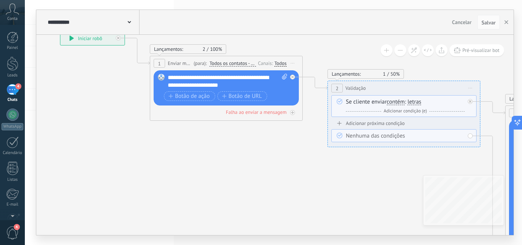
drag, startPoint x: 249, startPoint y: 156, endPoint x: 109, endPoint y: 95, distance: 152.2
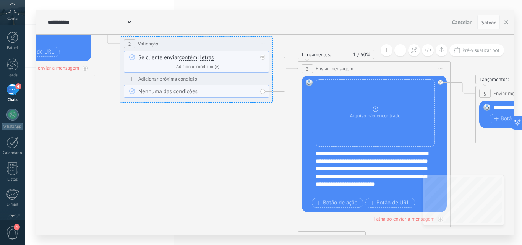
drag, startPoint x: 284, startPoint y: 171, endPoint x: 93, endPoint y: 128, distance: 196.4
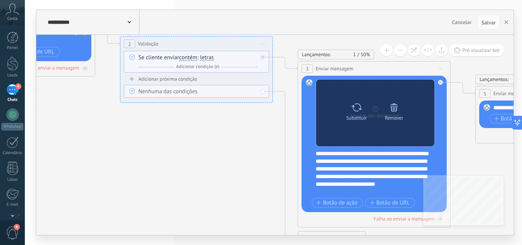
click at [400, 113] on div "Remover" at bounding box center [394, 110] width 32 height 21
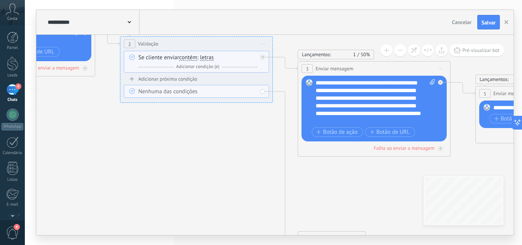
click at [434, 83] on icon at bounding box center [432, 82] width 5 height 6
click input "Upload" at bounding box center [0, 0] width 0 height 0
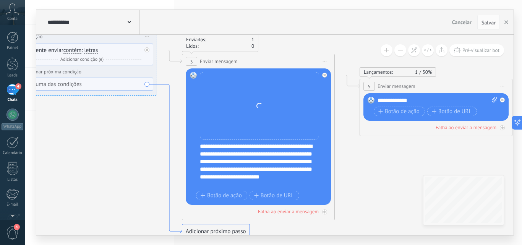
drag, startPoint x: 287, startPoint y: 141, endPoint x: 172, endPoint y: 134, distance: 114.9
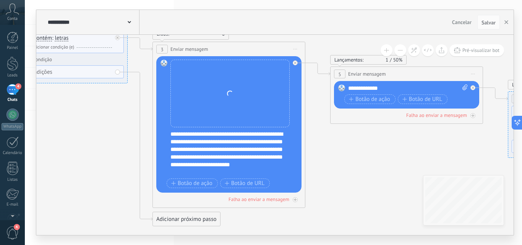
drag, startPoint x: 347, startPoint y: 164, endPoint x: 307, endPoint y: 146, distance: 44.0
click at [307, 147] on icon at bounding box center [451, 205] width 1870 height 858
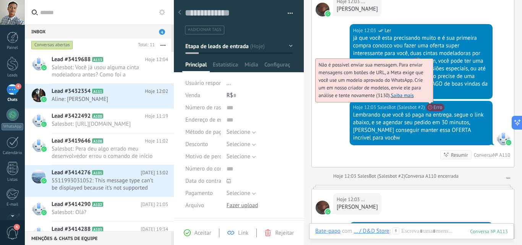
click at [424, 97] on span "Não é possível enviar sua mensagem. Para enviar mensagens com botões de URL, a …" at bounding box center [371, 80] width 105 height 37
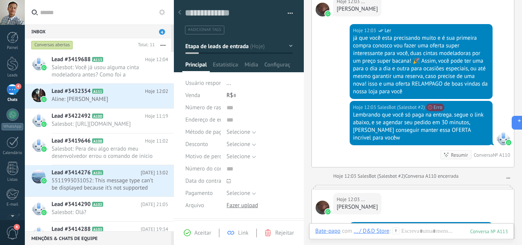
click at [433, 101] on div "Hoje 12:03 SalesBot (Salesbot #2) Não é possível enviar sua mensagem. Para envi…" at bounding box center [421, 123] width 143 height 44
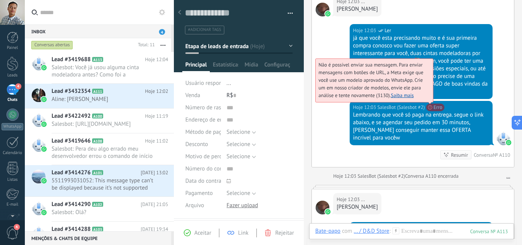
click at [413, 92] on link "Saiba mais" at bounding box center [402, 95] width 23 height 6
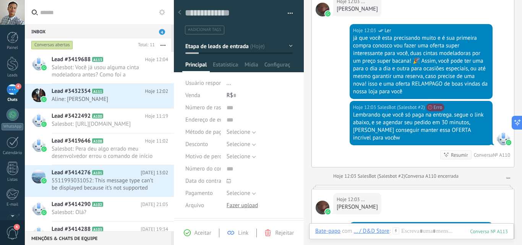
click at [159, 14] on button at bounding box center [162, 12] width 9 height 9
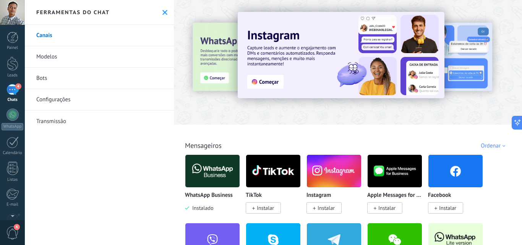
click at [54, 58] on link "Modelos" at bounding box center [99, 56] width 149 height 21
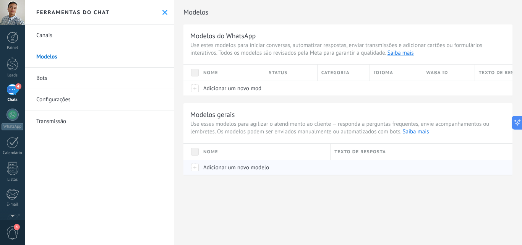
click at [199, 168] on div at bounding box center [192, 167] width 16 height 15
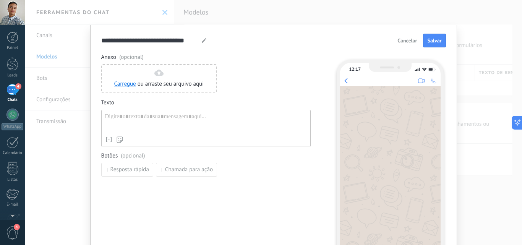
click at [132, 117] on div at bounding box center [206, 122] width 202 height 19
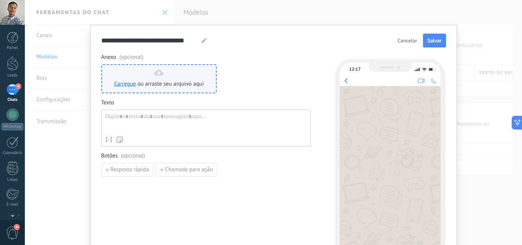
click at [164, 75] on div "Carregue ou arraste seu arquivo aqui [GEOGRAPHIC_DATA] para cá" at bounding box center [159, 79] width 90 height 18
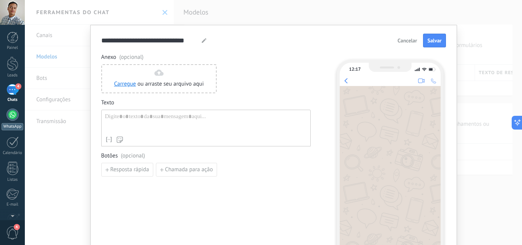
click at [8, 111] on div at bounding box center [12, 115] width 12 height 12
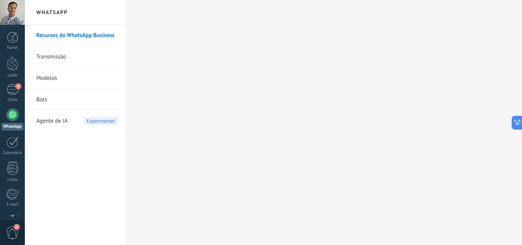
click at [51, 79] on link "Modelos" at bounding box center [77, 78] width 82 height 21
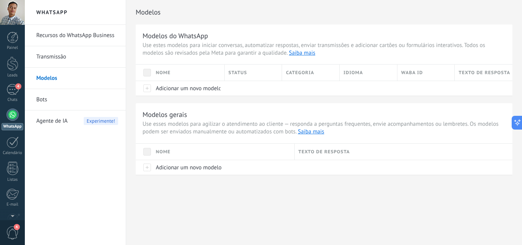
click at [47, 100] on link "Bots" at bounding box center [77, 99] width 82 height 21
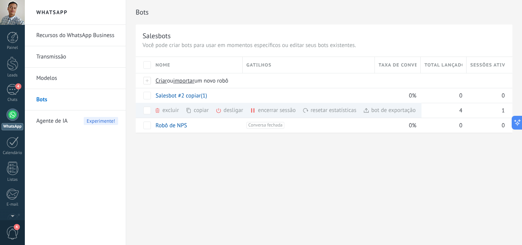
click at [54, 79] on link "Modelos" at bounding box center [77, 78] width 82 height 21
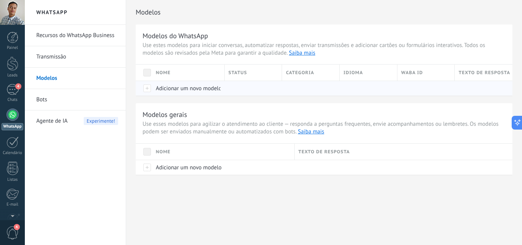
click at [146, 86] on div at bounding box center [144, 88] width 16 height 15
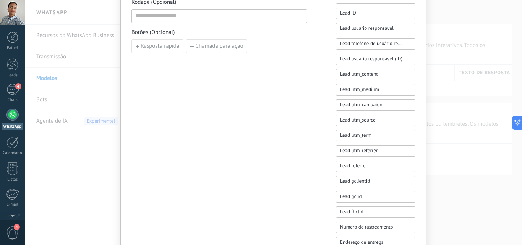
scroll to position [191, 0]
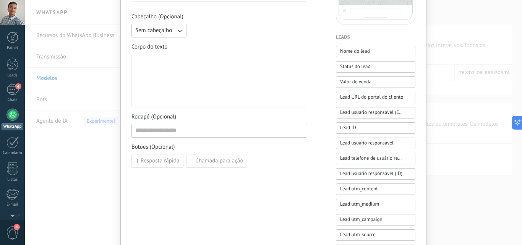
click at [64, 128] on div "Novo modelo Cancelar Salvar rascunho Enviar para análise D&D Store WABA ID: 758…" at bounding box center [273, 122] width 497 height 245
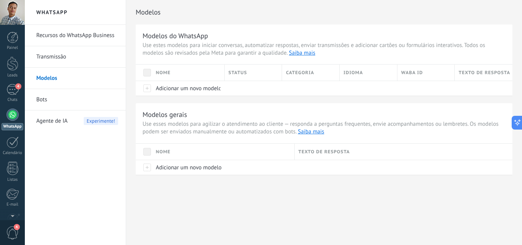
click at [63, 97] on link "Bots" at bounding box center [77, 99] width 82 height 21
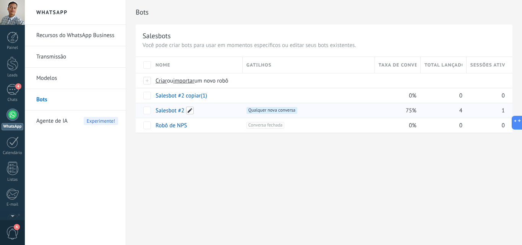
click at [187, 109] on span at bounding box center [190, 111] width 8 height 8
click at [260, 140] on div "**********" at bounding box center [324, 74] width 396 height 149
click at [188, 110] on span at bounding box center [190, 111] width 8 height 8
click at [265, 111] on span "Qualquer nova conversa +0" at bounding box center [272, 110] width 51 height 7
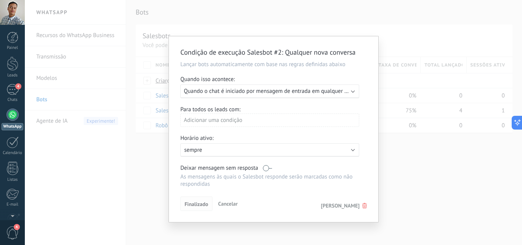
click at [196, 208] on button "Finalizado" at bounding box center [196, 204] width 32 height 15
click at [136, 192] on div "Condição de execução Salesbot #2 : Qualquer nova conversa Lançar bots automatic…" at bounding box center [273, 122] width 497 height 245
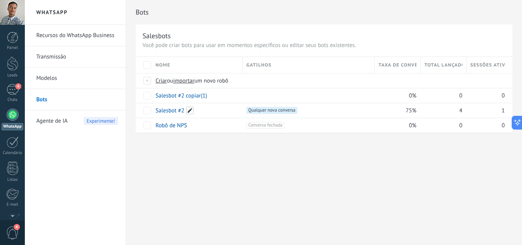
click at [190, 112] on span at bounding box center [190, 111] width 8 height 8
click at [192, 160] on div "**********" at bounding box center [324, 122] width 396 height 245
click at [166, 108] on link "Salesbot #2" at bounding box center [170, 110] width 29 height 7
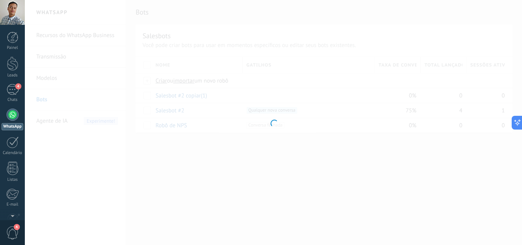
type input "**********"
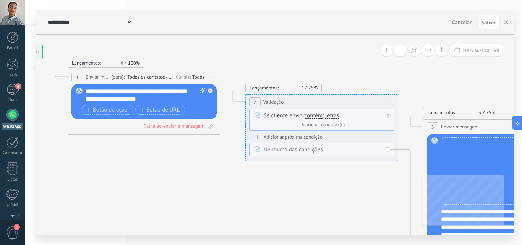
drag, startPoint x: 325, startPoint y: 201, endPoint x: 112, endPoint y: 154, distance: 217.9
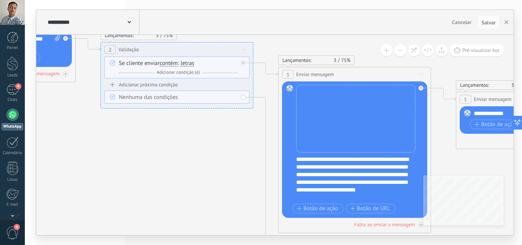
drag, startPoint x: 250, startPoint y: 180, endPoint x: 94, endPoint y: 119, distance: 167.8
